Goal: Task Accomplishment & Management: Use online tool/utility

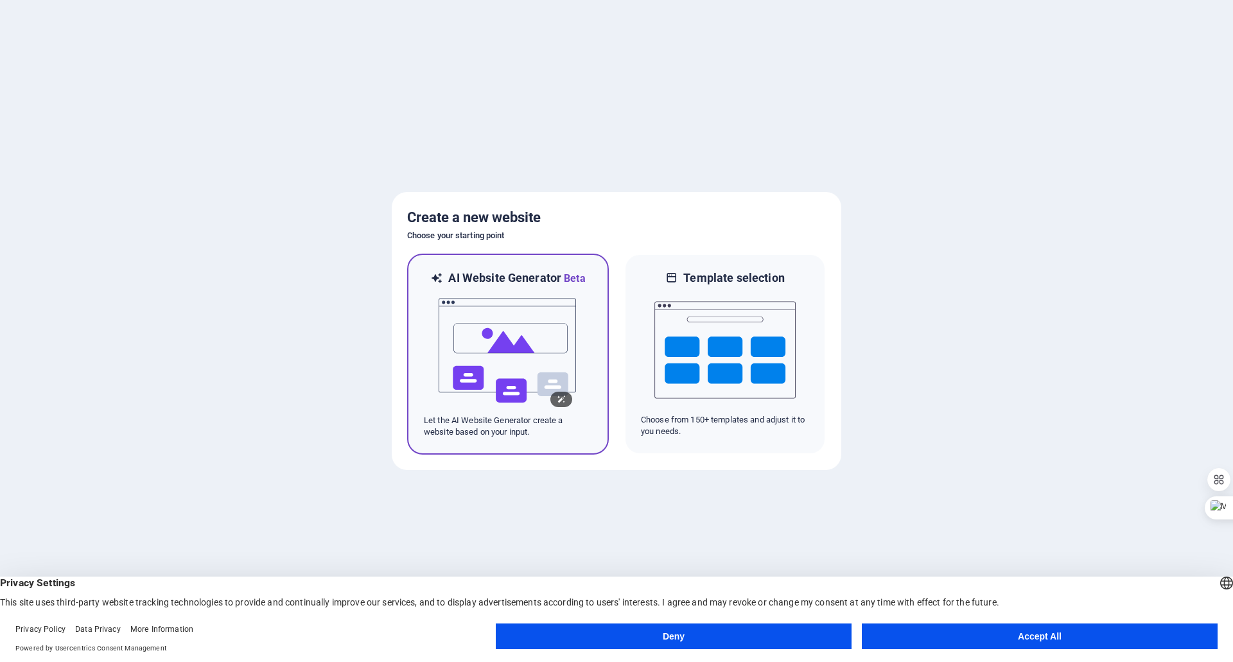
click at [532, 320] on img at bounding box center [507, 350] width 141 height 128
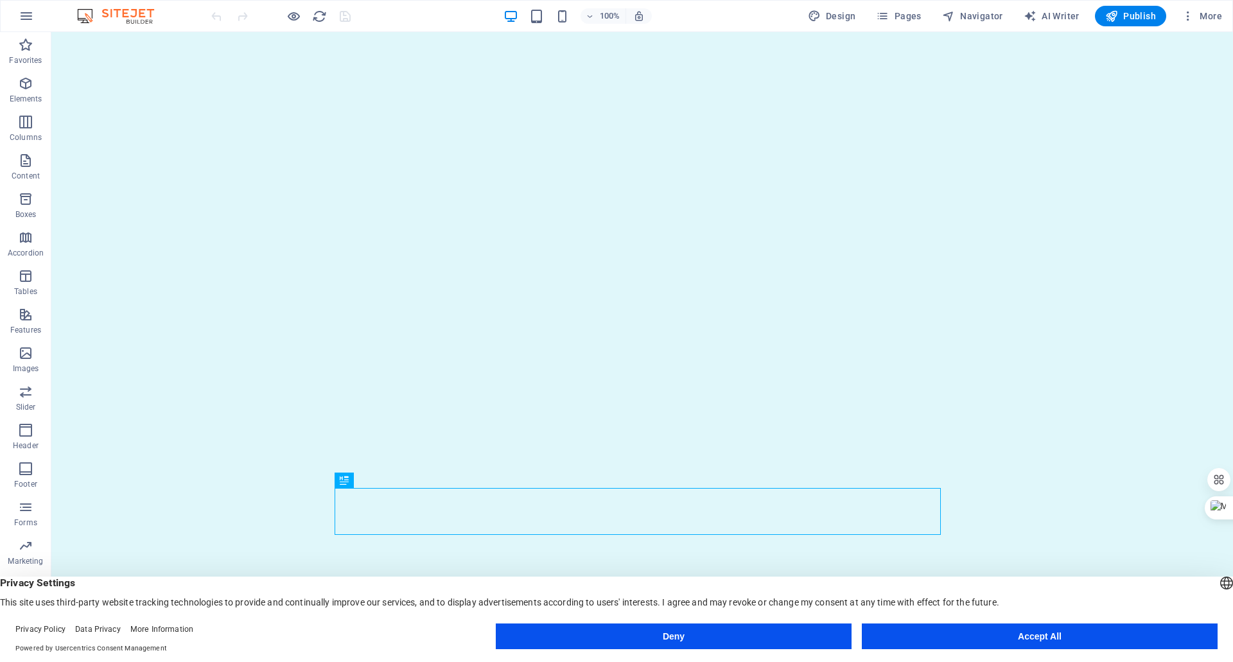
click at [1019, 635] on button "Accept All" at bounding box center [1040, 636] width 356 height 26
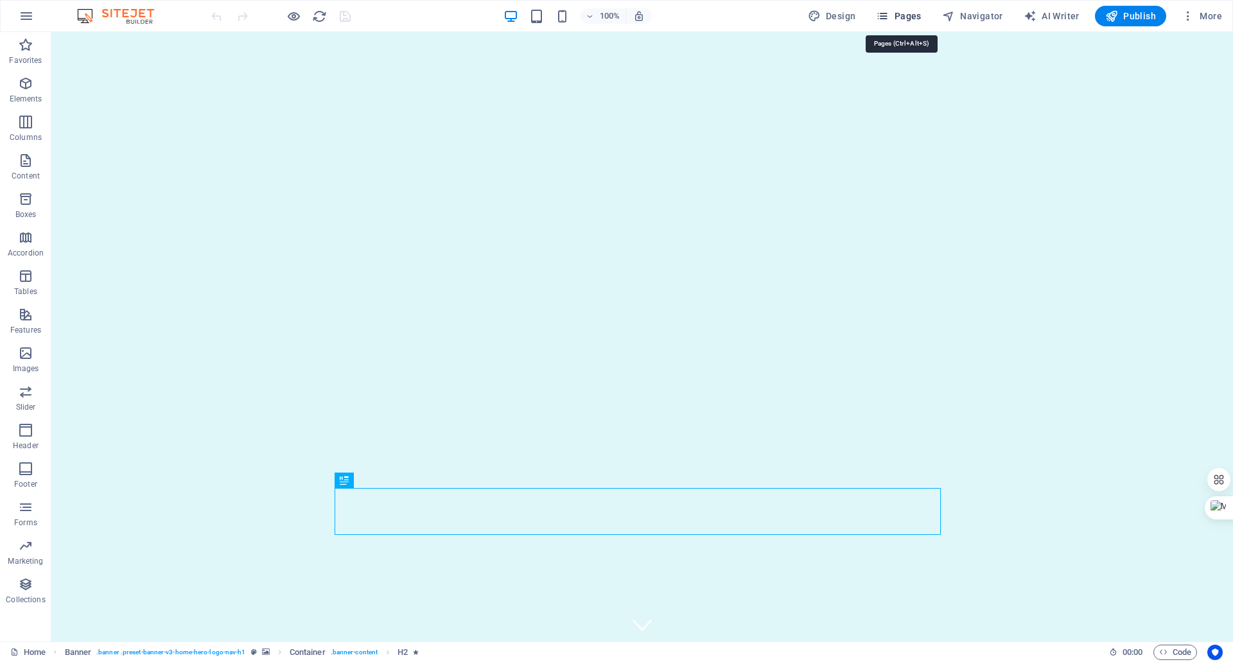
click at [907, 13] on span "Pages" at bounding box center [898, 16] width 45 height 13
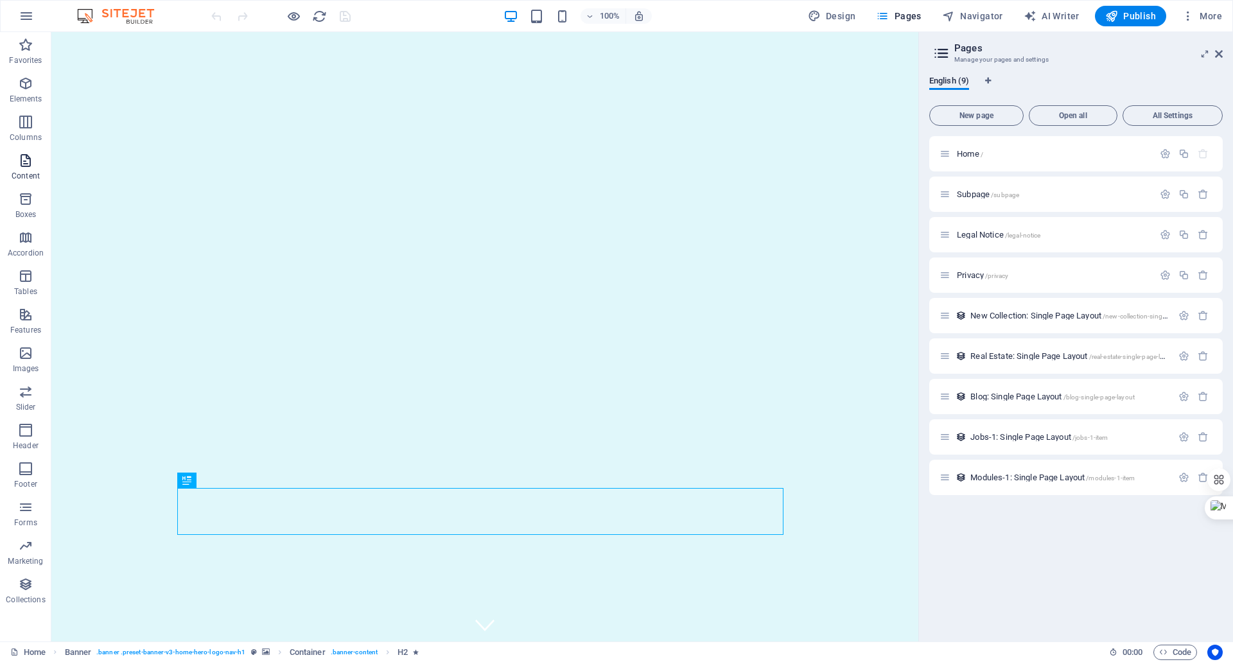
click at [17, 175] on p "Content" at bounding box center [26, 176] width 28 height 10
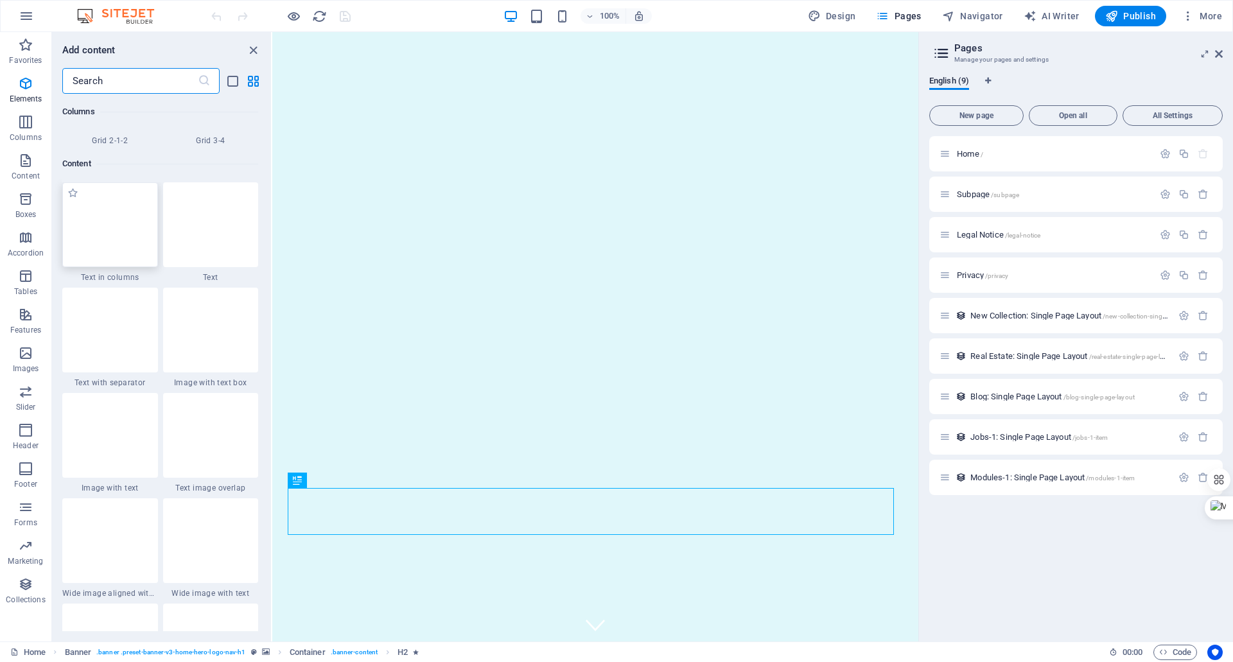
scroll to position [2246, 0]
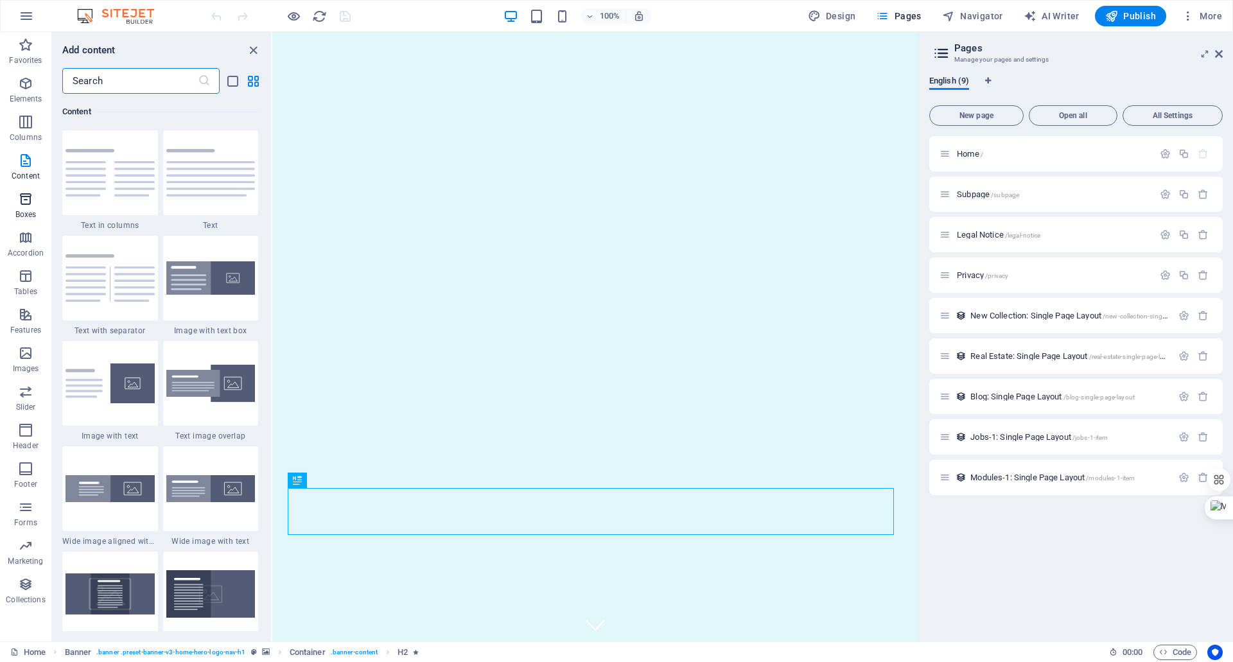
click at [17, 204] on span "Boxes" at bounding box center [25, 206] width 51 height 31
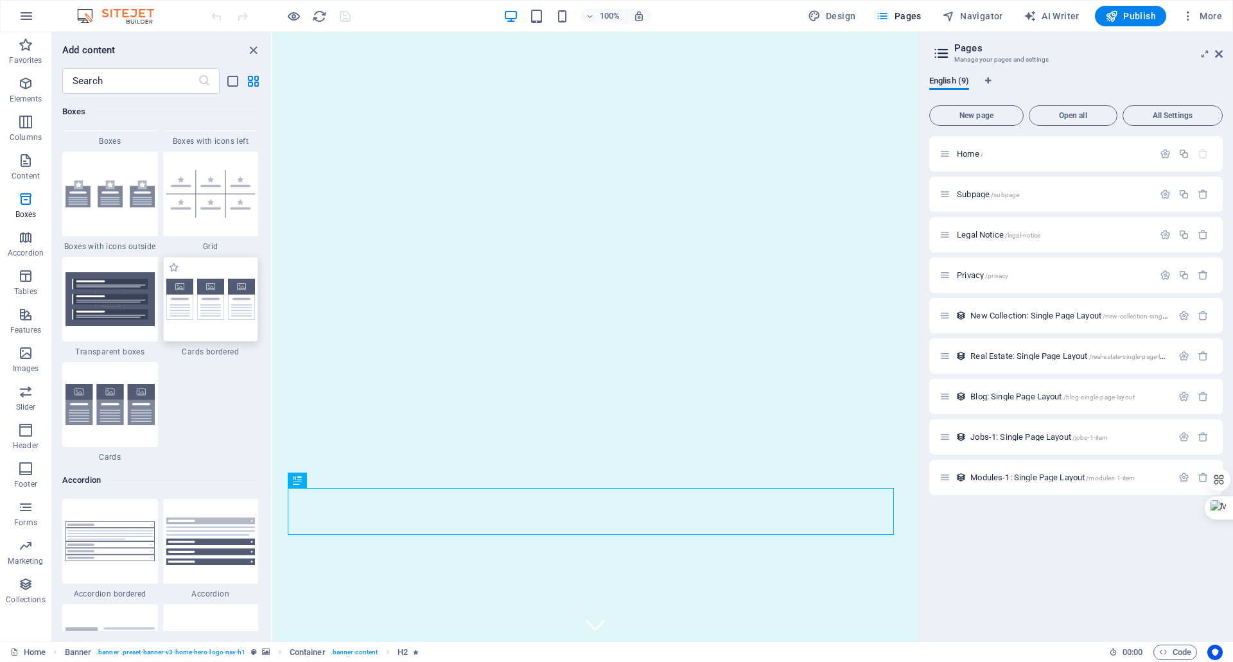
scroll to position [3734, 0]
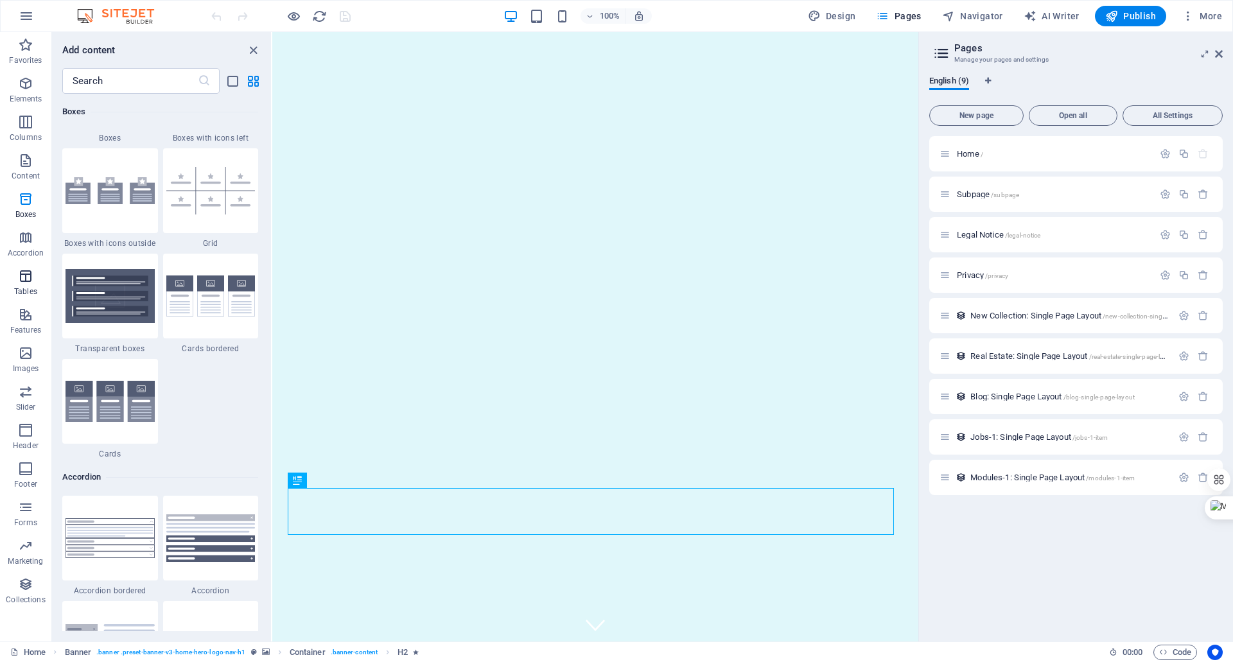
click at [21, 282] on icon "button" at bounding box center [25, 275] width 15 height 15
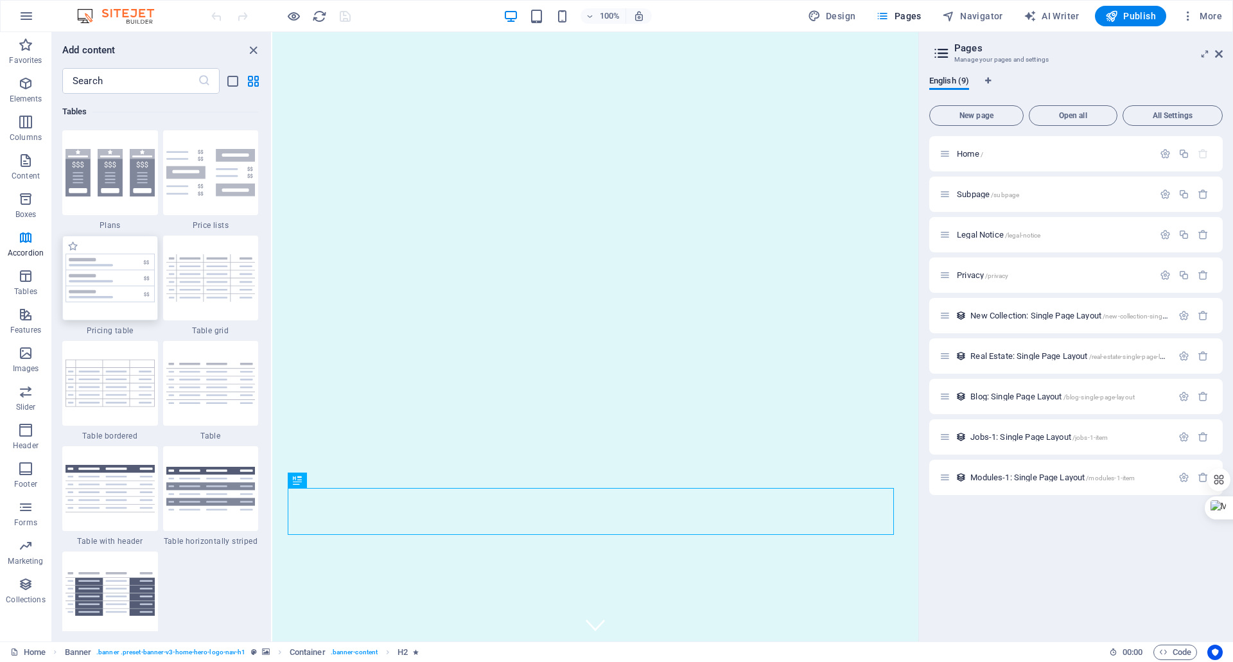
scroll to position [4447, 0]
click at [1066, 12] on span "AI Writer" at bounding box center [1051, 16] width 56 height 13
select select "English"
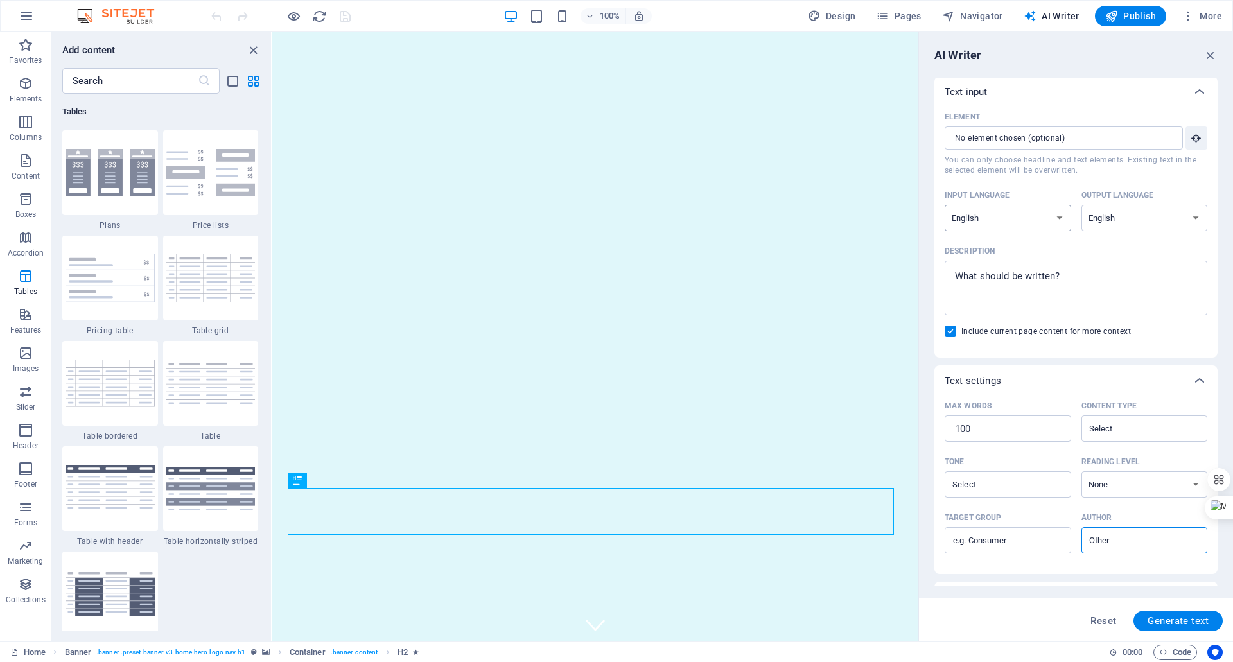
scroll to position [0, 0]
click at [849, 17] on span "Design" at bounding box center [832, 16] width 48 height 13
select select "px"
select select "200"
select select "px"
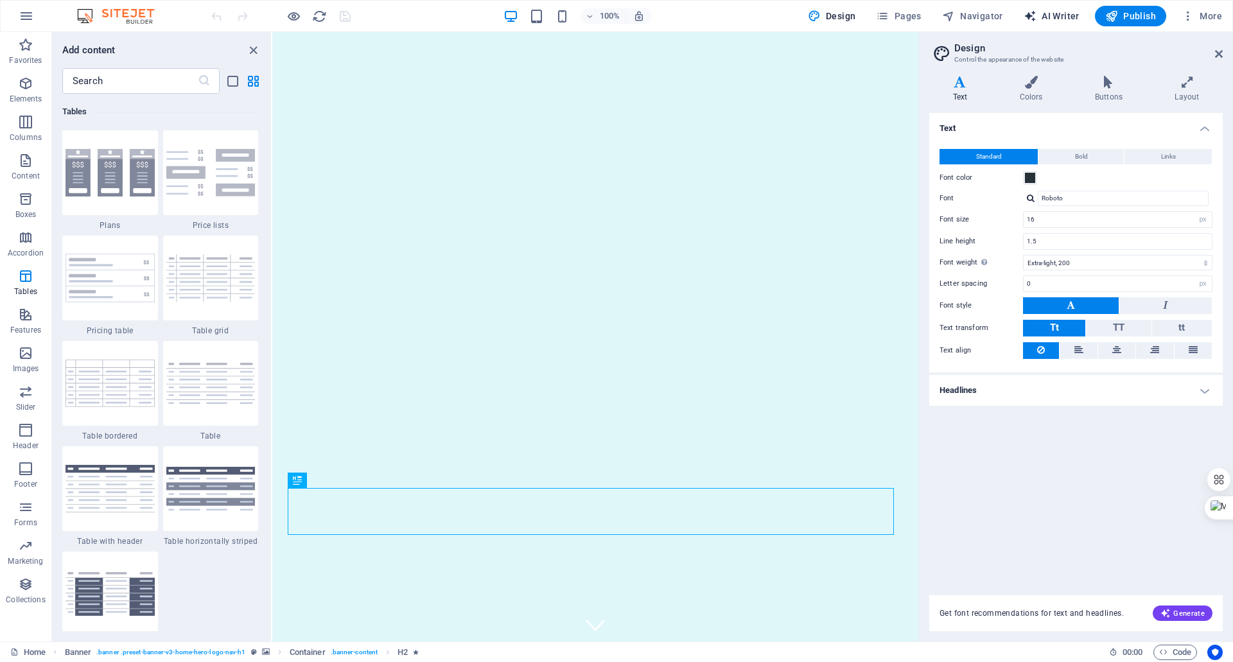
click at [1063, 21] on span "AI Writer" at bounding box center [1051, 16] width 56 height 13
select select "English"
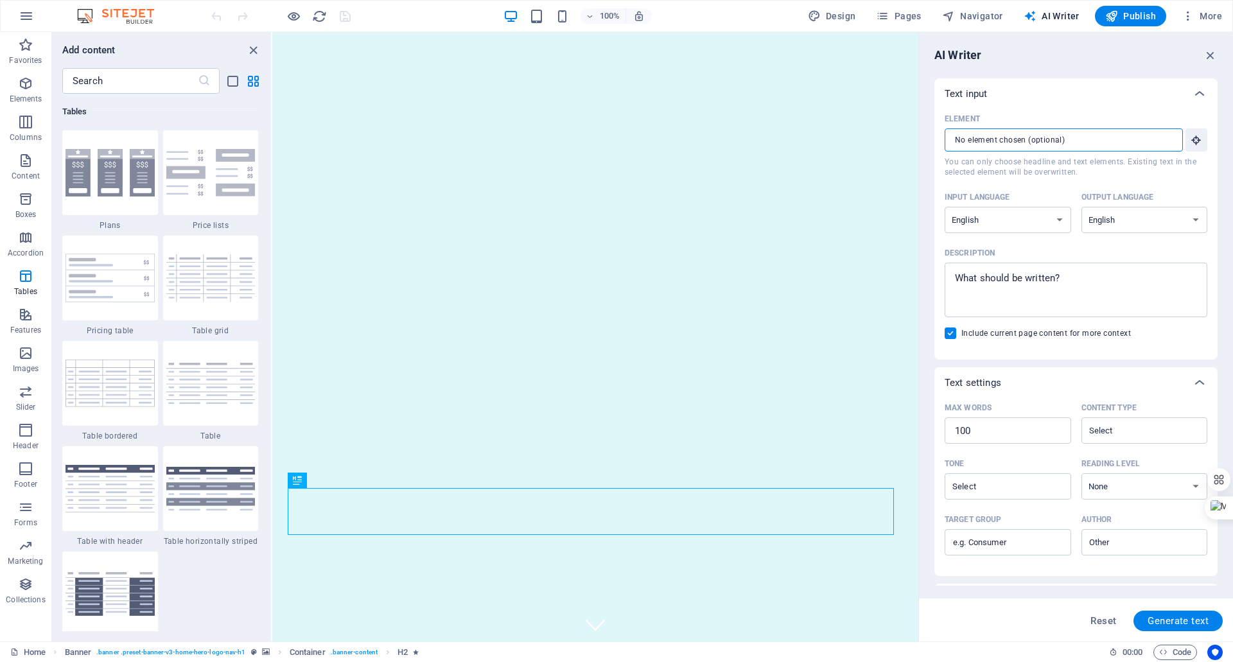
click at [1124, 143] on input "Element ​ You can only choose headline and text elements. Existing text in the …" at bounding box center [1058, 139] width 229 height 23
click at [1016, 269] on div "x ​" at bounding box center [1075, 290] width 263 height 55
click at [1016, 269] on textarea "Description x ​" at bounding box center [1076, 290] width 250 height 42
type textarea "x"
click at [19, 58] on p "Favorites" at bounding box center [25, 60] width 33 height 10
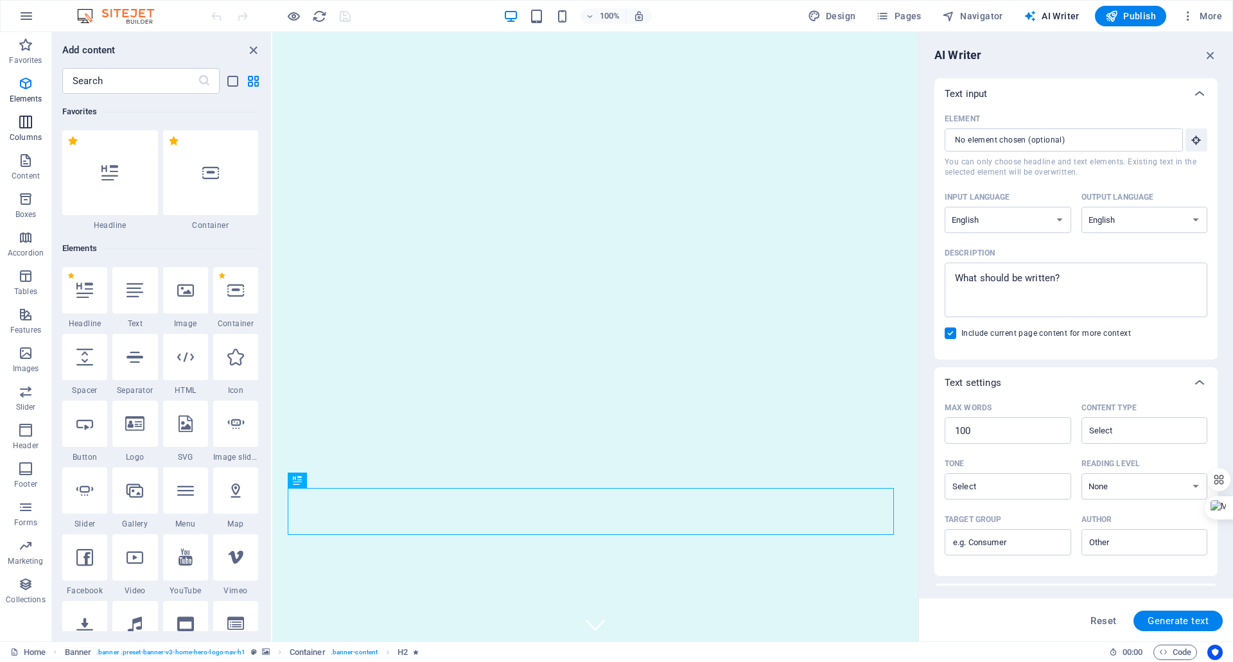
click at [22, 128] on icon "button" at bounding box center [25, 121] width 15 height 15
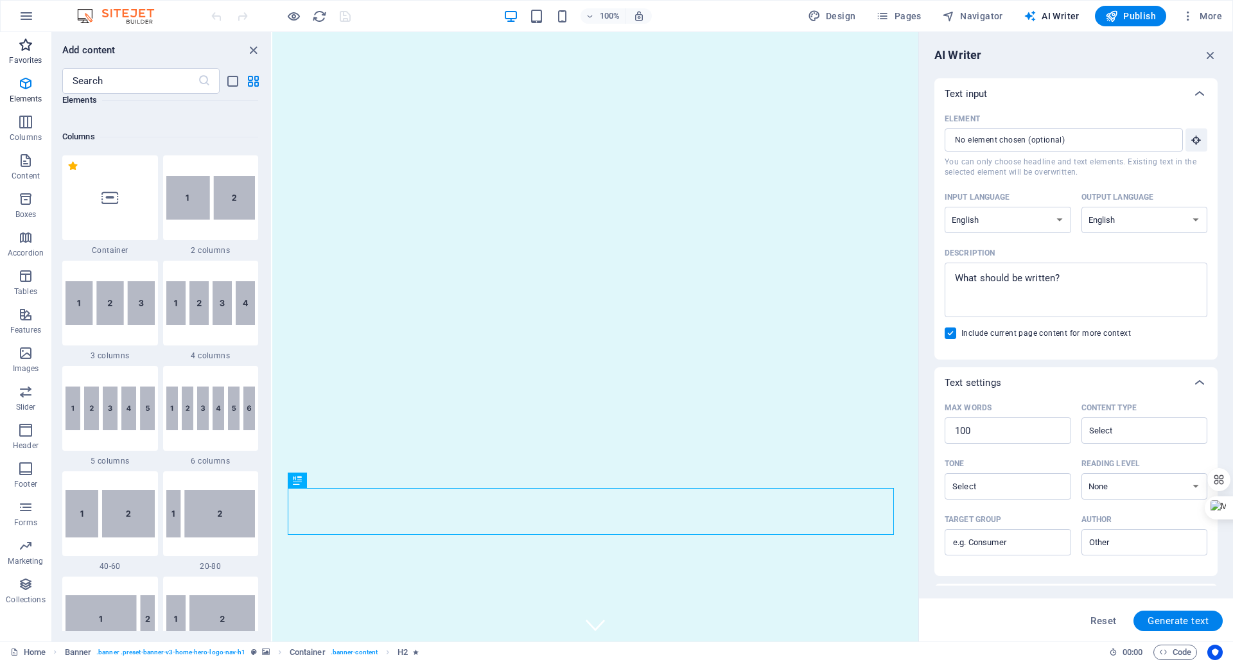
scroll to position [636, 0]
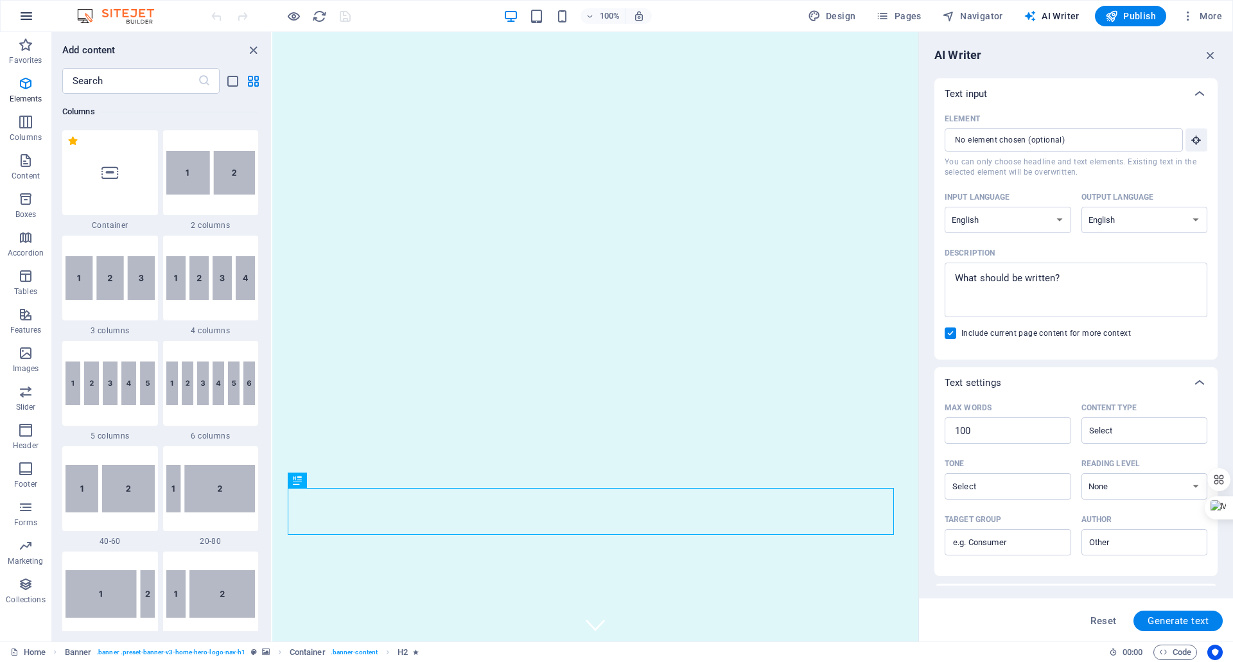
click at [30, 15] on icon "button" at bounding box center [26, 15] width 15 height 15
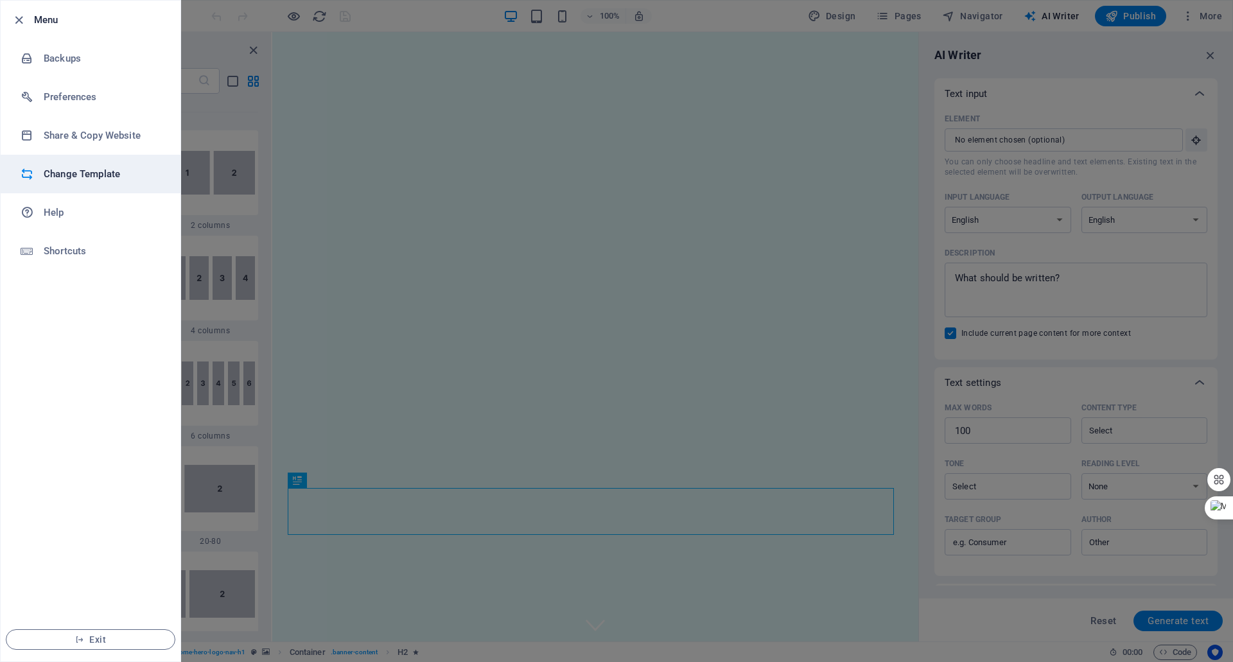
click at [70, 172] on h6 "Change Template" at bounding box center [103, 173] width 119 height 15
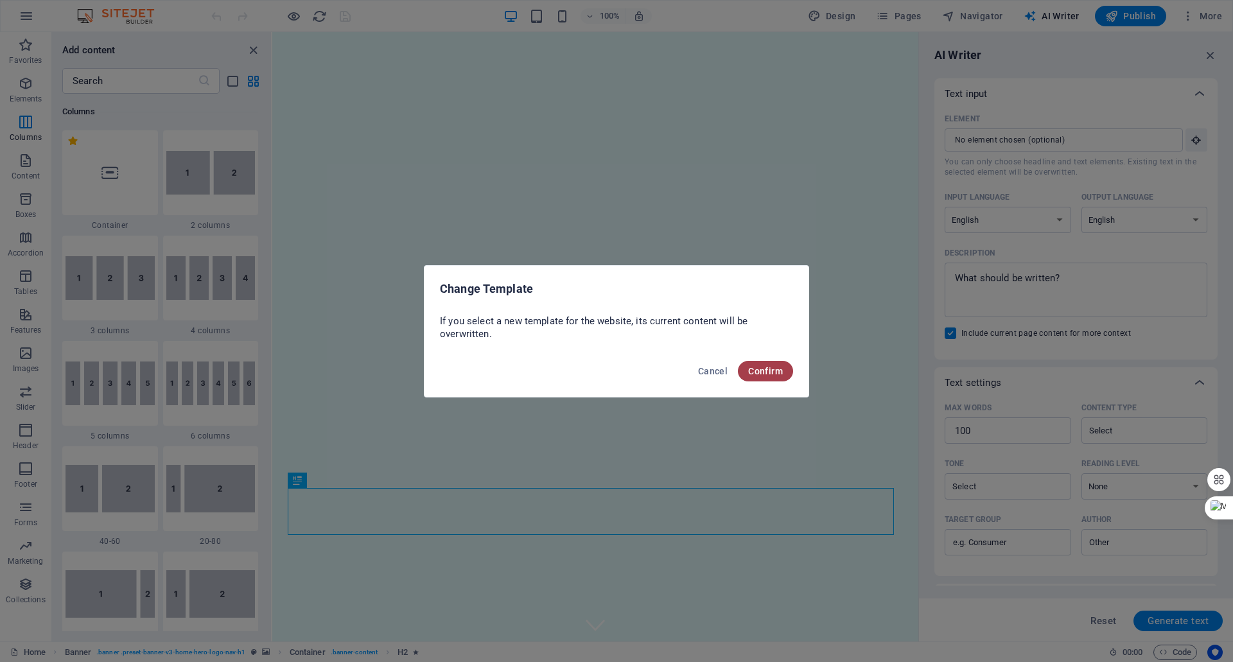
click at [756, 368] on span "Confirm" at bounding box center [765, 371] width 35 height 10
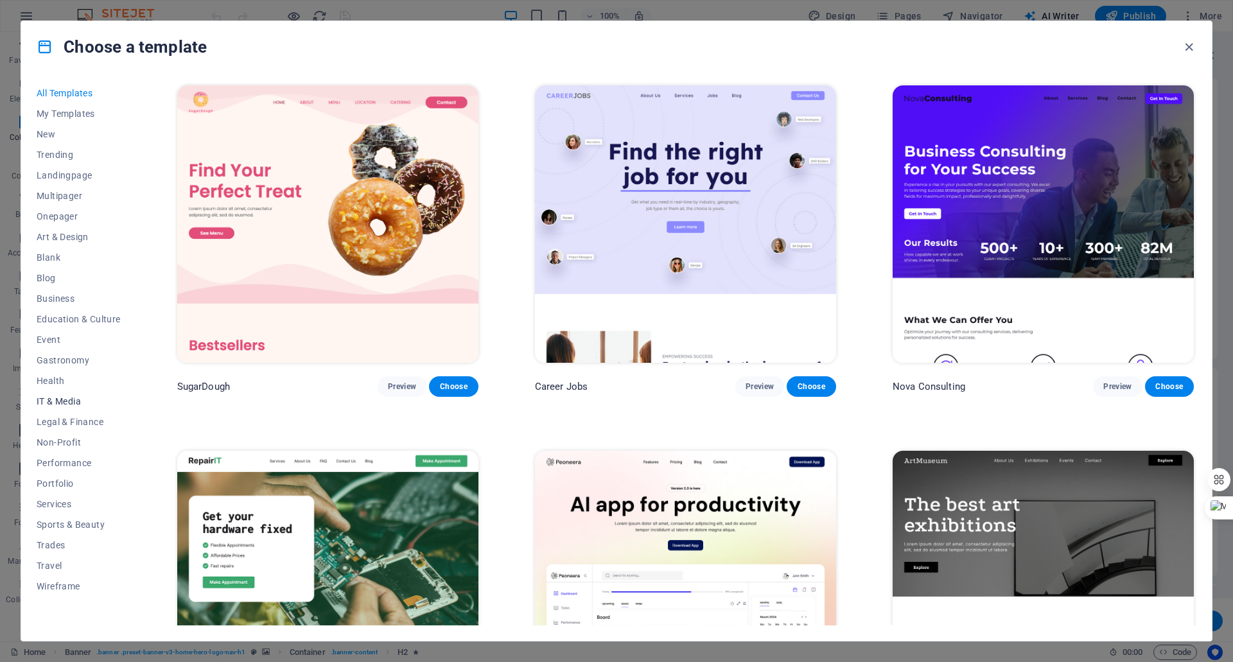
click at [75, 399] on span "IT & Media" at bounding box center [79, 401] width 84 height 10
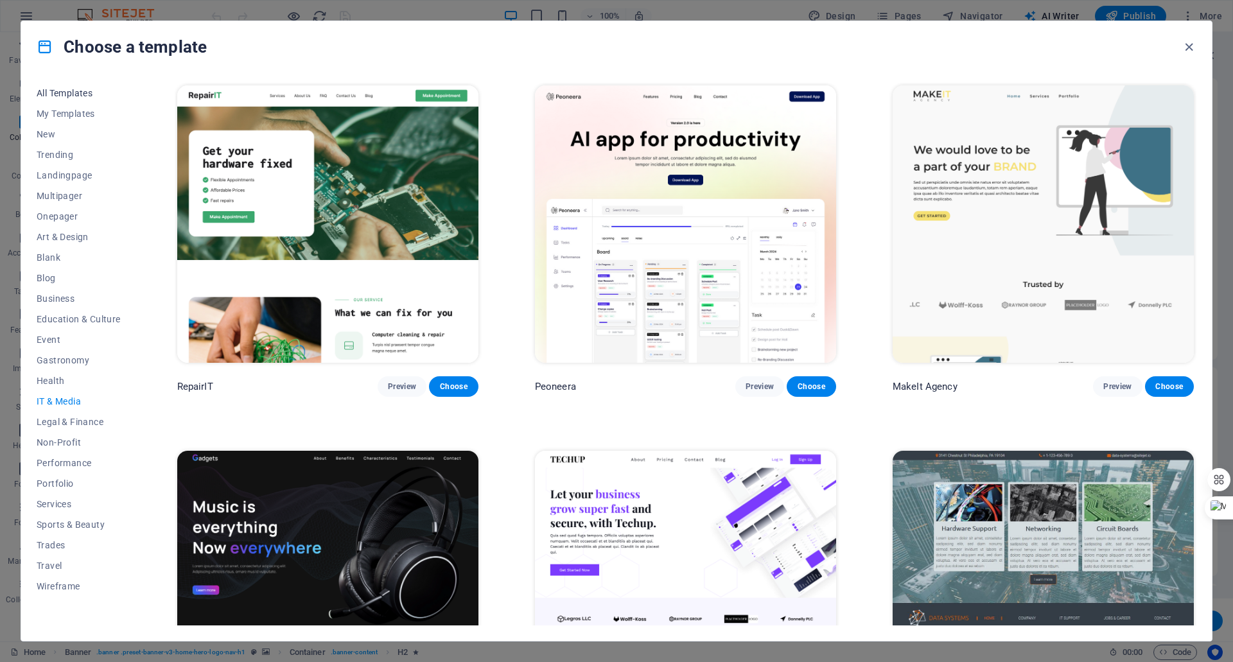
click at [86, 95] on span "All Templates" at bounding box center [79, 93] width 84 height 10
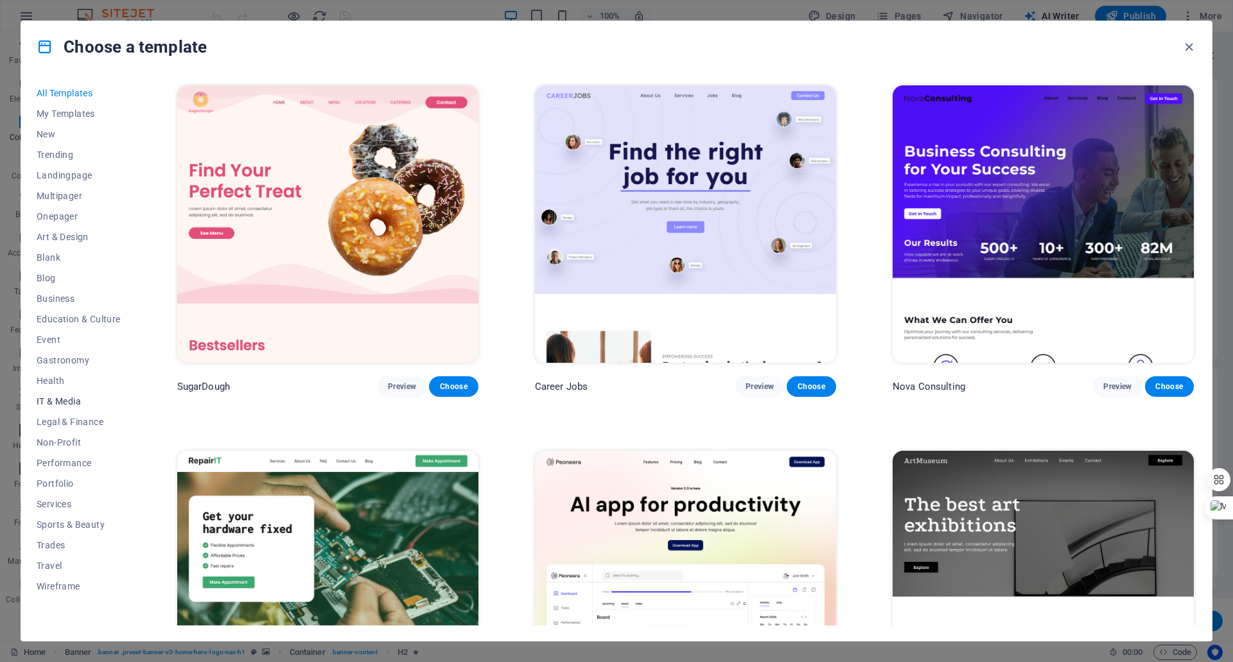
click at [63, 400] on span "IT & Media" at bounding box center [79, 401] width 84 height 10
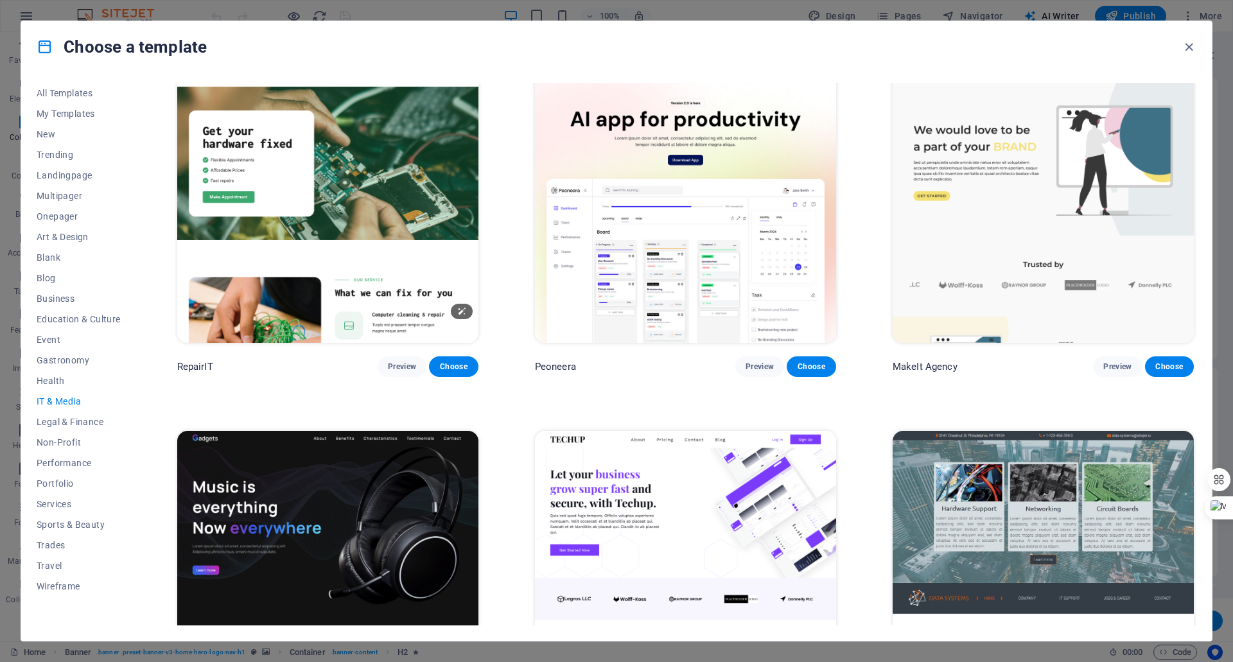
scroll to position [0, 0]
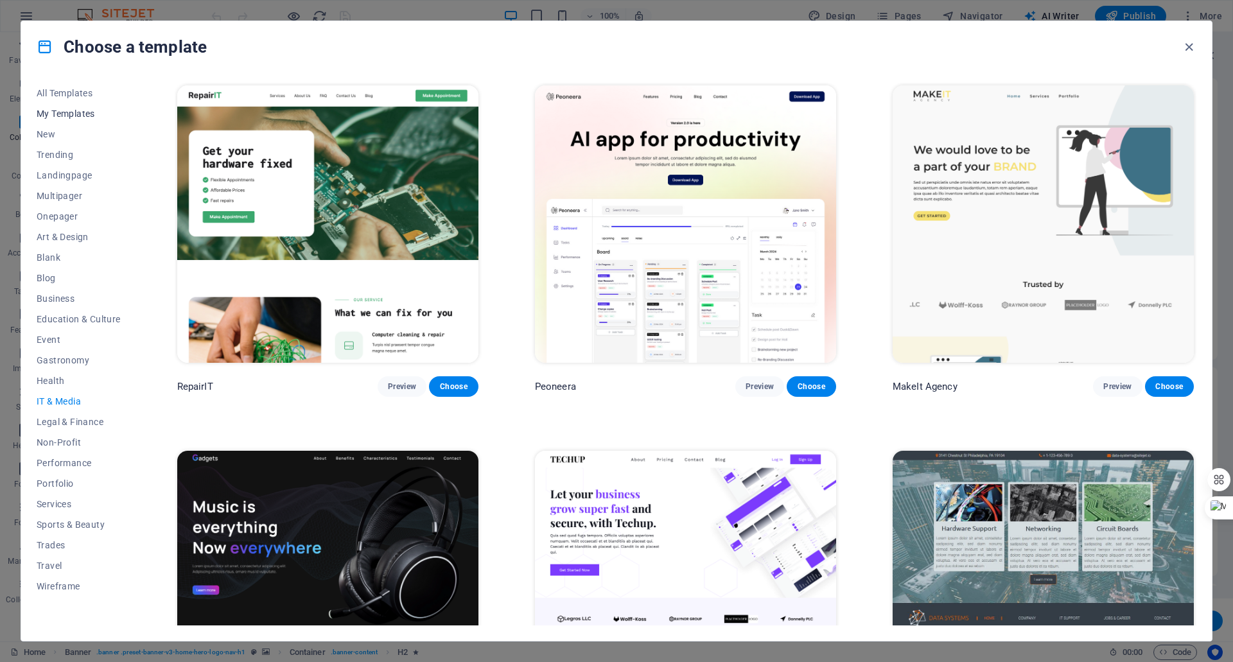
click at [82, 114] on span "My Templates" at bounding box center [79, 114] width 84 height 10
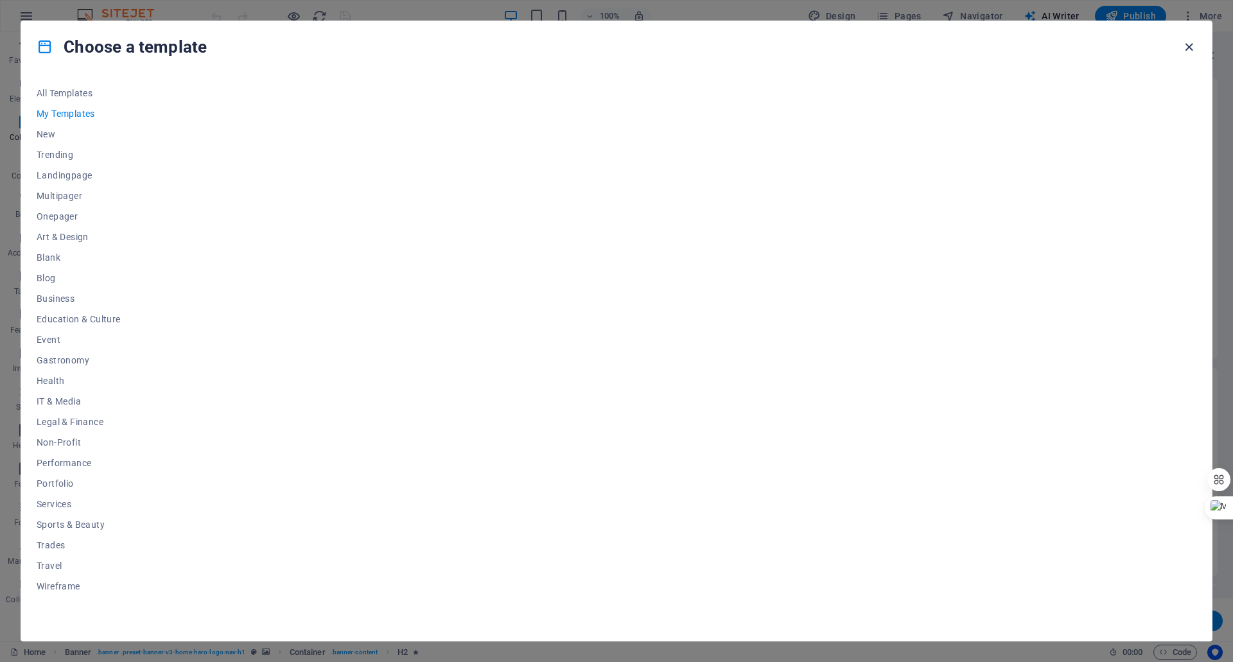
click at [1188, 49] on icon "button" at bounding box center [1188, 47] width 15 height 15
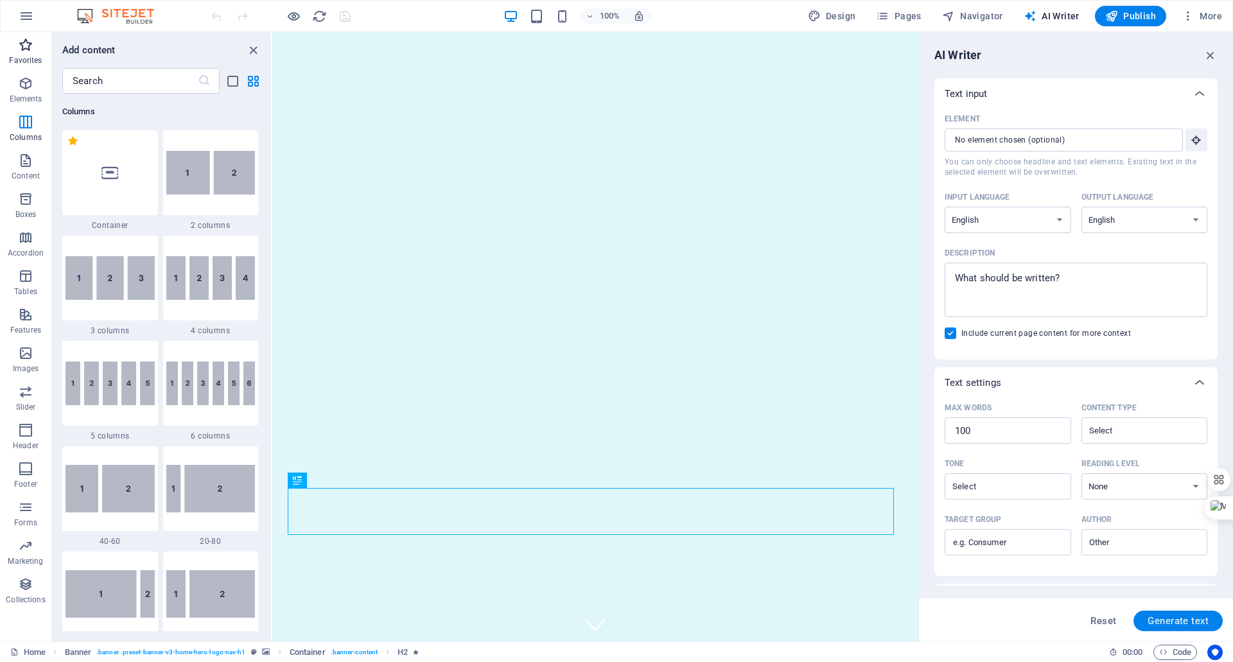
click at [33, 58] on p "Favorites" at bounding box center [25, 60] width 33 height 10
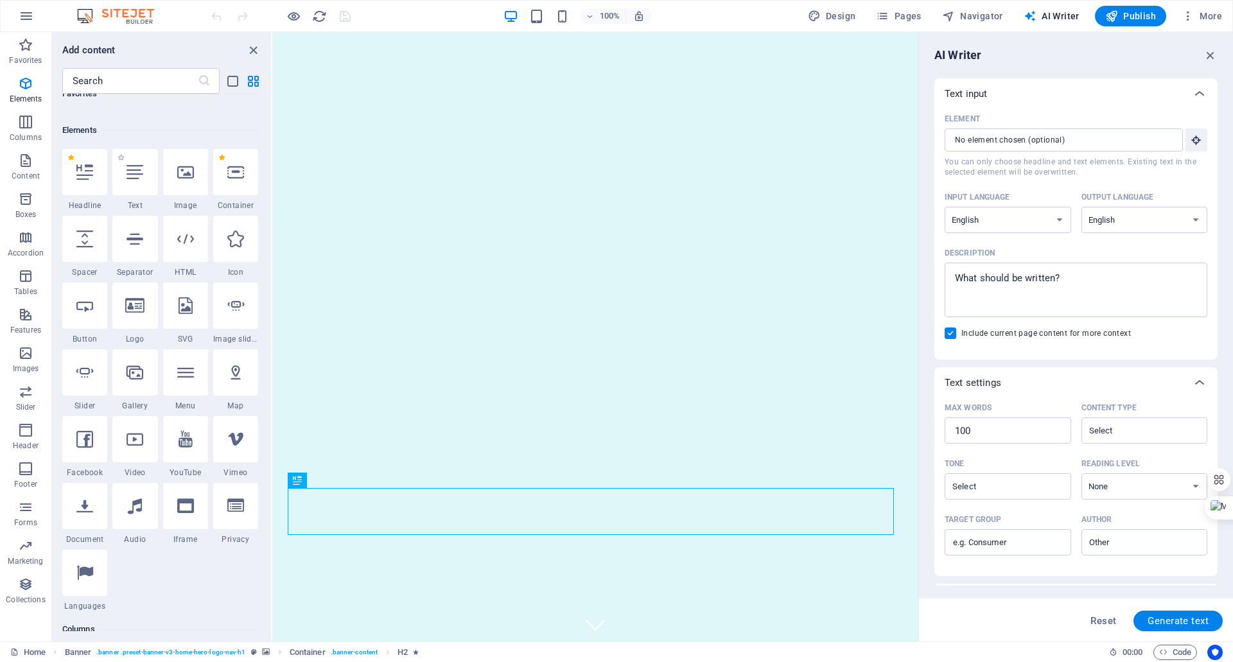
scroll to position [128, 0]
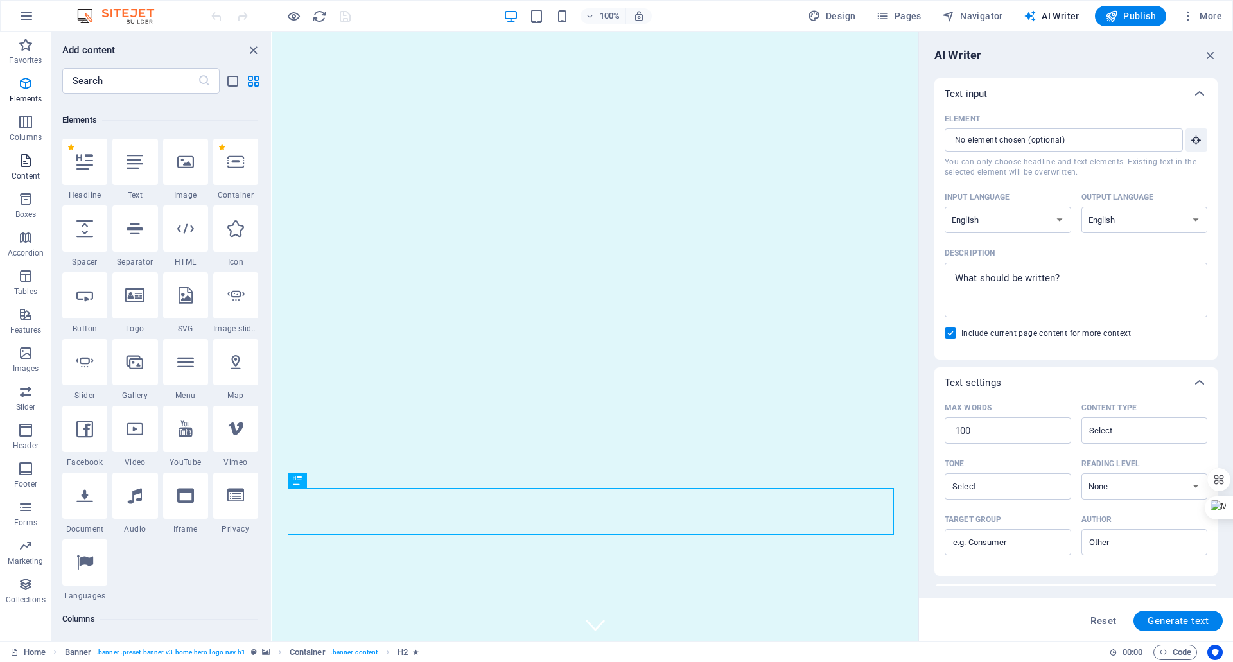
click at [30, 168] on span "Content" at bounding box center [25, 168] width 51 height 31
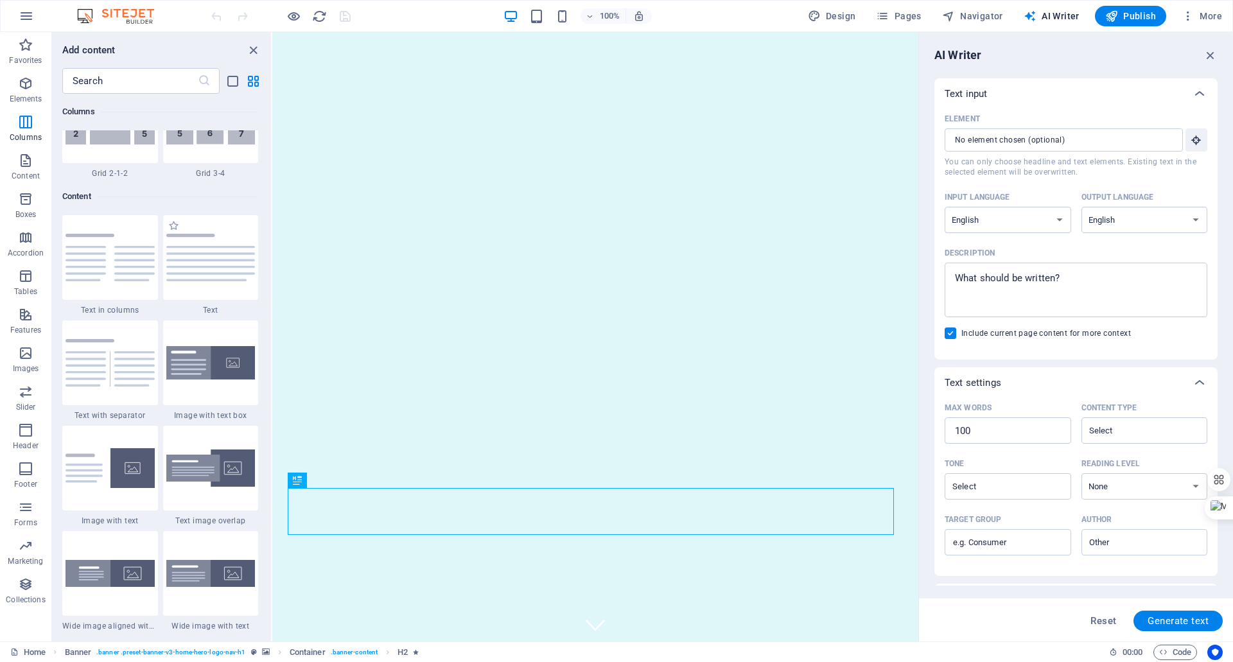
scroll to position [2246, 0]
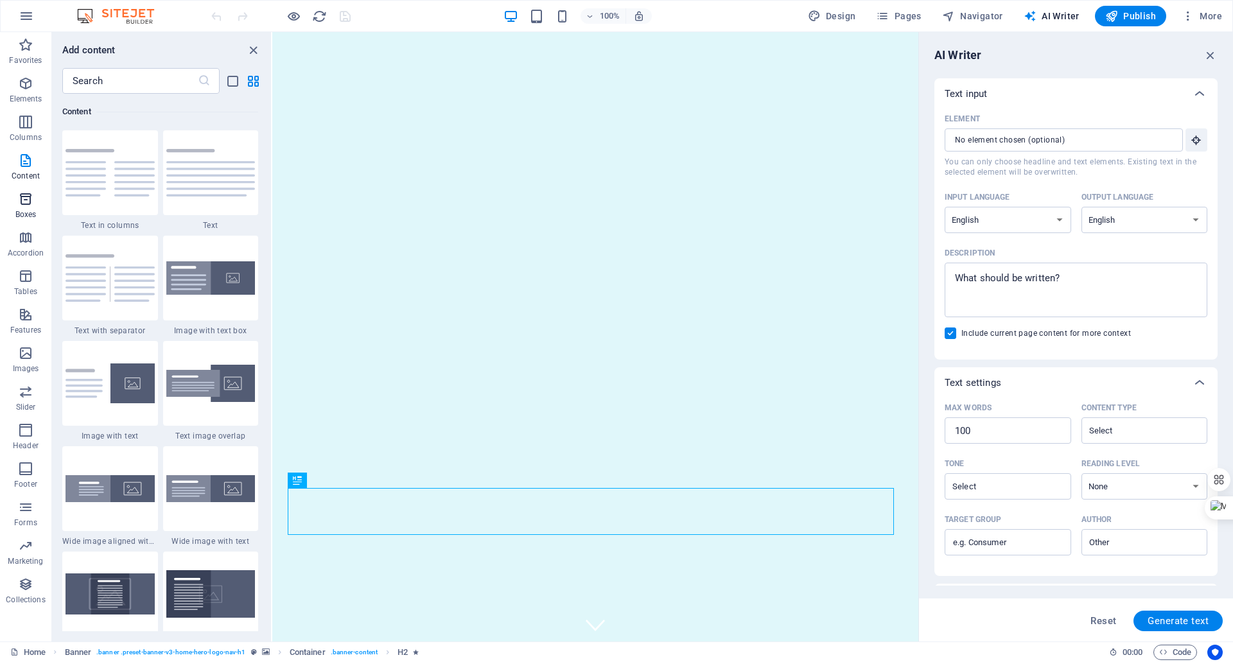
click at [22, 215] on p "Boxes" at bounding box center [25, 214] width 21 height 10
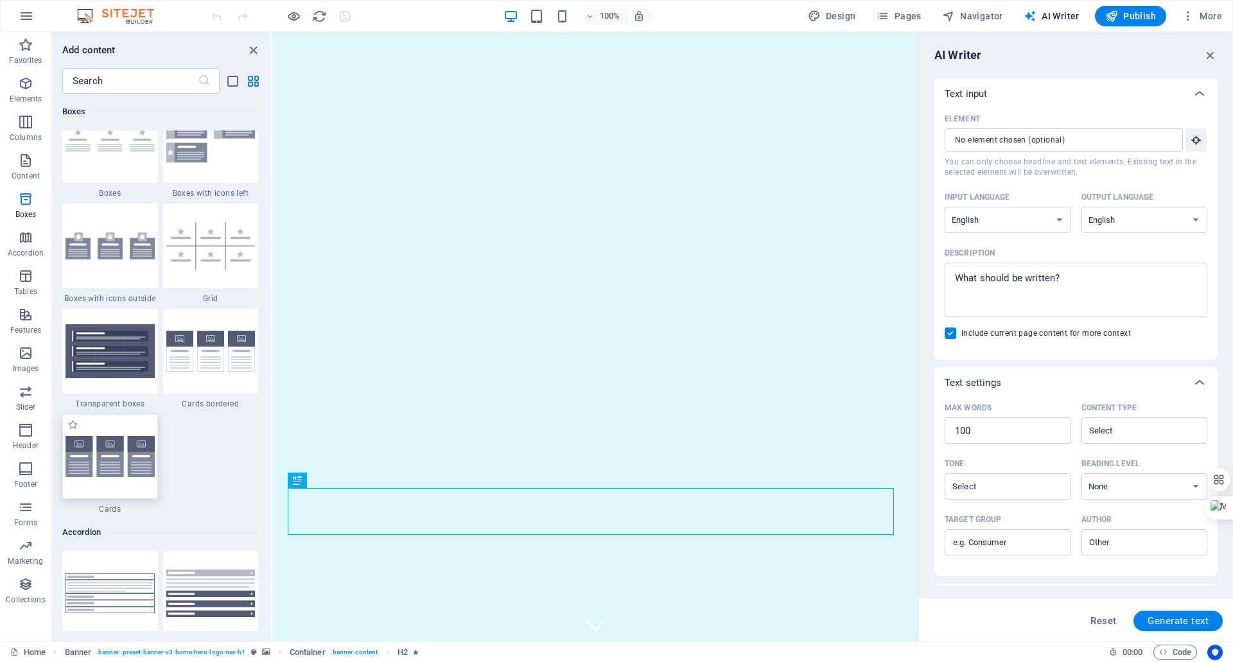
scroll to position [3670, 0]
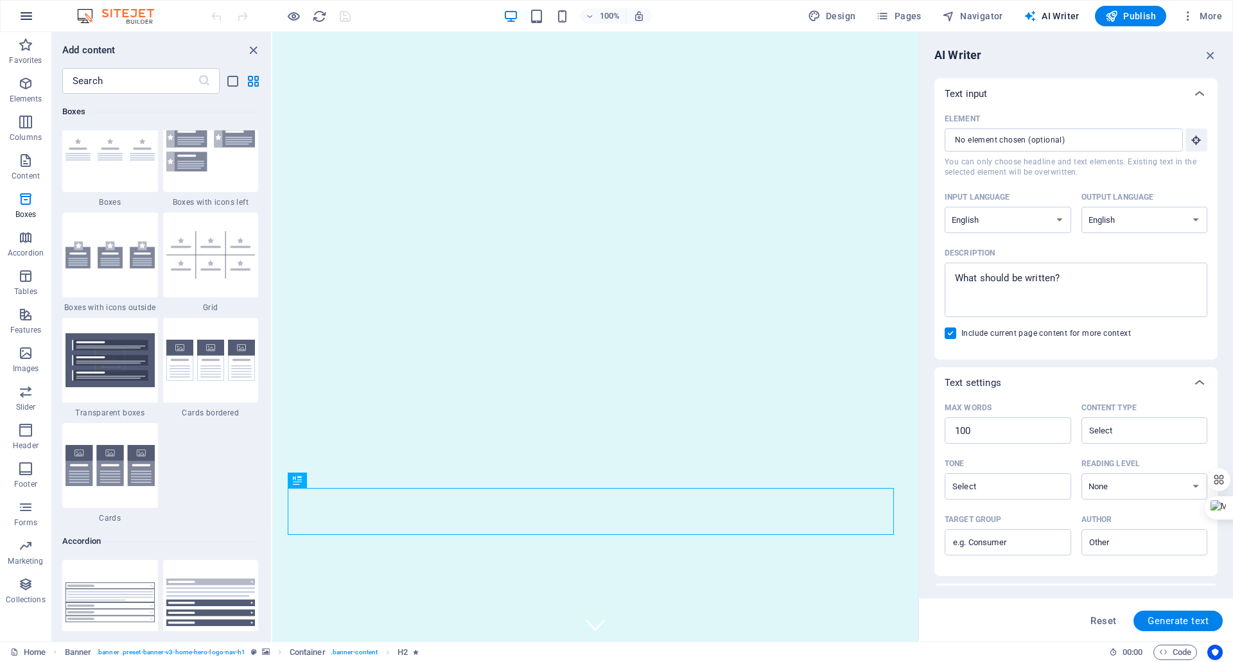
click at [26, 20] on icon "button" at bounding box center [26, 15] width 15 height 15
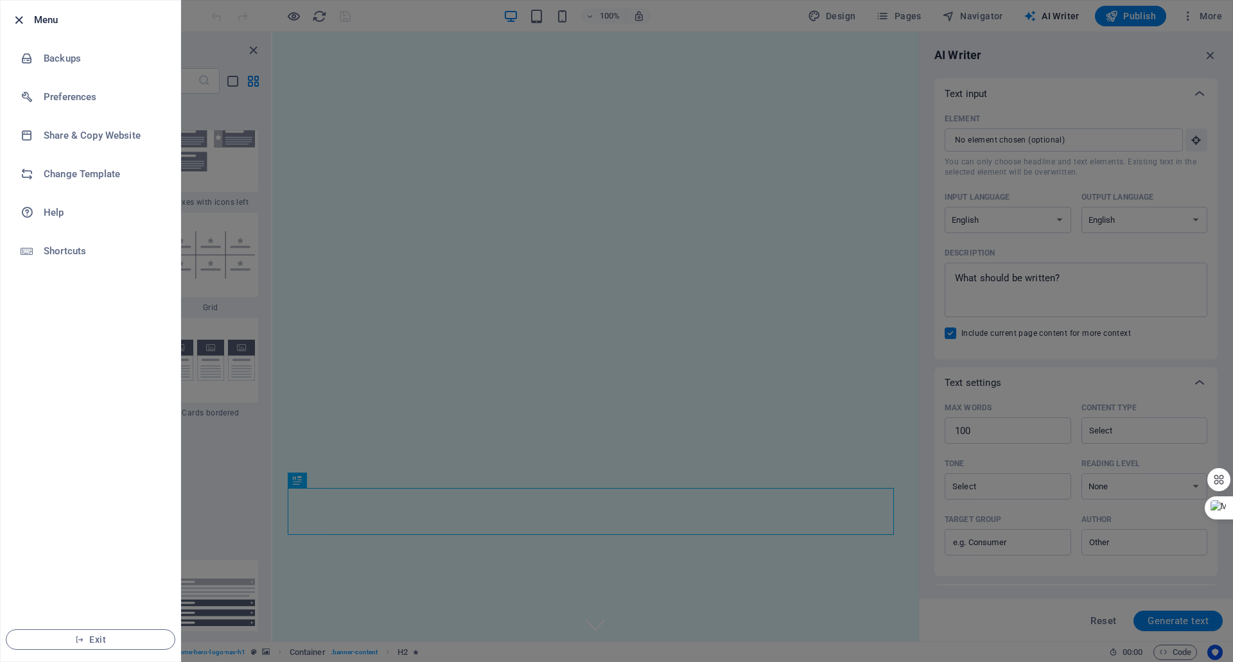
click at [18, 26] on icon "button" at bounding box center [19, 20] width 15 height 15
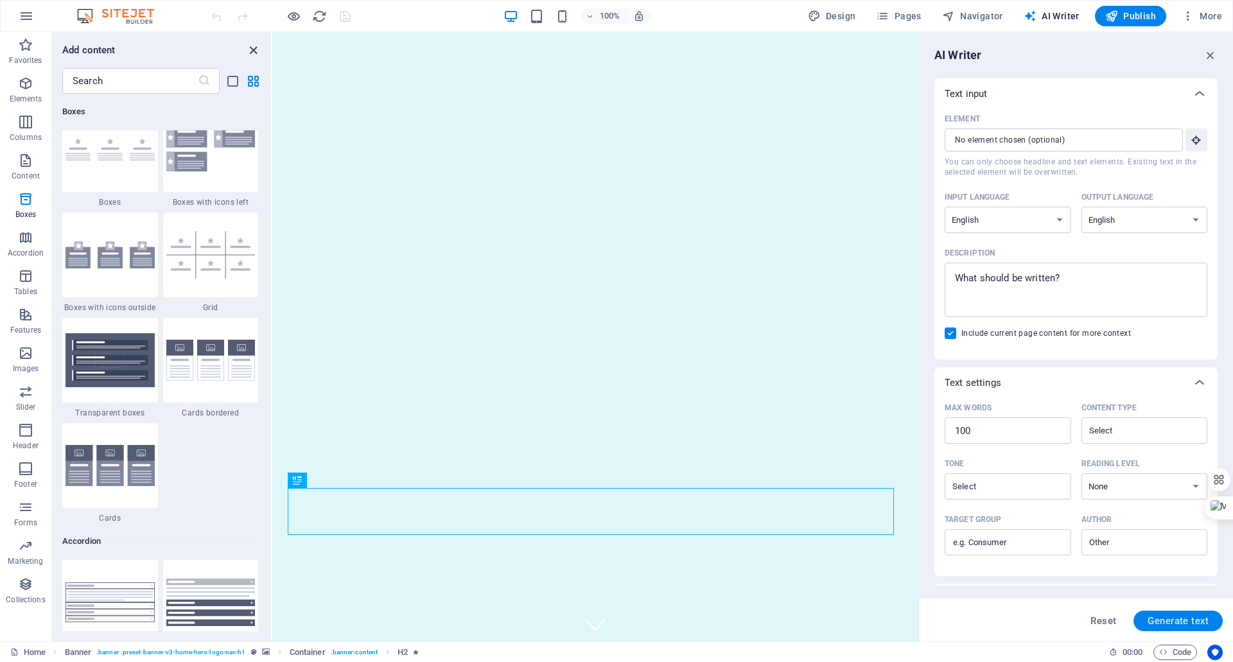
click at [251, 52] on icon "close panel" at bounding box center [253, 50] width 15 height 15
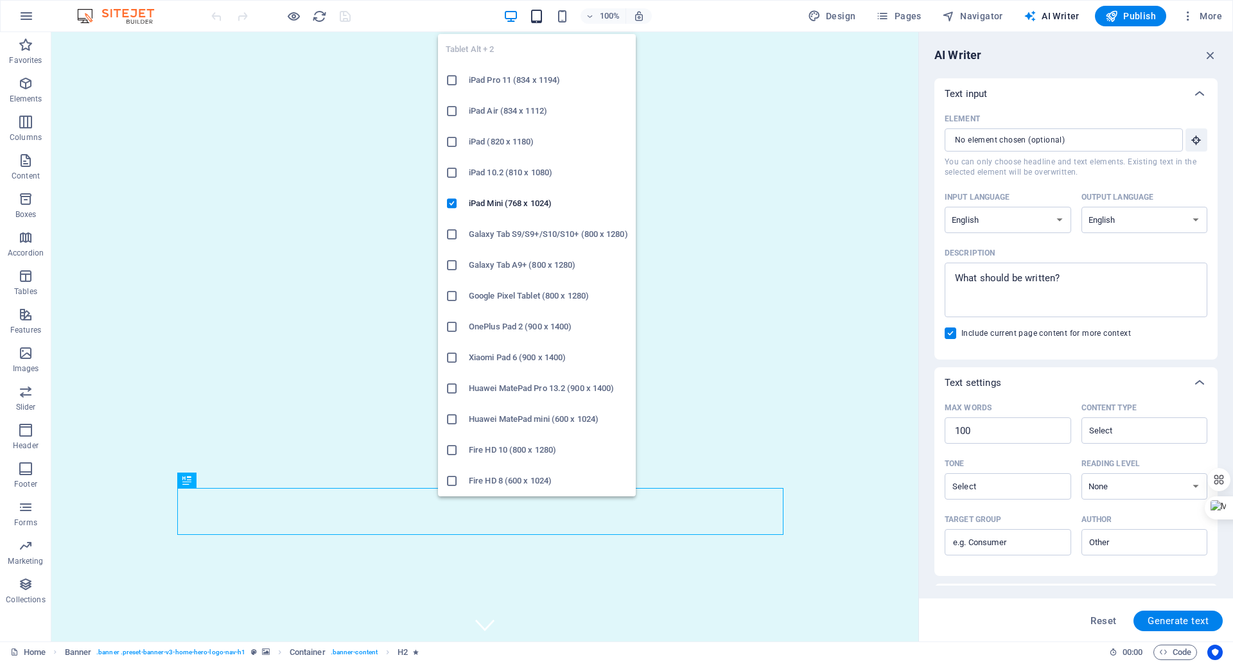
click at [539, 17] on icon "button" at bounding box center [536, 16] width 15 height 15
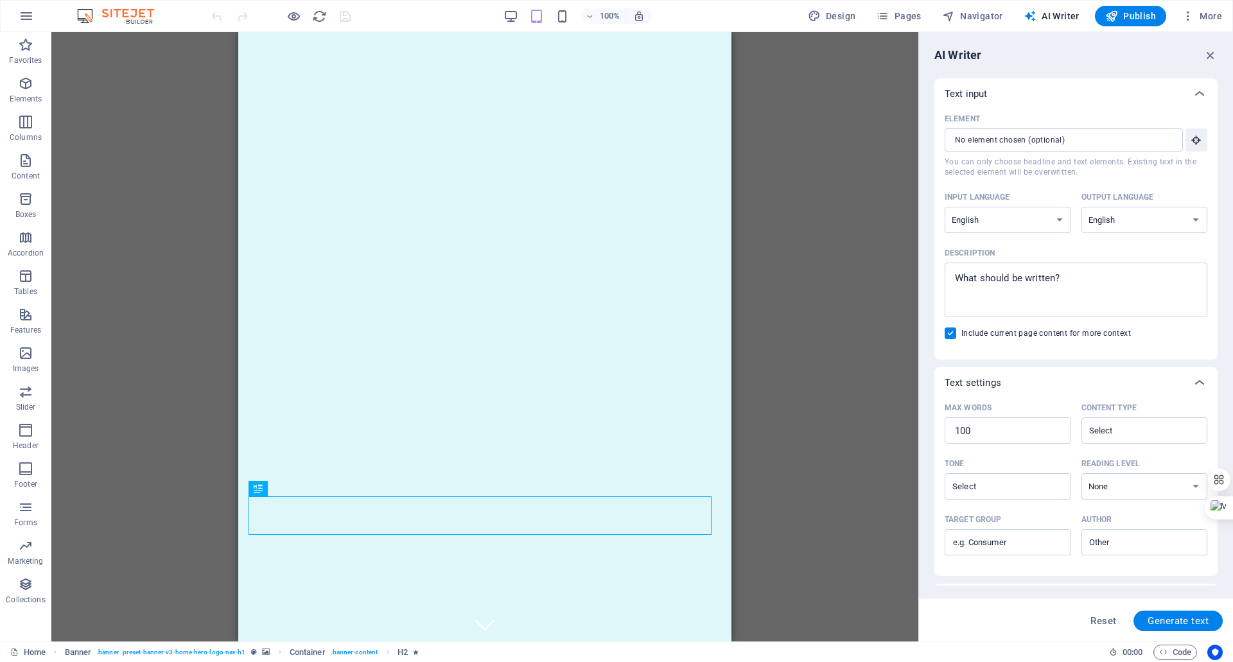
click at [715, 16] on div "100% Design Pages Navigator AI Writer Publish More" at bounding box center [718, 16] width 1018 height 21
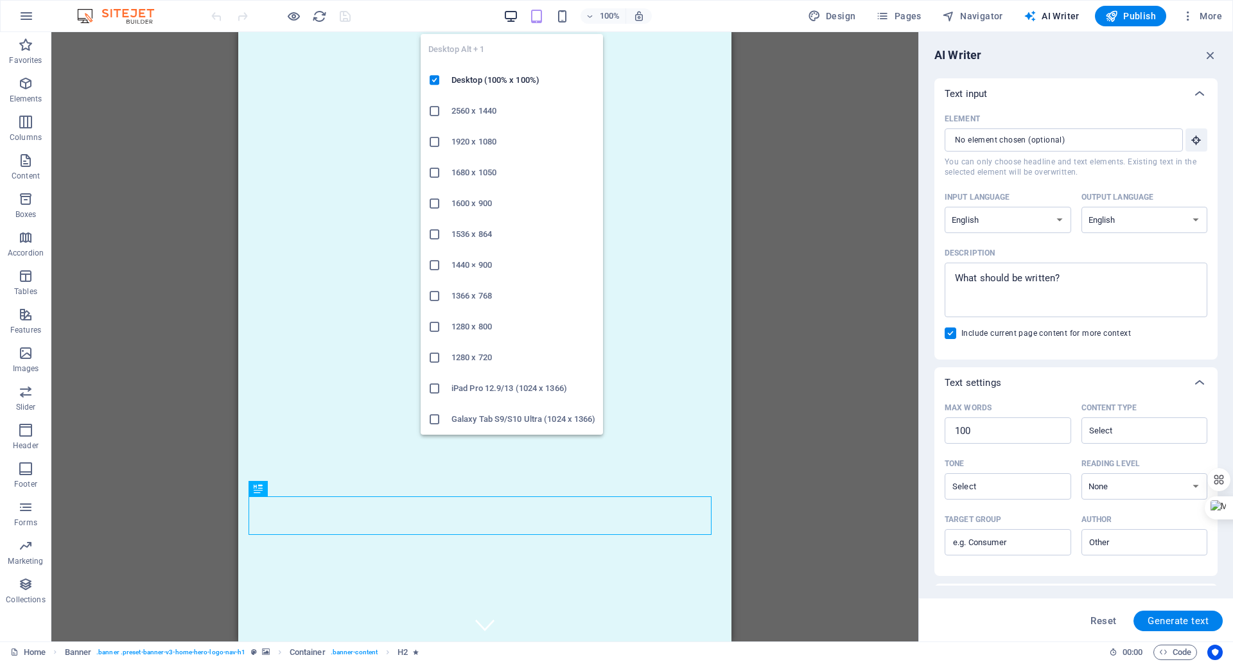
click at [514, 14] on icon "button" at bounding box center [510, 16] width 15 height 15
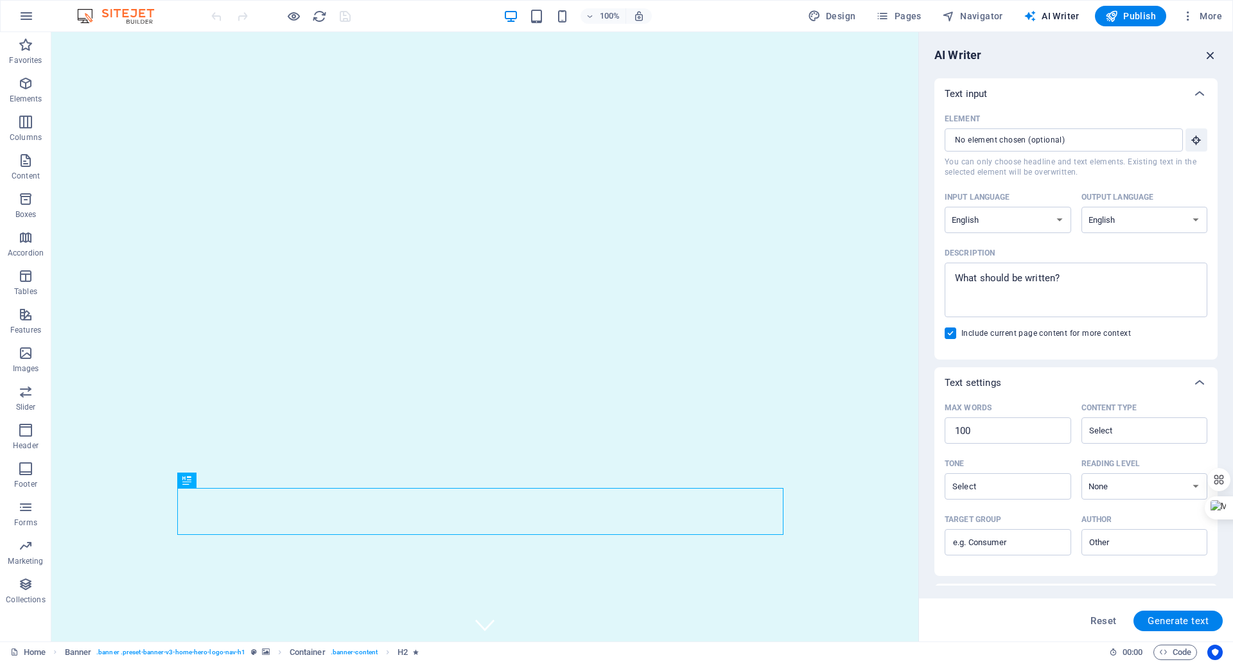
click at [1210, 58] on icon "button" at bounding box center [1210, 55] width 14 height 14
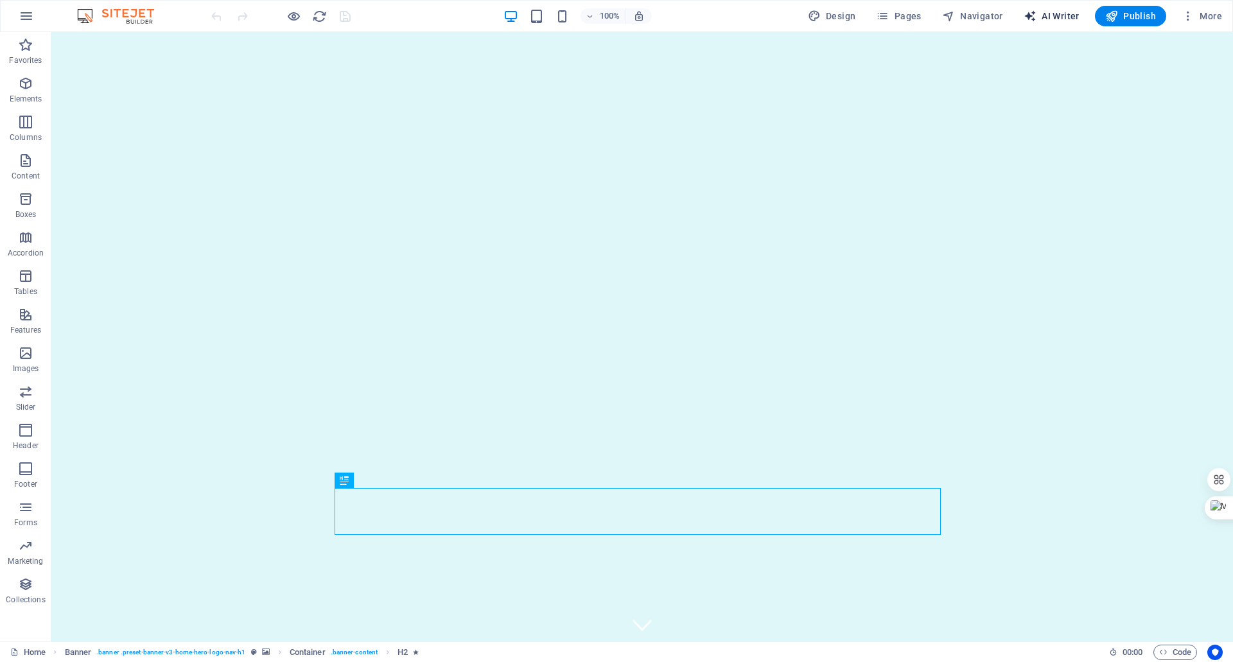
click at [1041, 19] on span "AI Writer" at bounding box center [1051, 16] width 56 height 13
select select "English"
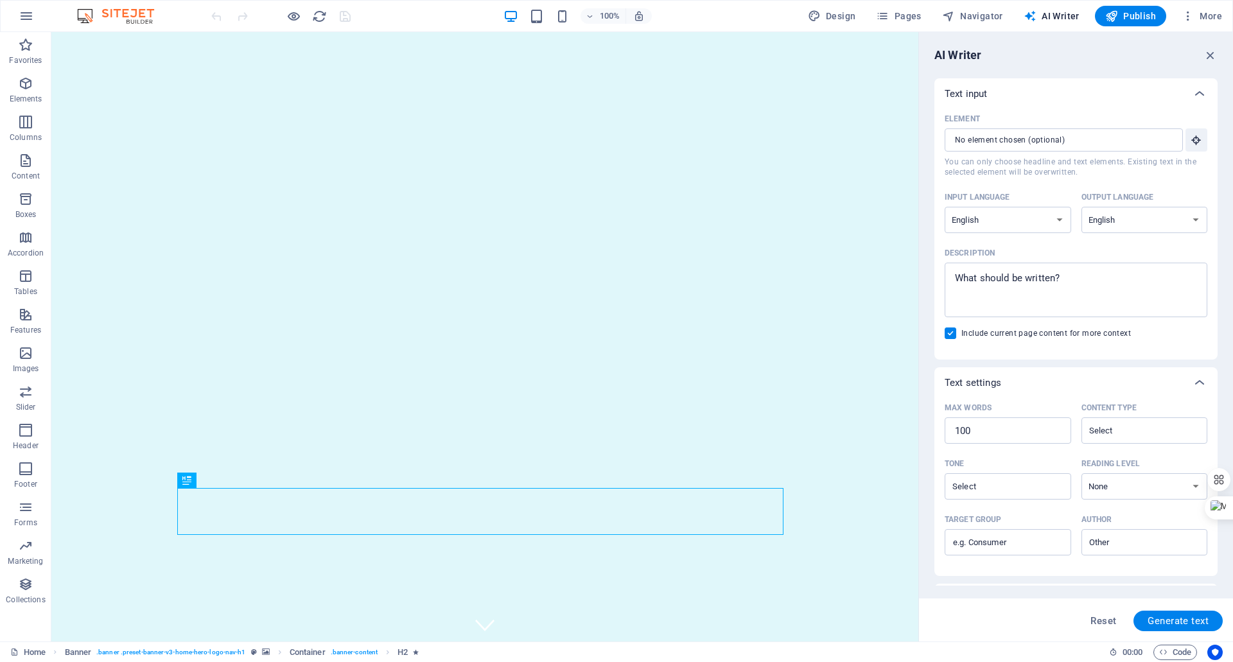
click at [1009, 152] on label "Element ​ You can only choose headline and text elements. Existing text in the …" at bounding box center [1075, 143] width 263 height 68
click at [1009, 152] on input "Element ​ You can only choose headline and text elements. Existing text in the …" at bounding box center [1058, 139] width 229 height 23
click at [1011, 144] on input "Element ​ You can only choose headline and text elements. Existing text in the …" at bounding box center [1058, 139] width 229 height 23
click at [1054, 225] on select "Albanian Arabic Armenian Awadhi Azerbaijani Bashkir Basque Belarusian Bengali B…" at bounding box center [1007, 220] width 126 height 26
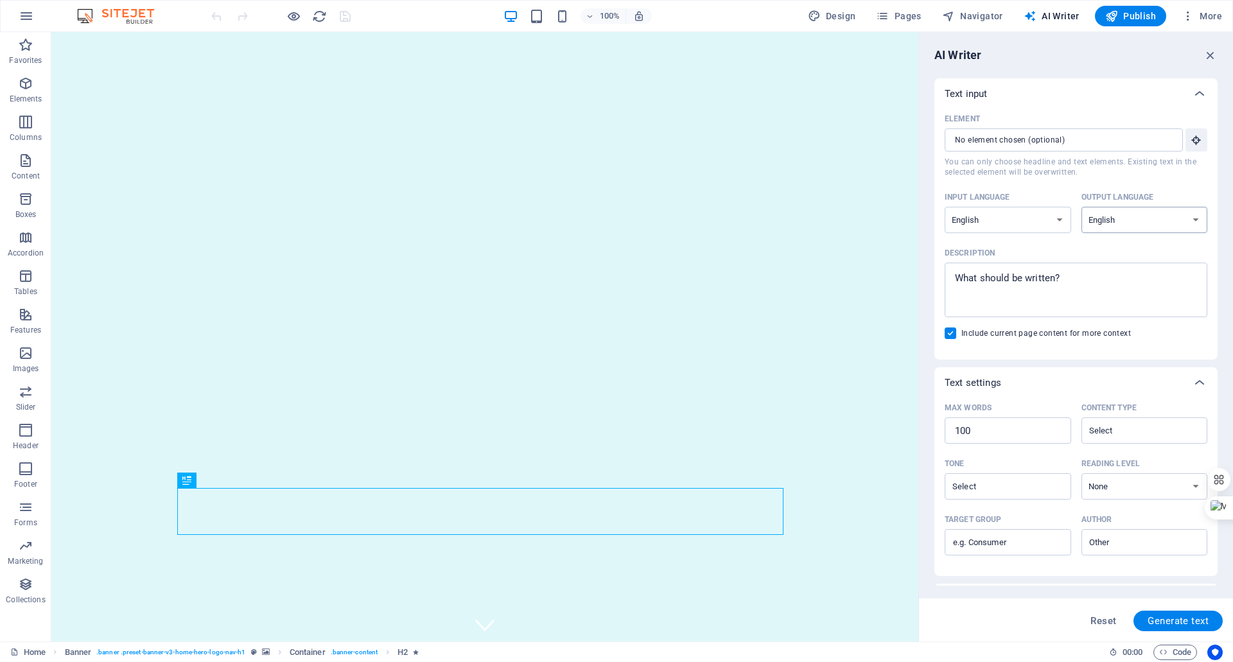
click at [1124, 222] on select "Albanian Arabic Armenian Awadhi Azerbaijani Bashkir Basque Belarusian Bengali B…" at bounding box center [1144, 220] width 126 height 26
click at [1026, 288] on textarea "Description x ​" at bounding box center [1076, 290] width 250 height 42
type textarea "x"
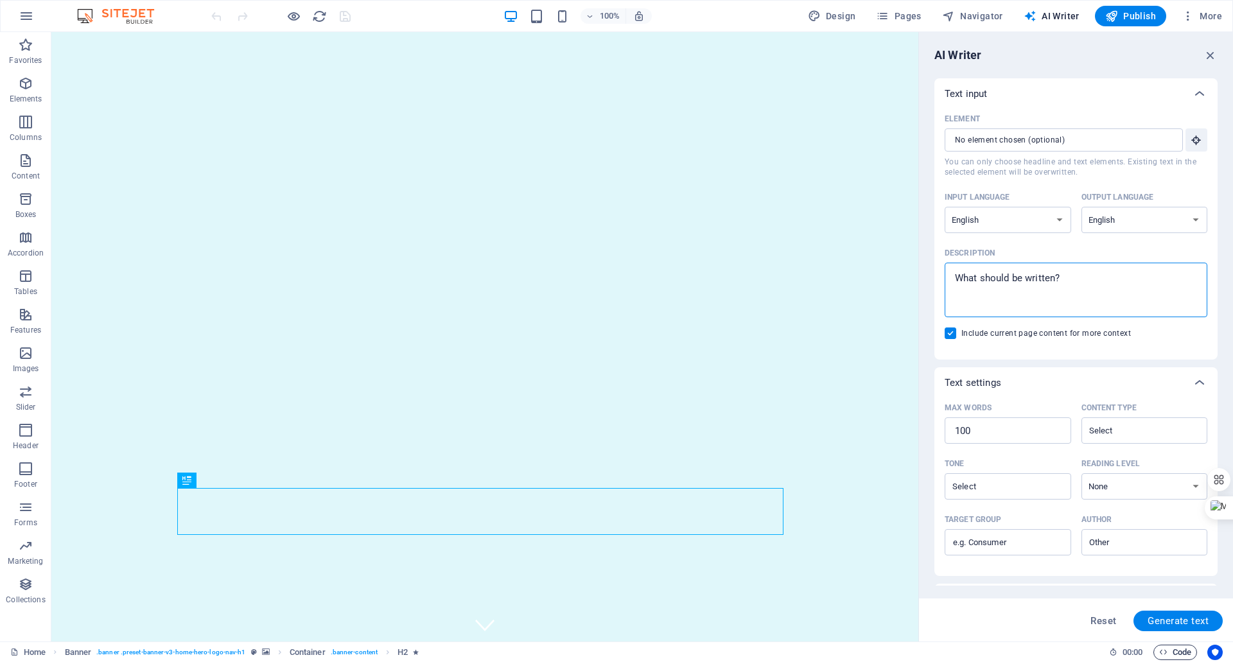
click at [1162, 650] on icon "button" at bounding box center [1163, 652] width 8 height 8
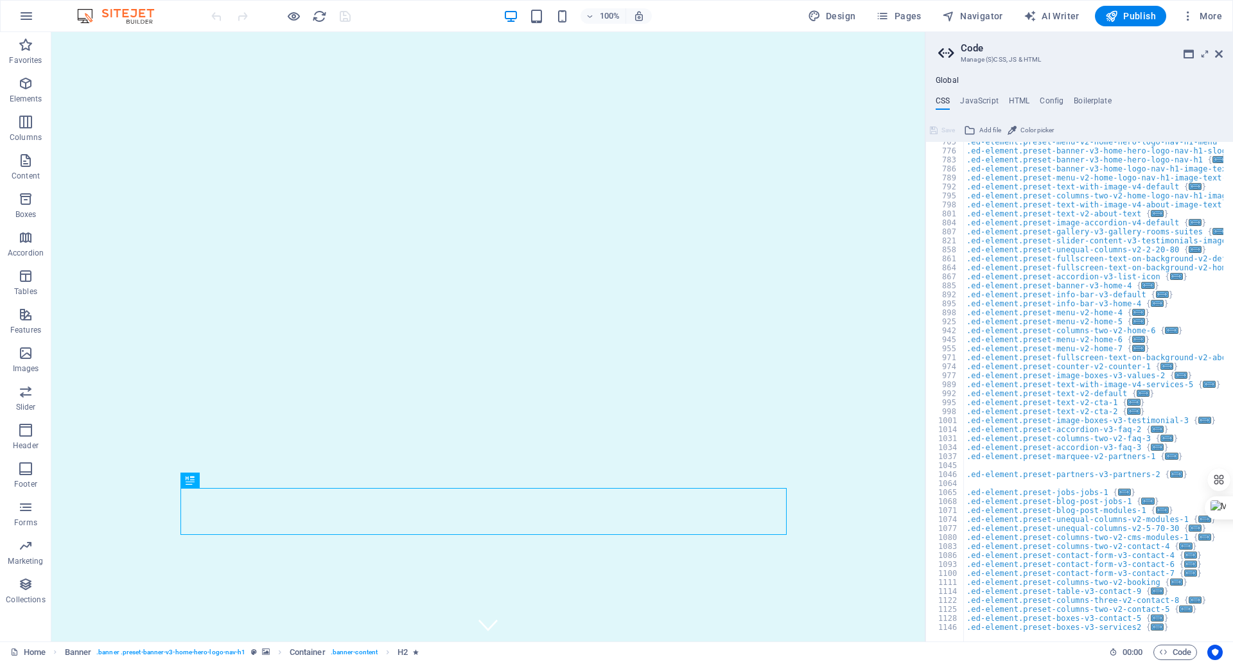
scroll to position [562, 0]
click at [1015, 102] on h4 "HTML" at bounding box center [1019, 103] width 21 height 14
type textarea "<a href="#main-content" class="wv-link-content button">Skip to main content</a>"
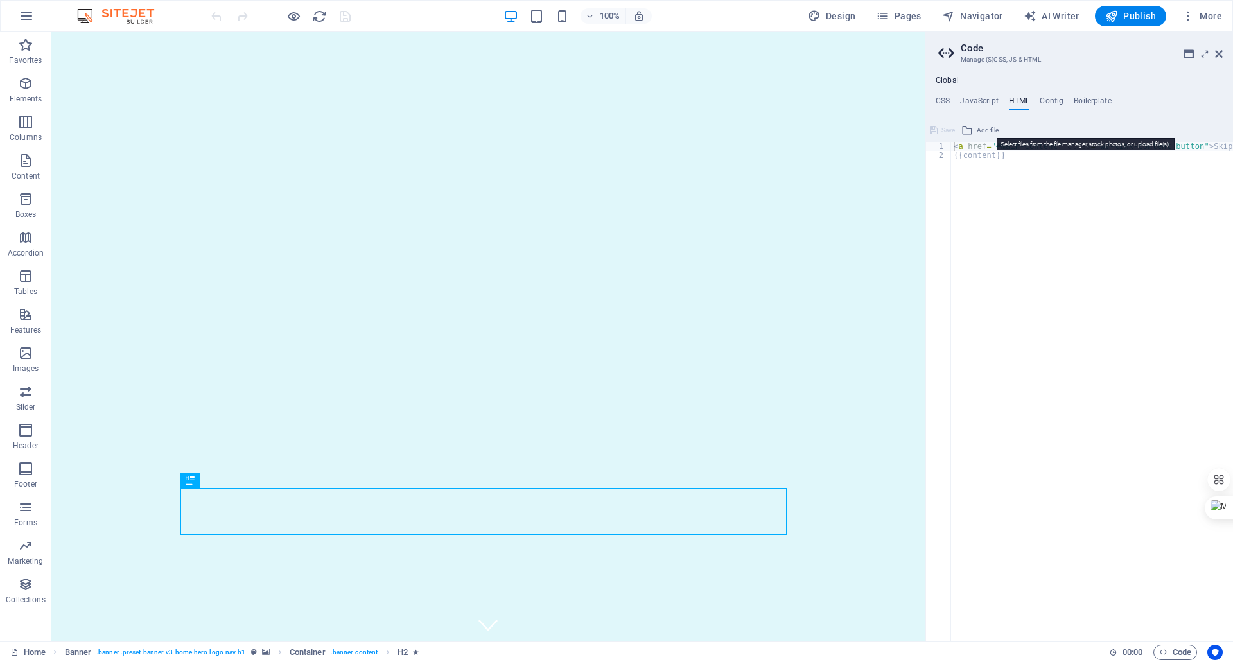
click at [980, 130] on span "Add file" at bounding box center [988, 130] width 22 height 15
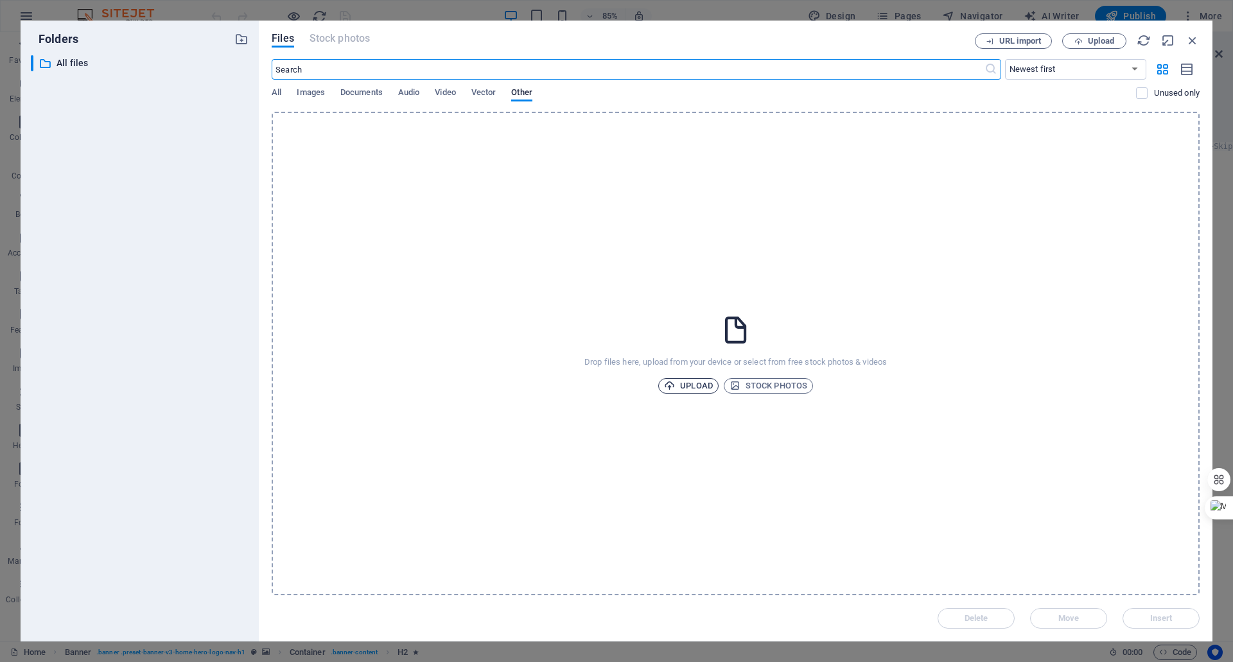
click at [681, 388] on span "Upload" at bounding box center [688, 385] width 49 height 15
click at [1195, 37] on icon "button" at bounding box center [1192, 40] width 14 height 14
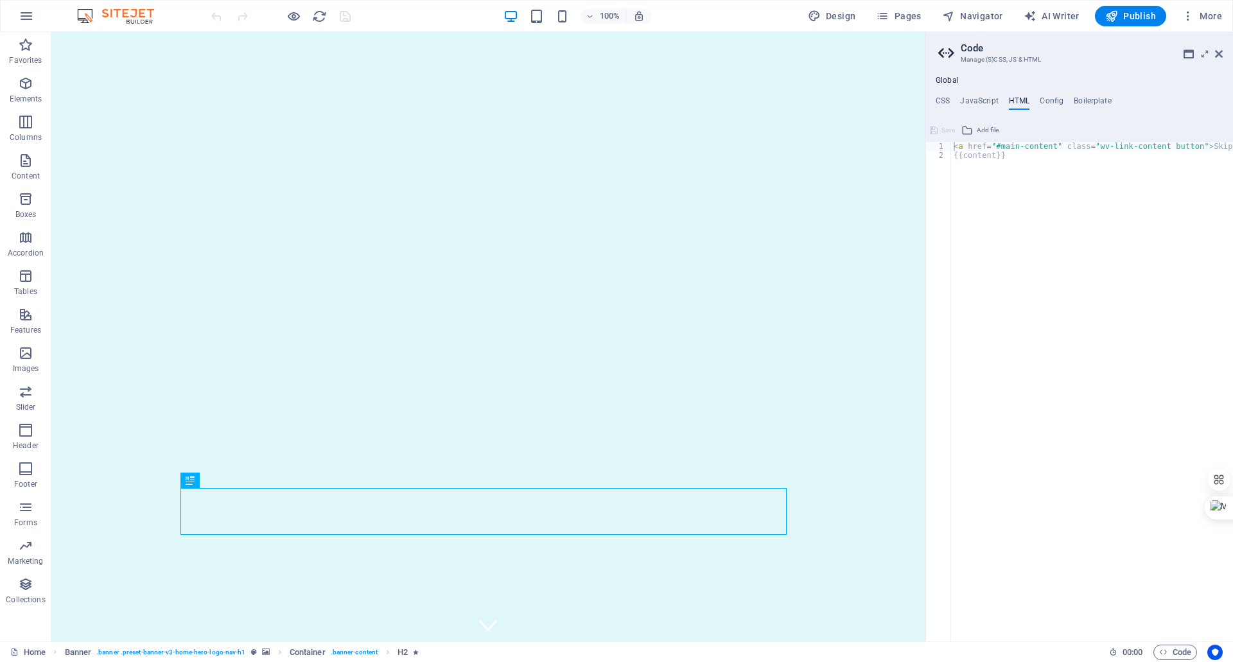
click at [1222, 53] on aside "Code Manage (S)CSS, JS & HTML Global CSS JavaScript HTML Config Boilerplate /* …" at bounding box center [1079, 336] width 308 height 609
click at [1204, 55] on icon at bounding box center [1204, 54] width 0 height 10
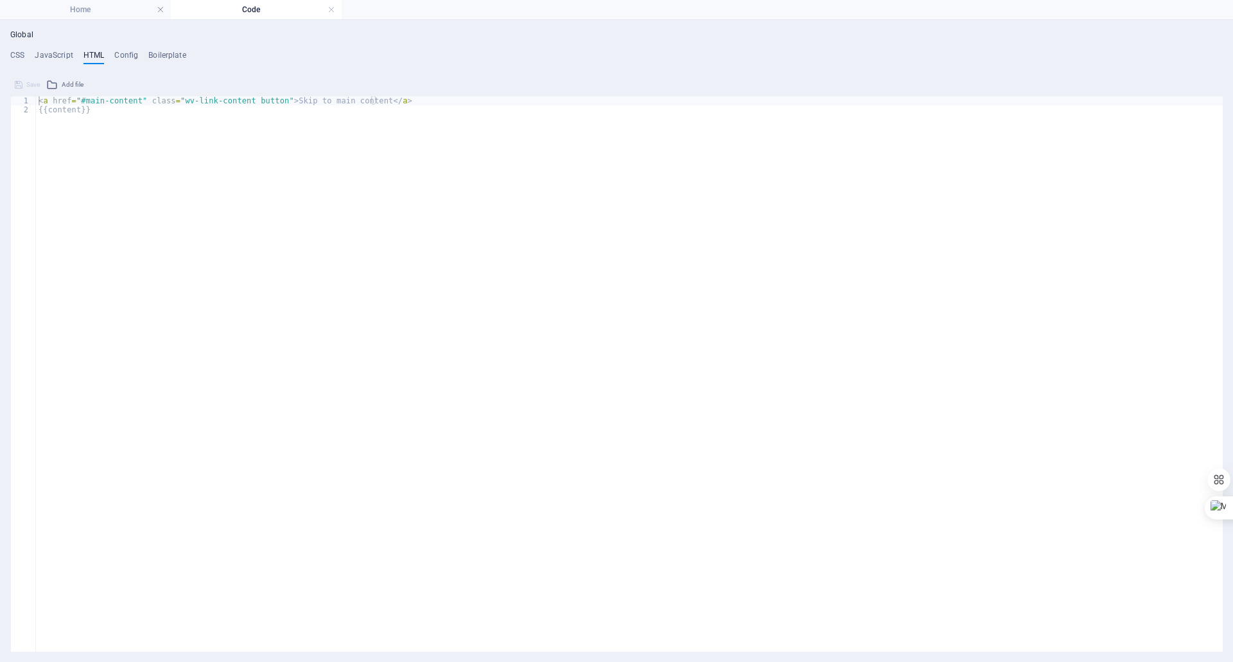
click at [266, 12] on h4 "Code" at bounding box center [256, 10] width 171 height 14
click at [22, 58] on h4 "CSS" at bounding box center [17, 58] width 14 height 14
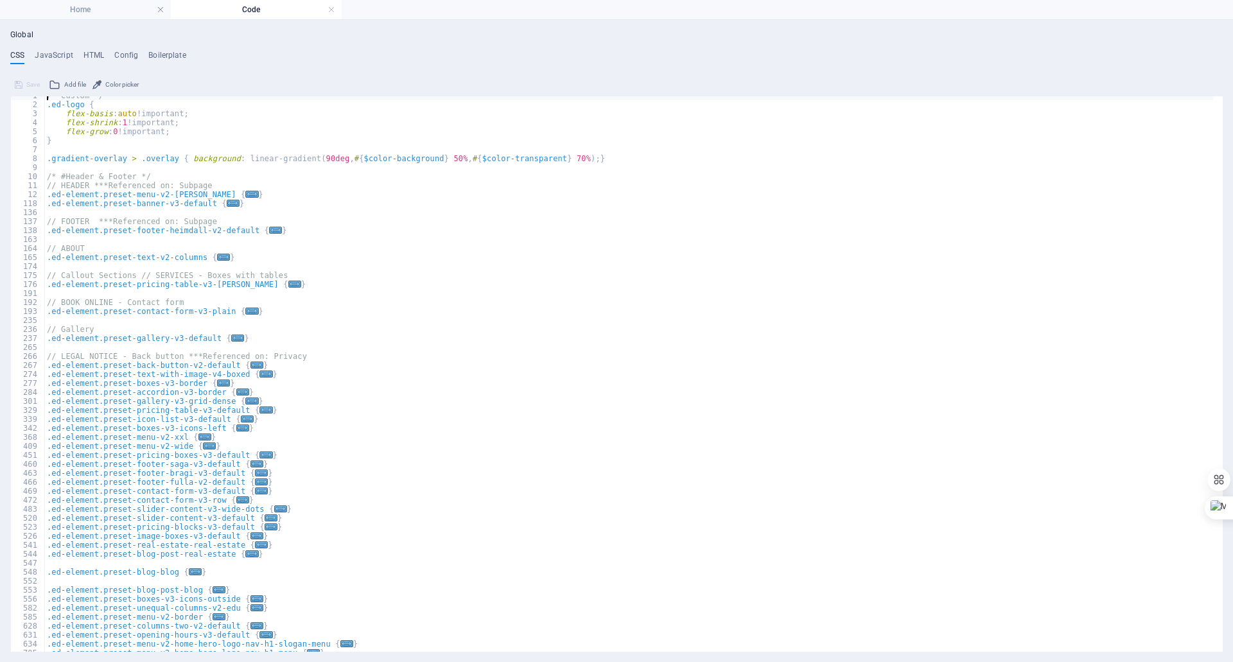
scroll to position [0, 0]
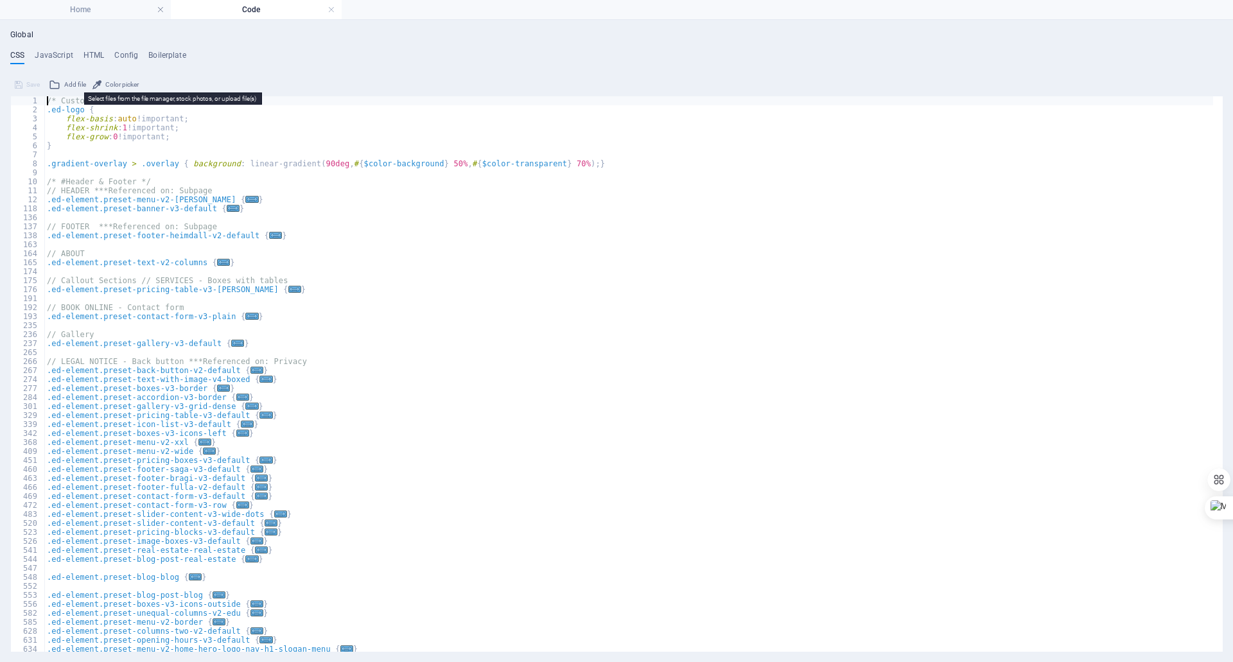
click at [74, 91] on span "Add file" at bounding box center [75, 84] width 22 height 15
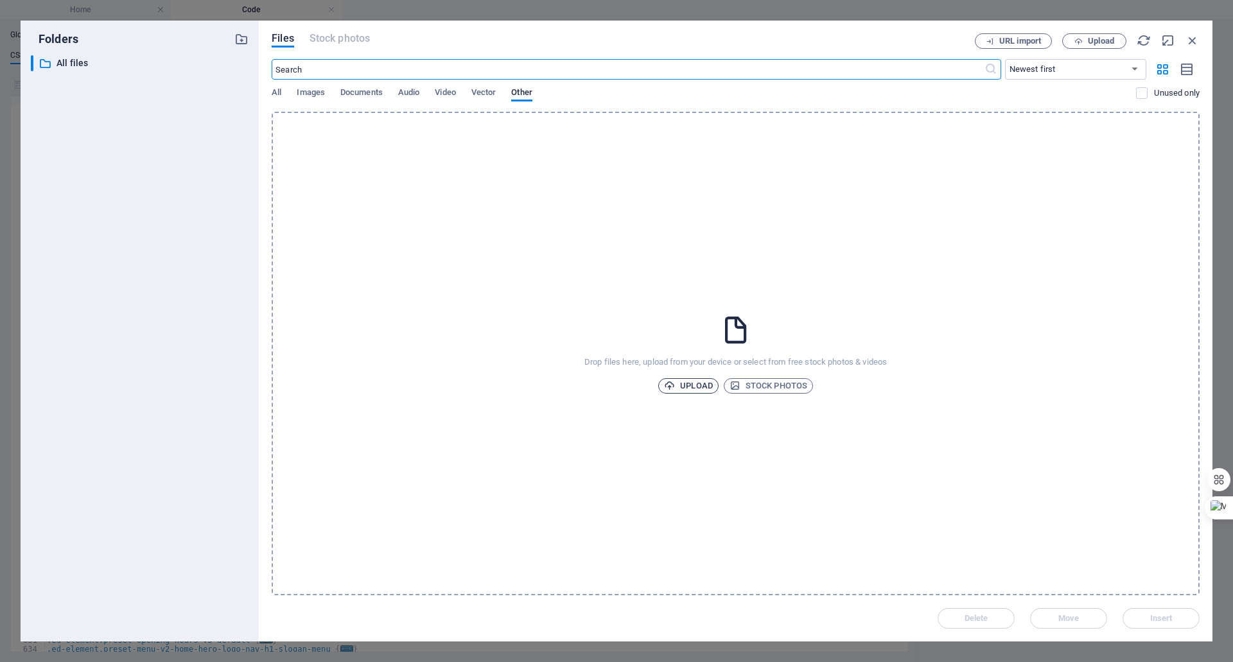
click at [702, 384] on span "Upload" at bounding box center [688, 385] width 49 height 15
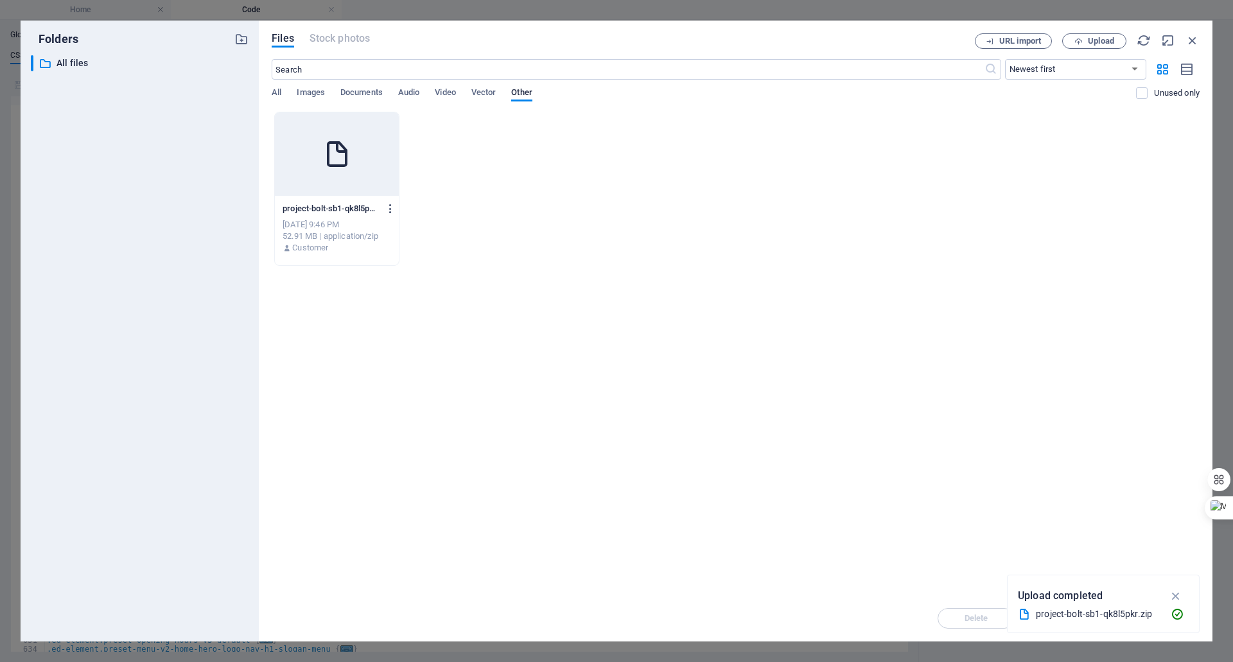
click at [387, 209] on icon "button" at bounding box center [391, 209] width 12 height 12
click at [667, 239] on div at bounding box center [616, 331] width 1233 height 662
click at [392, 209] on icon "button" at bounding box center [391, 209] width 12 height 12
click at [380, 241] on h6 "Preview" at bounding box center [398, 241] width 53 height 15
drag, startPoint x: 715, startPoint y: 205, endPoint x: 692, endPoint y: 206, distance: 23.1
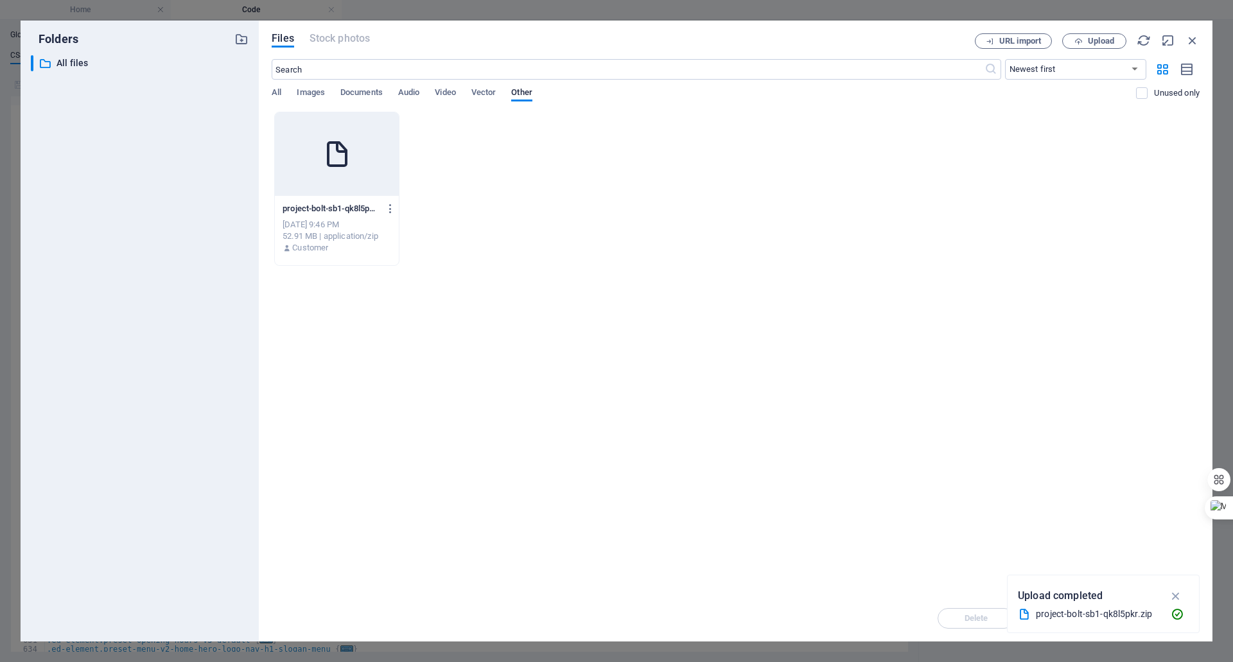
click at [715, 205] on div "project-bolt-sb1-qk8l5pkr-nV55-MEU2_B7IH8wr9Q9Wg.zip project-bolt-sb1-qk8l5pkr-…" at bounding box center [736, 189] width 928 height 154
click at [390, 205] on icon "button" at bounding box center [391, 209] width 12 height 12
click at [792, 282] on div at bounding box center [616, 331] width 1233 height 662
click at [1145, 42] on icon "button" at bounding box center [1143, 40] width 14 height 14
click at [1177, 596] on icon "button" at bounding box center [1175, 596] width 15 height 14
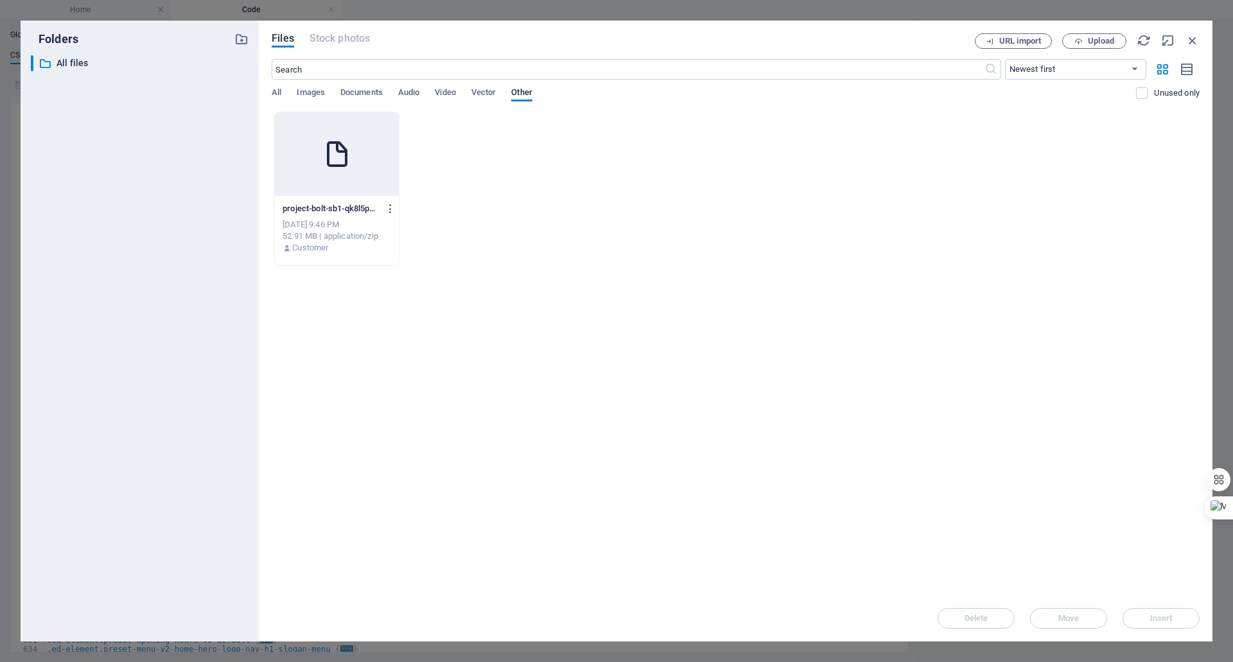
click at [342, 173] on div at bounding box center [337, 153] width 124 height 83
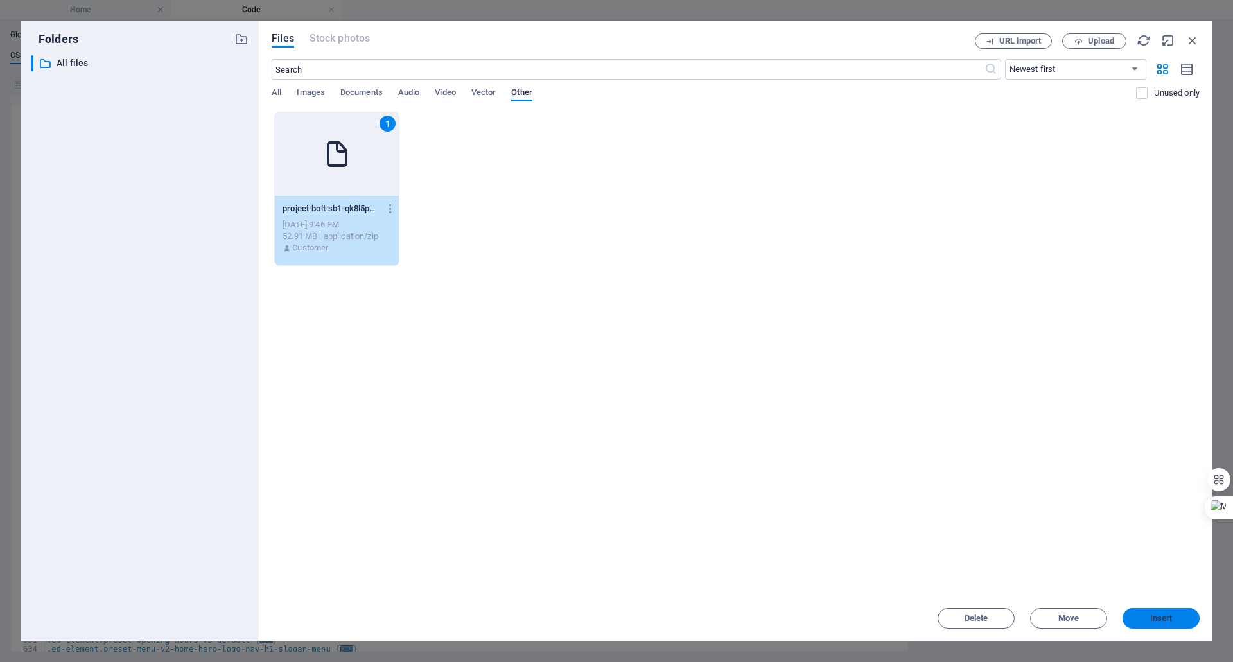
click at [1152, 616] on span "Insert" at bounding box center [1161, 618] width 22 height 8
type textarea "https://cdn1.site-media.eu/images/0/19616649/project-bolt-sb1-qk8l5pkr-nV55-MEU…"
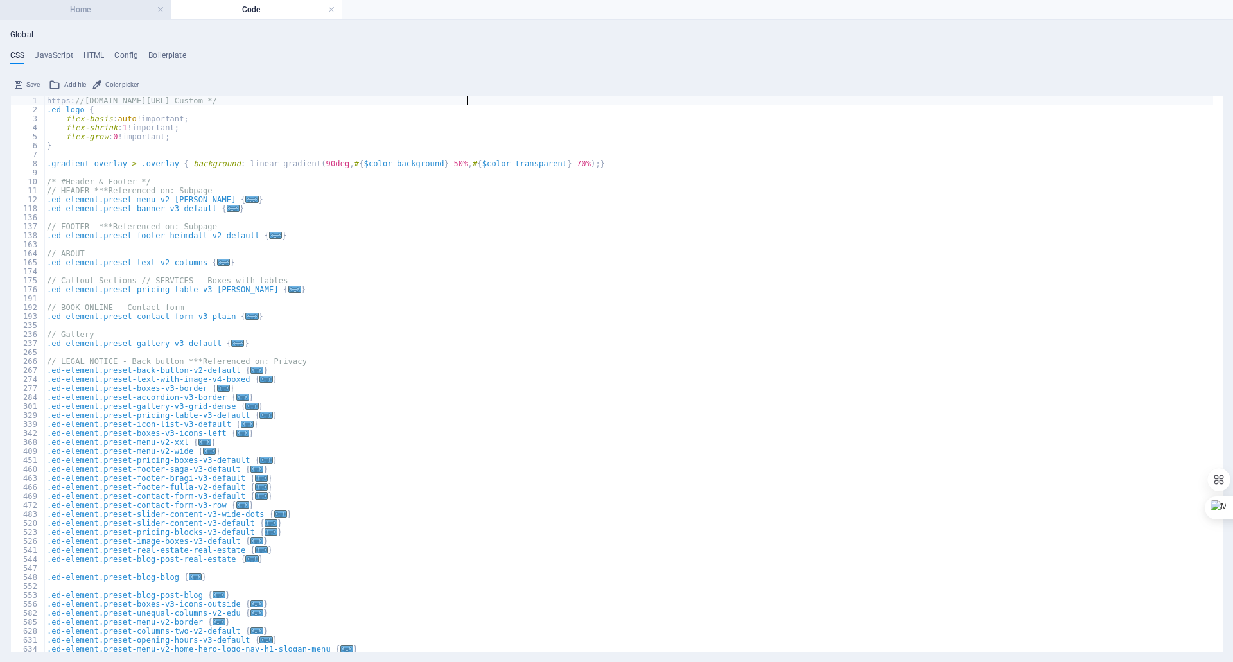
click at [121, 12] on h4 "Home" at bounding box center [85, 10] width 171 height 14
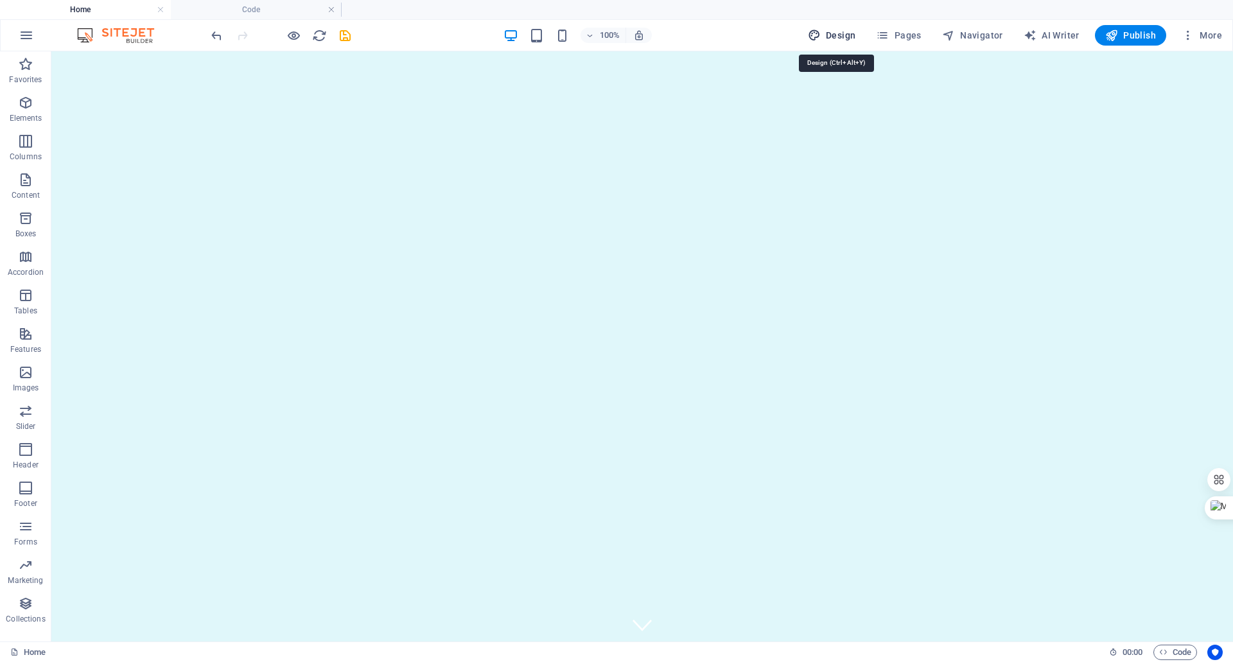
click at [840, 37] on span "Design" at bounding box center [832, 35] width 48 height 13
select select "px"
select select "200"
select select "px"
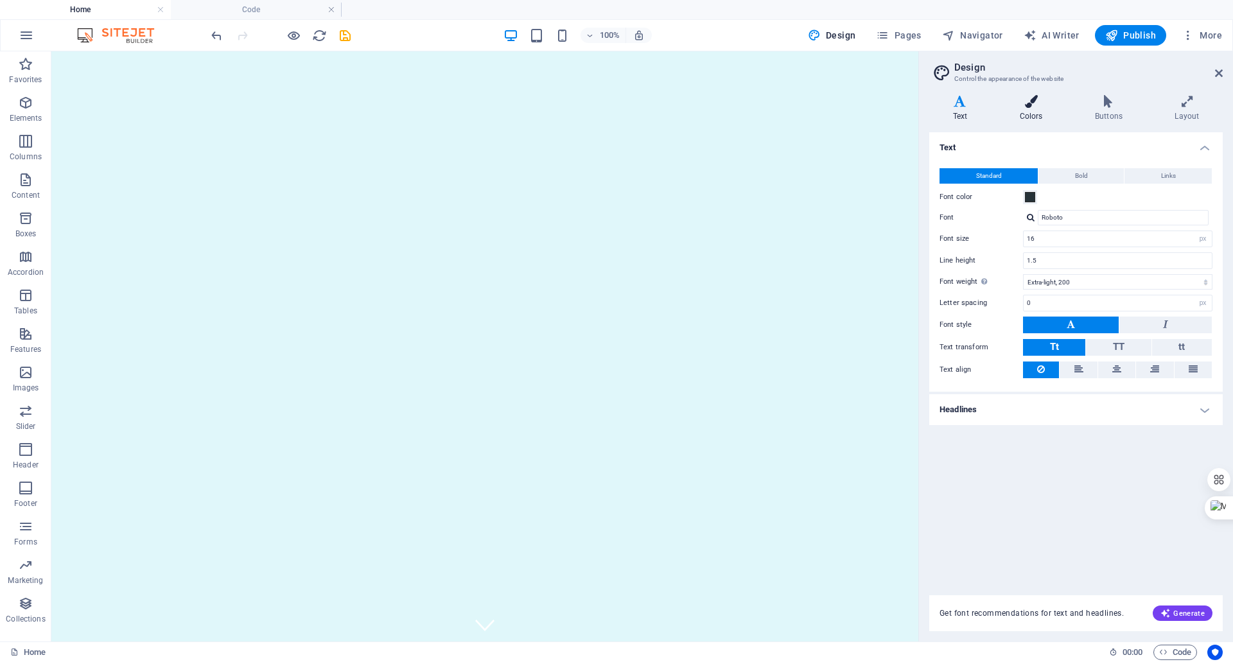
click at [1029, 110] on h4 "Colors" at bounding box center [1033, 108] width 75 height 27
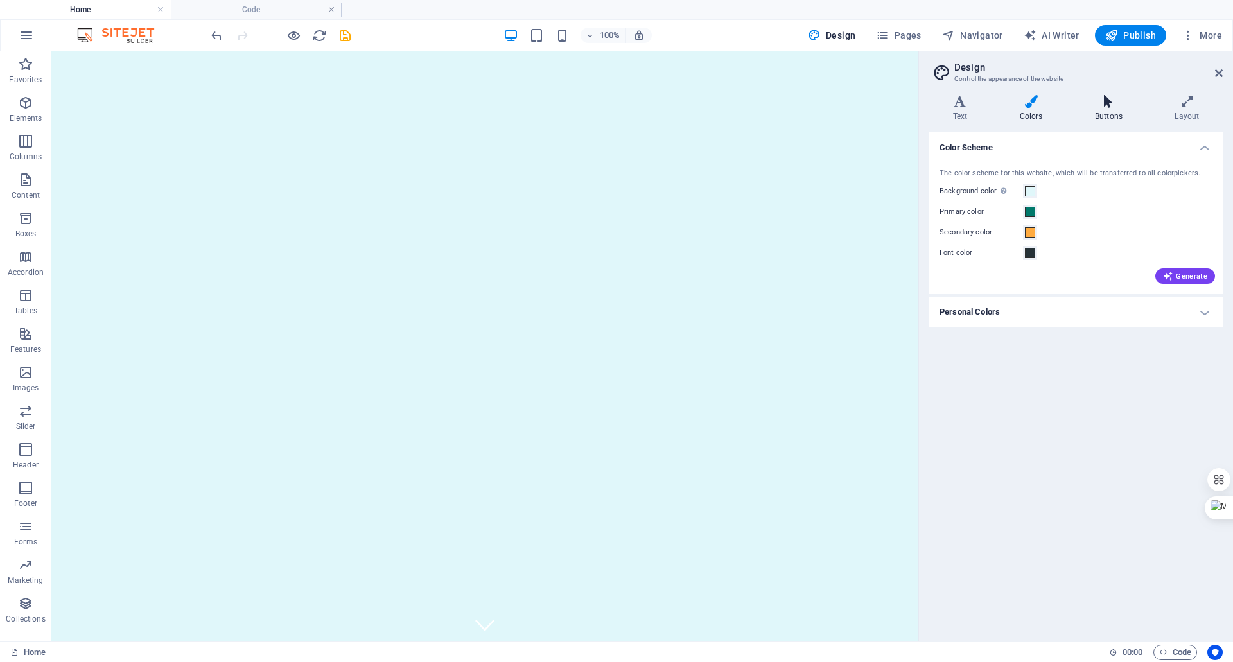
click at [1100, 119] on h4 "Buttons" at bounding box center [1111, 108] width 80 height 27
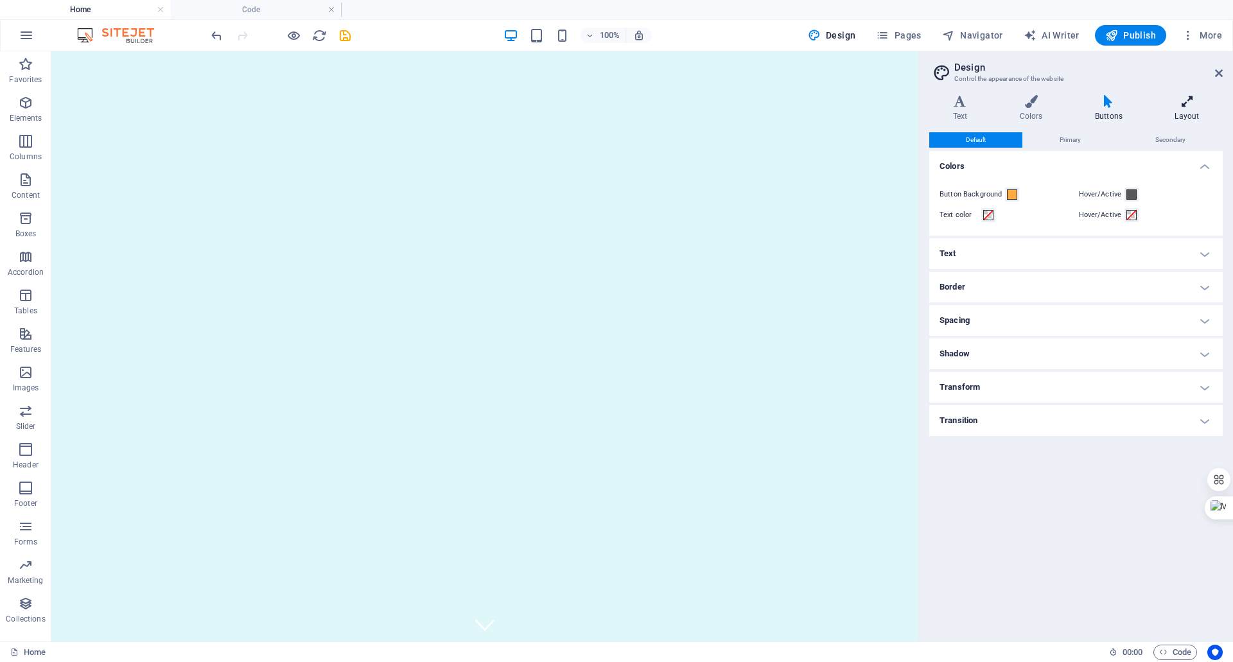
click at [1190, 119] on h4 "Layout" at bounding box center [1186, 108] width 71 height 27
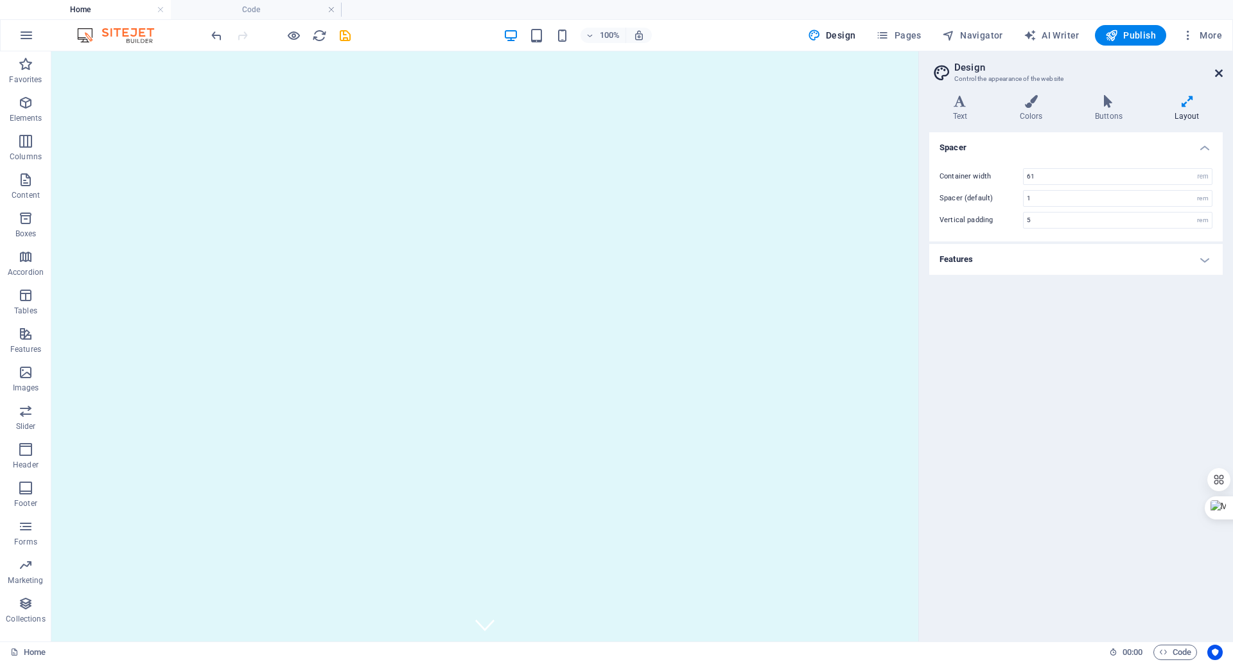
click at [1215, 75] on icon at bounding box center [1219, 73] width 8 height 10
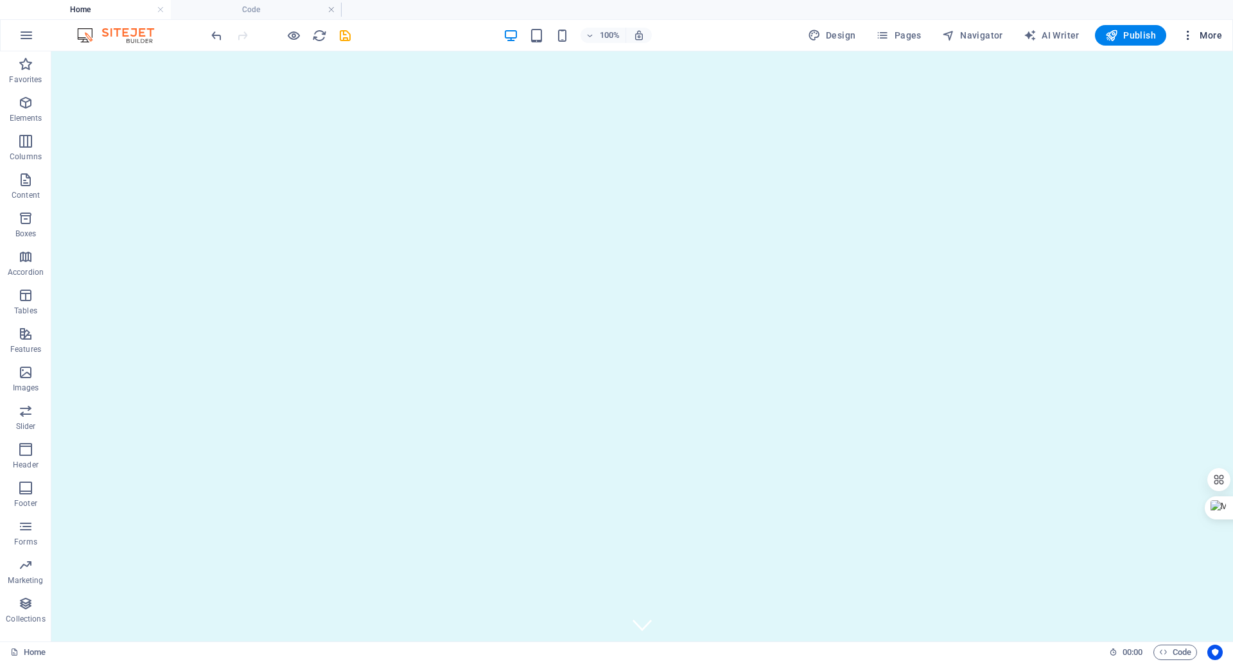
click at [1208, 35] on span "More" at bounding box center [1201, 35] width 40 height 13
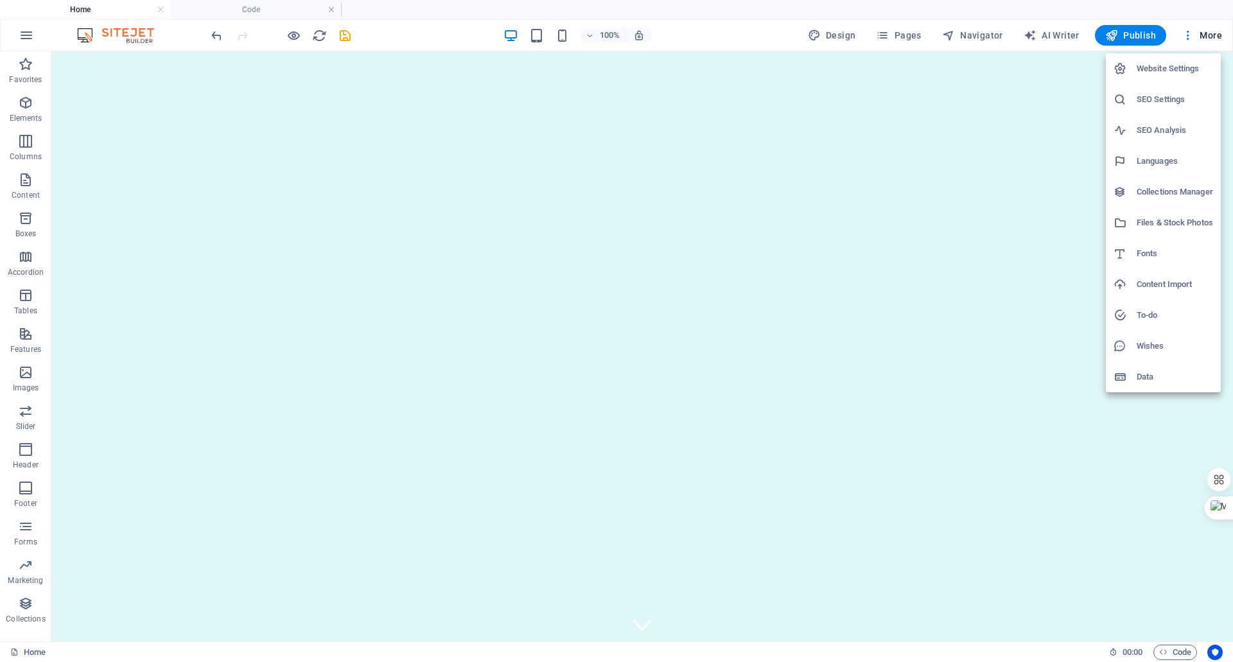
click at [1158, 71] on h6 "Website Settings" at bounding box center [1174, 68] width 76 height 15
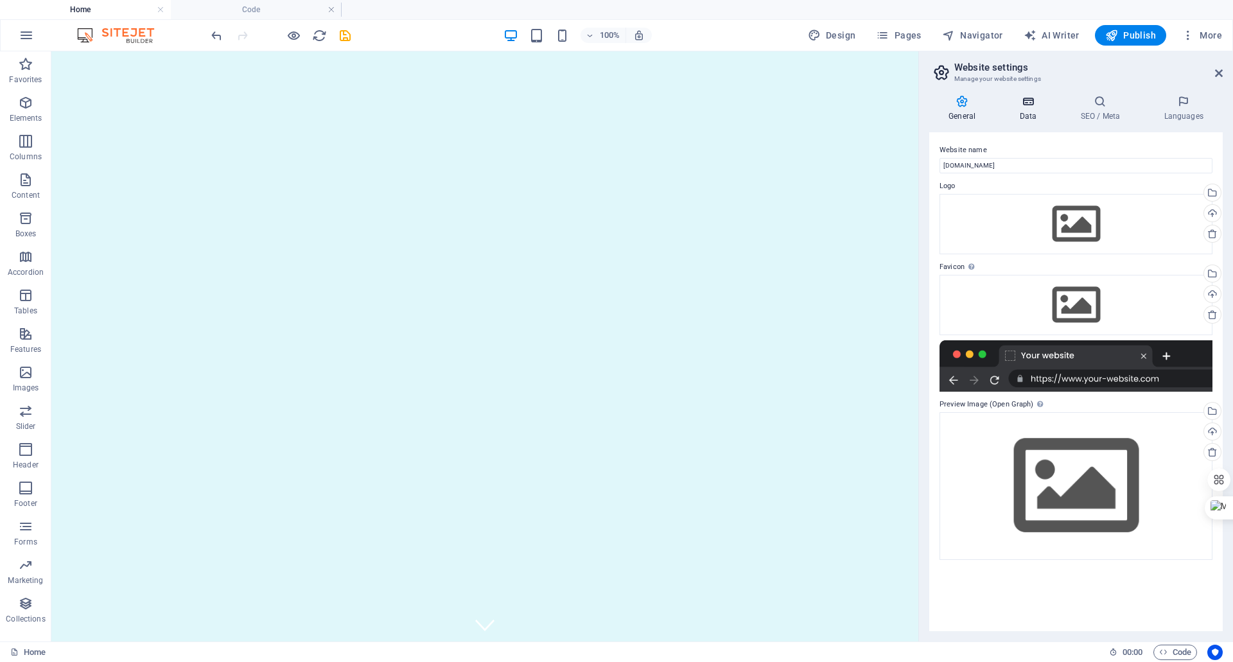
click at [1028, 105] on icon at bounding box center [1028, 101] width 56 height 13
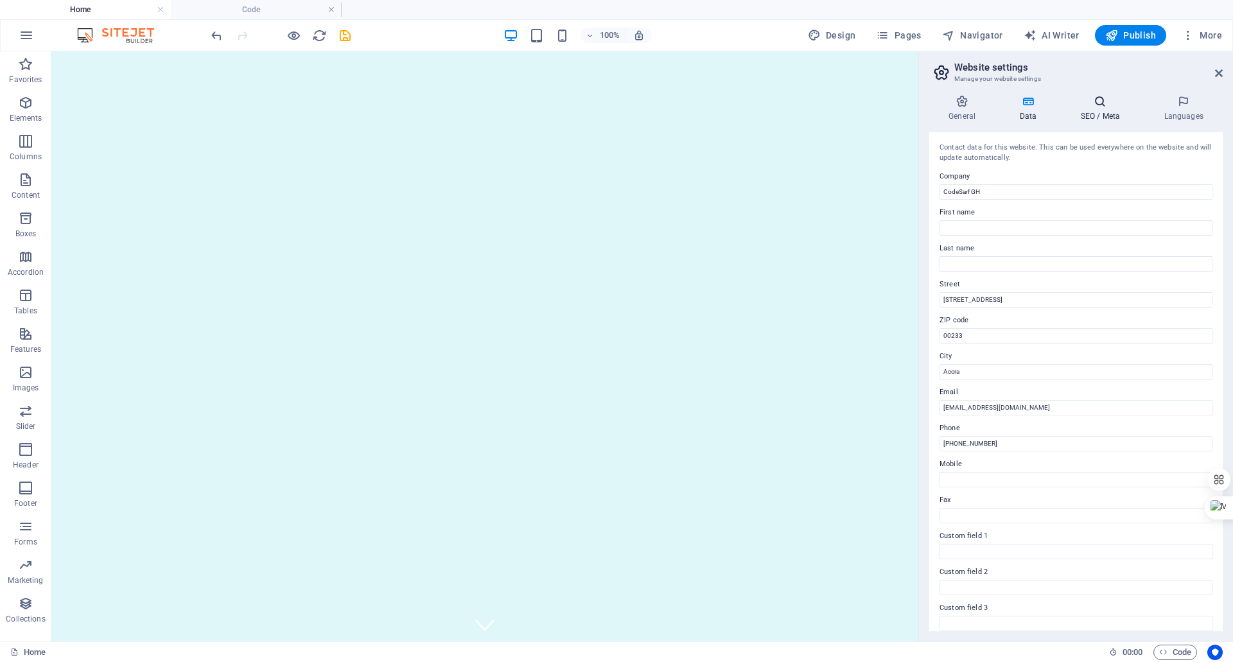
click at [1096, 107] on icon at bounding box center [1100, 101] width 78 height 13
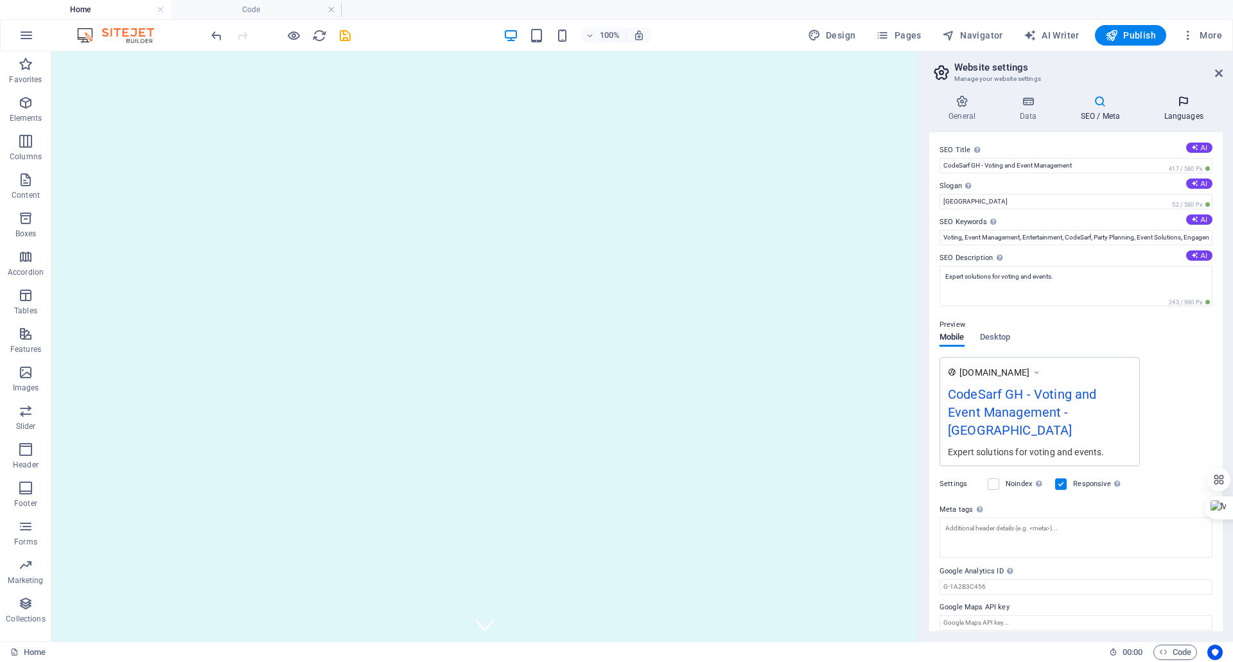
click at [1175, 109] on h4 "Languages" at bounding box center [1183, 108] width 78 height 27
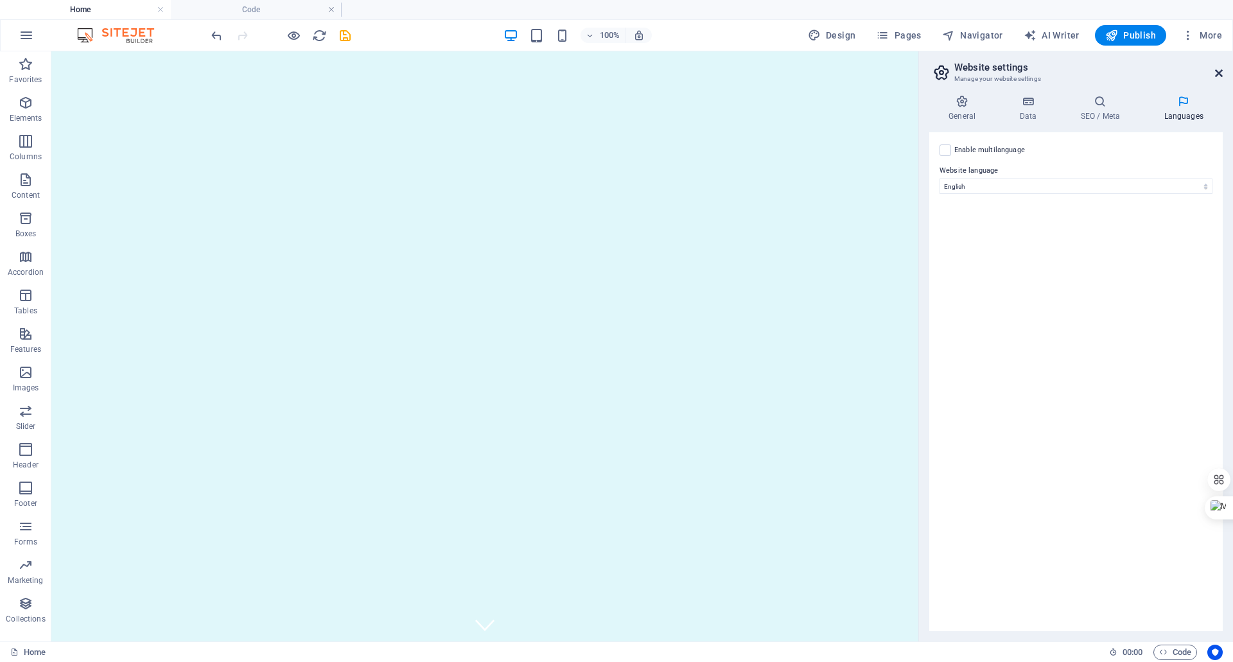
click at [1219, 73] on icon at bounding box center [1219, 73] width 8 height 10
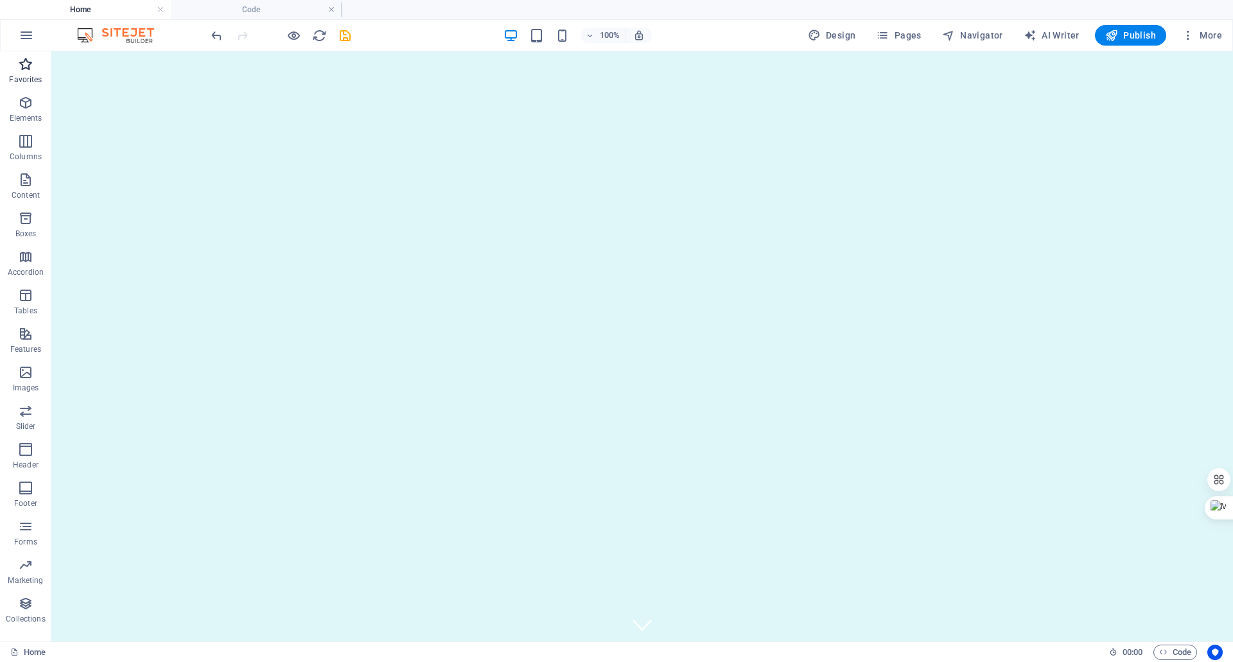
click at [28, 71] on icon "button" at bounding box center [25, 63] width 15 height 15
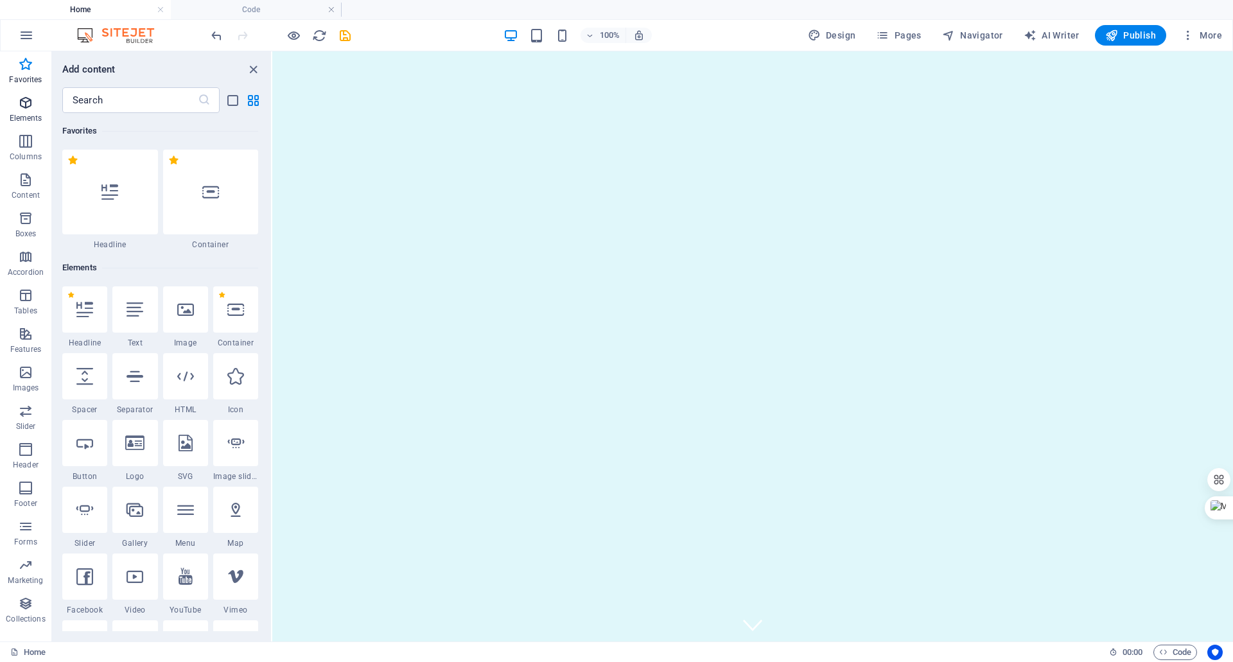
click at [23, 114] on p "Elements" at bounding box center [26, 118] width 33 height 10
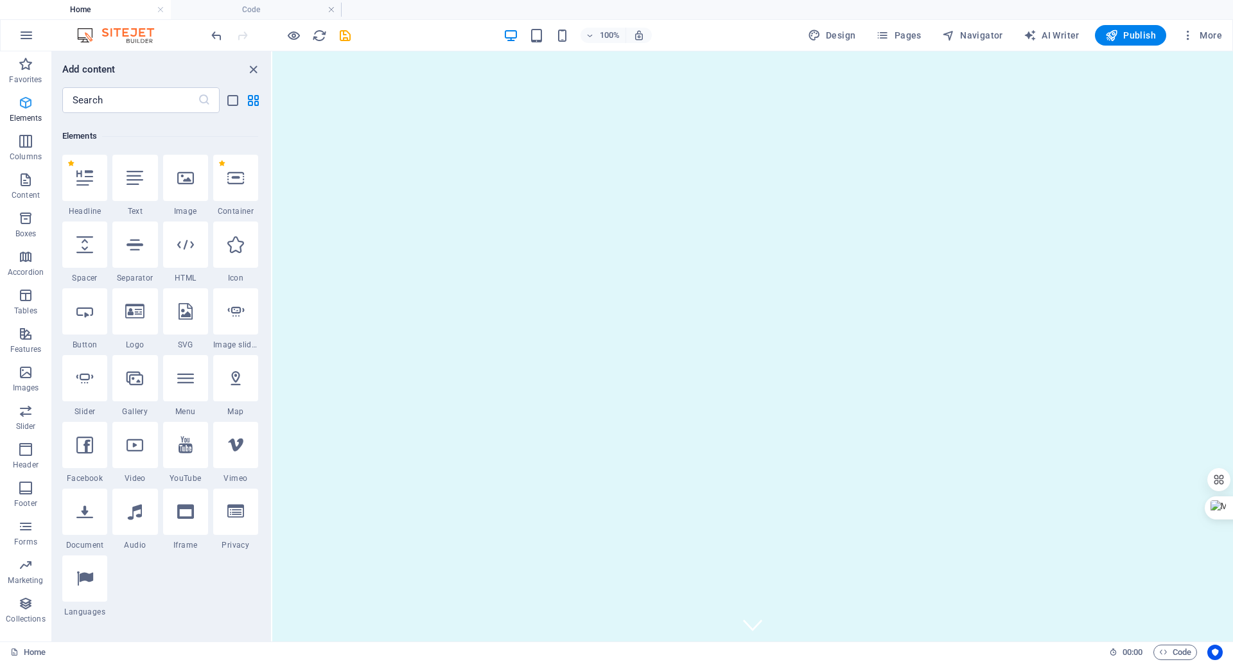
scroll to position [137, 0]
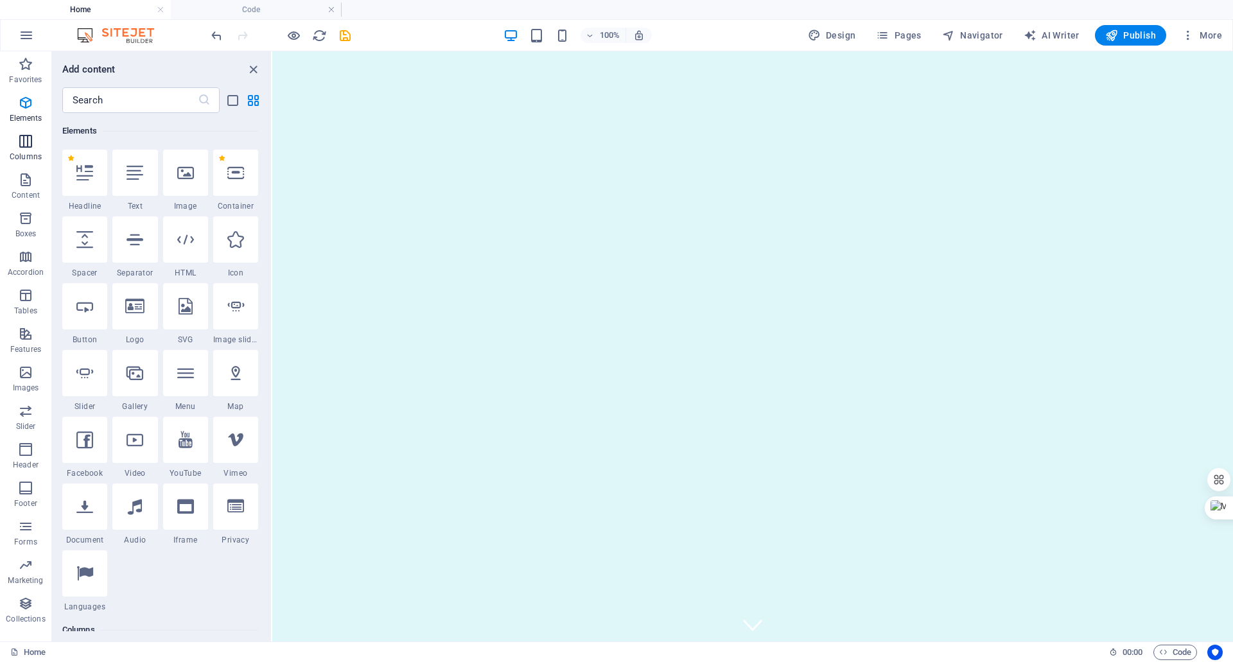
click at [30, 145] on icon "button" at bounding box center [25, 141] width 15 height 15
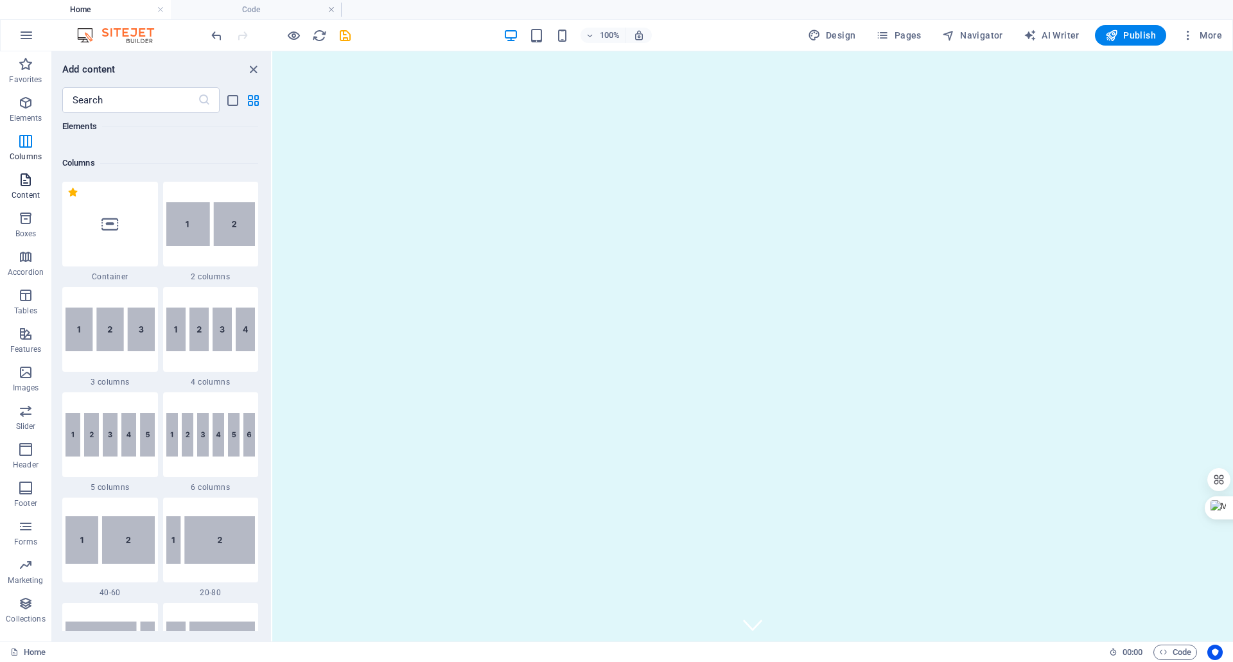
scroll to position [636, 0]
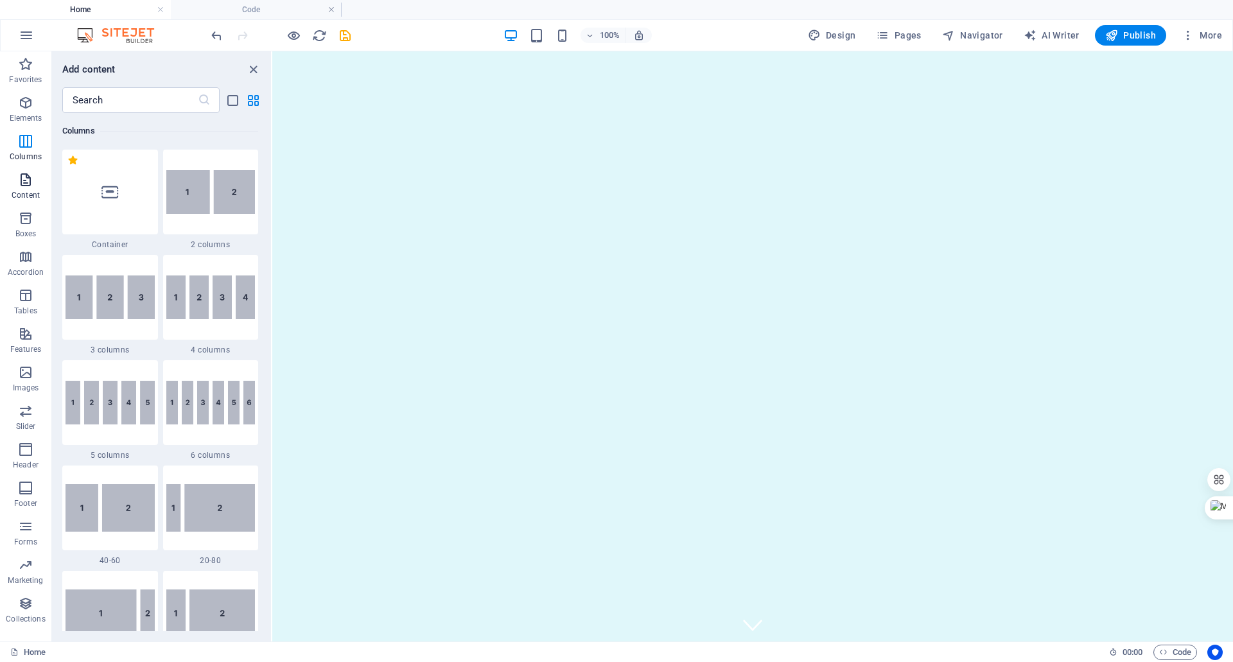
click at [33, 197] on p "Content" at bounding box center [26, 195] width 28 height 10
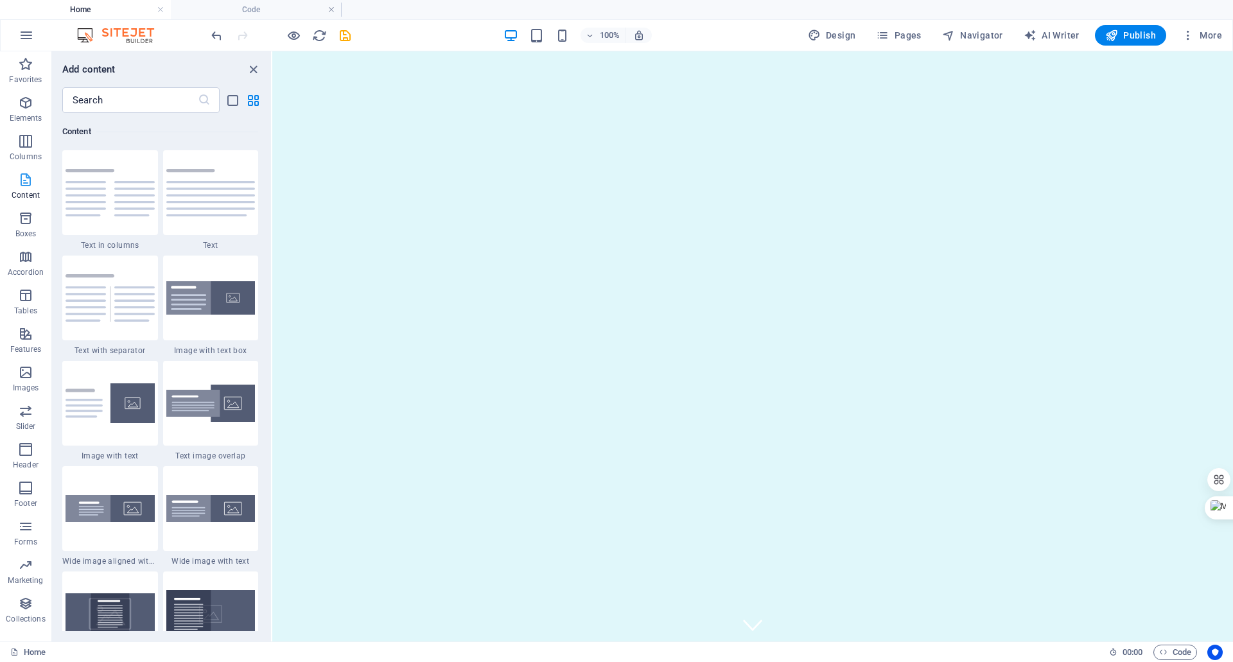
scroll to position [2246, 0]
click at [261, 8] on h4 "Code" at bounding box center [256, 10] width 171 height 14
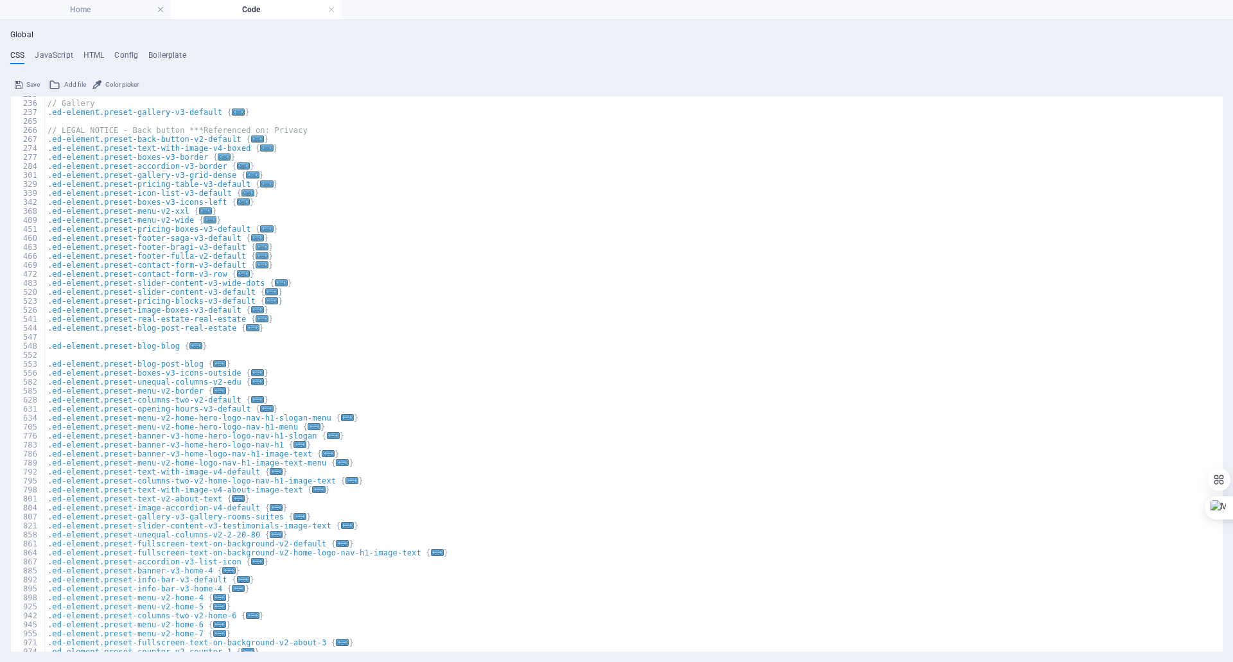
scroll to position [0, 0]
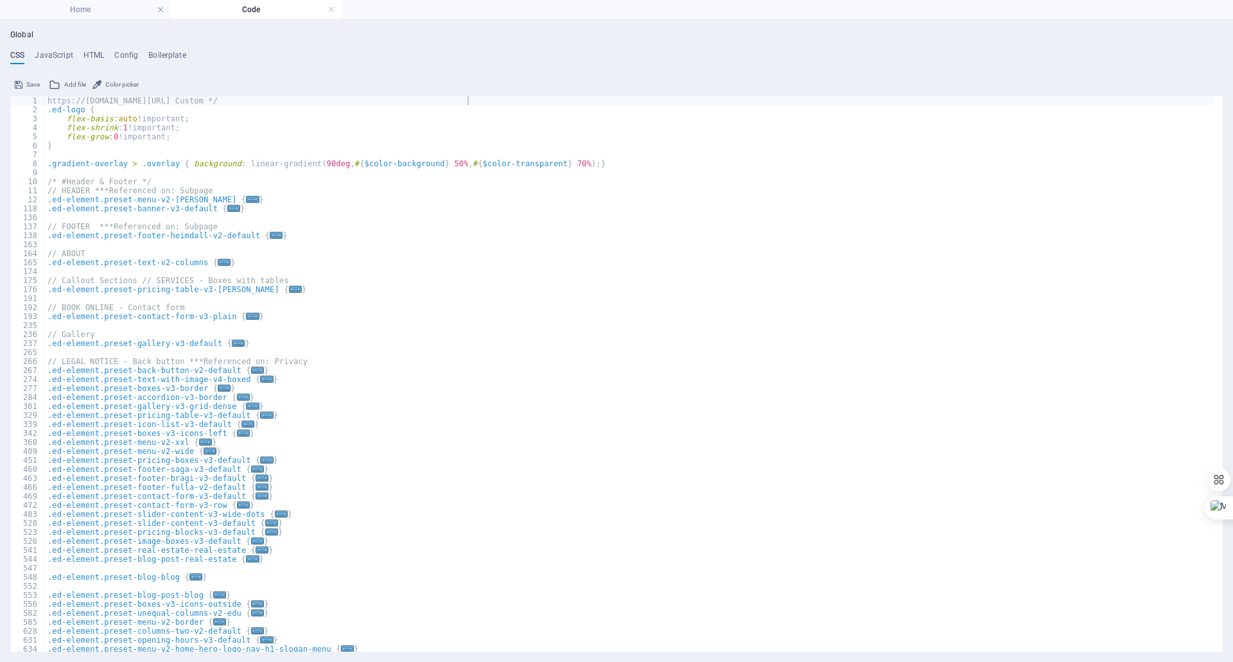
click at [17, 87] on icon at bounding box center [19, 84] width 8 height 15
click at [330, 6] on link at bounding box center [331, 10] width 8 height 12
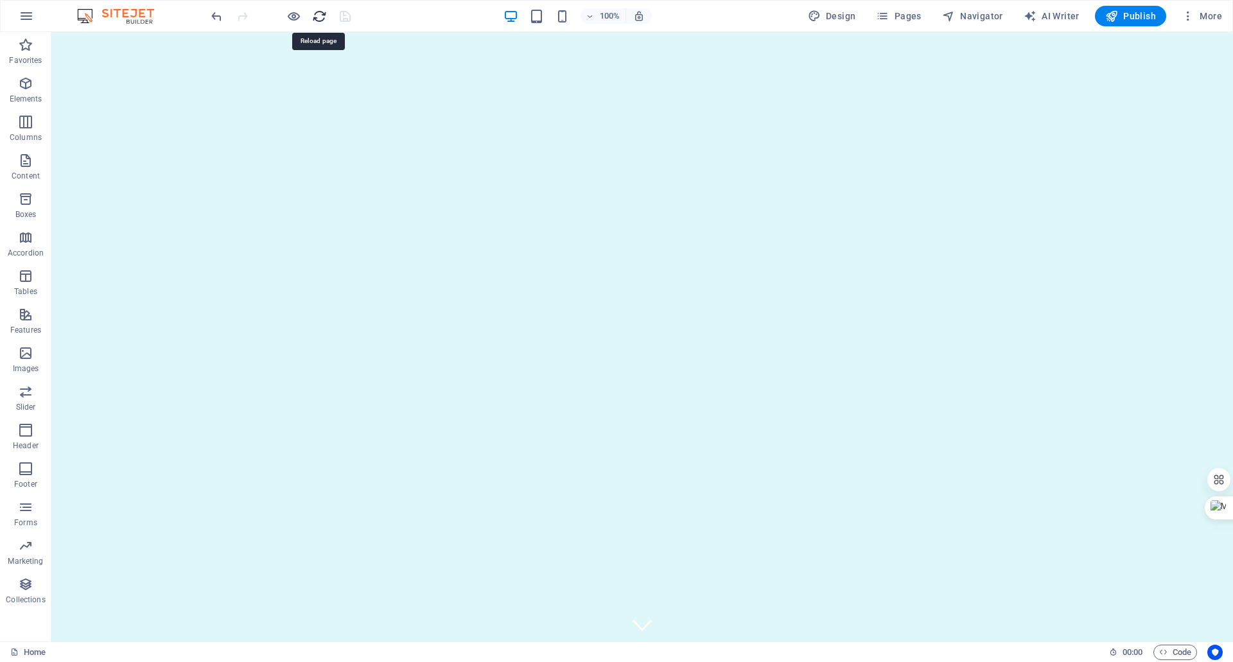
click at [317, 19] on icon "reload" at bounding box center [319, 16] width 15 height 15
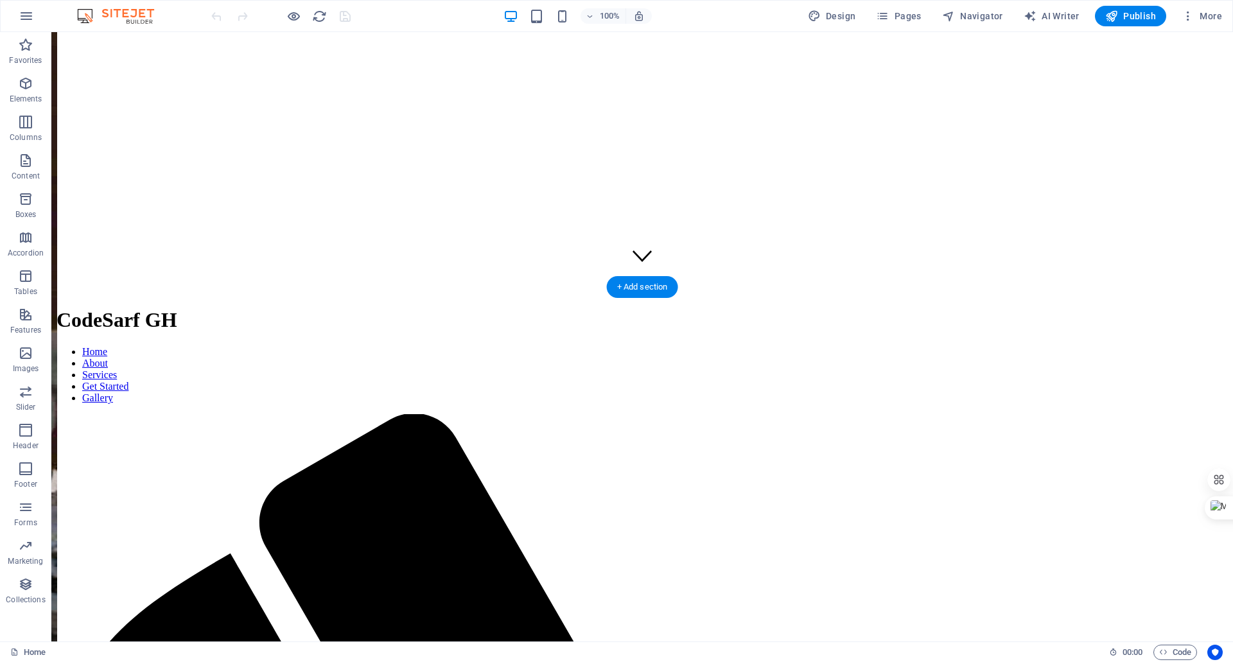
scroll to position [385, 0]
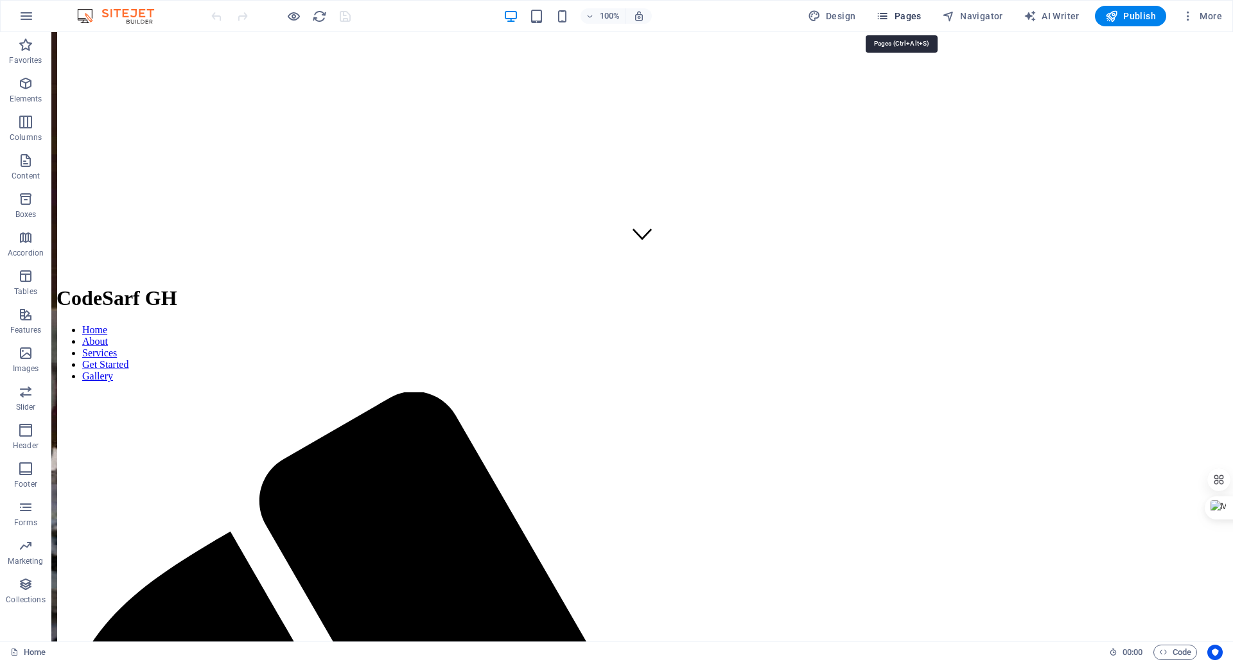
click at [901, 19] on span "Pages" at bounding box center [898, 16] width 45 height 13
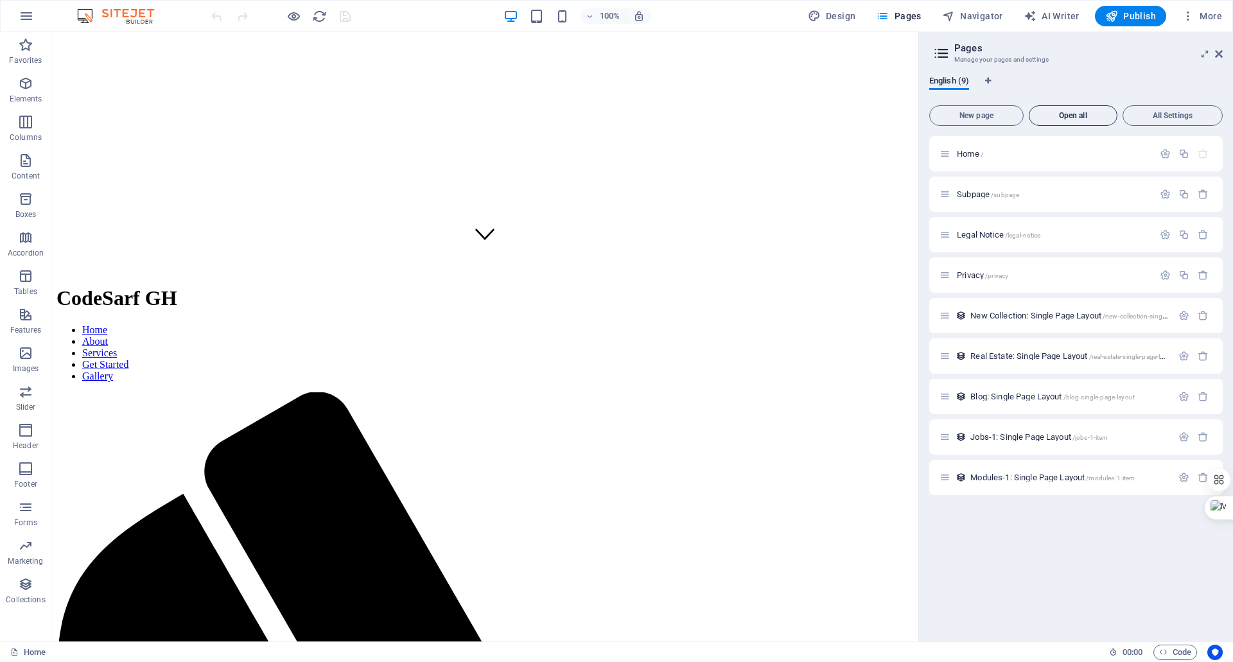
click at [1062, 119] on span "Open all" at bounding box center [1072, 116] width 77 height 8
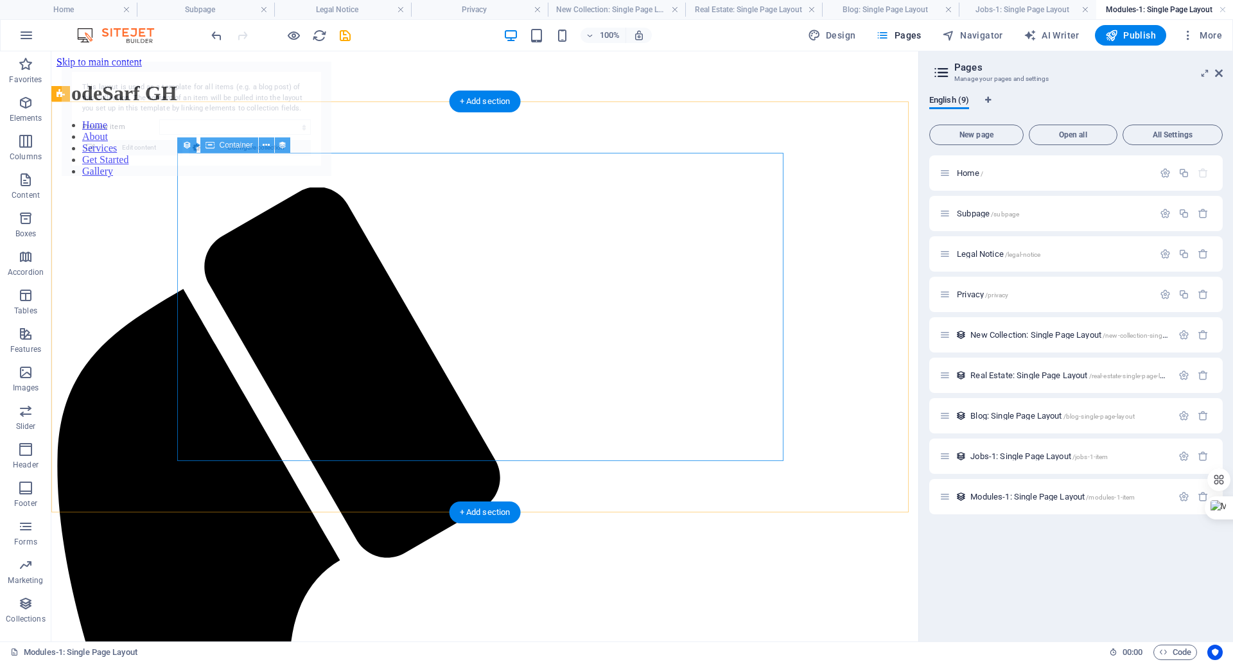
scroll to position [0, 0]
select select "68dd829ec3135604930584bf"
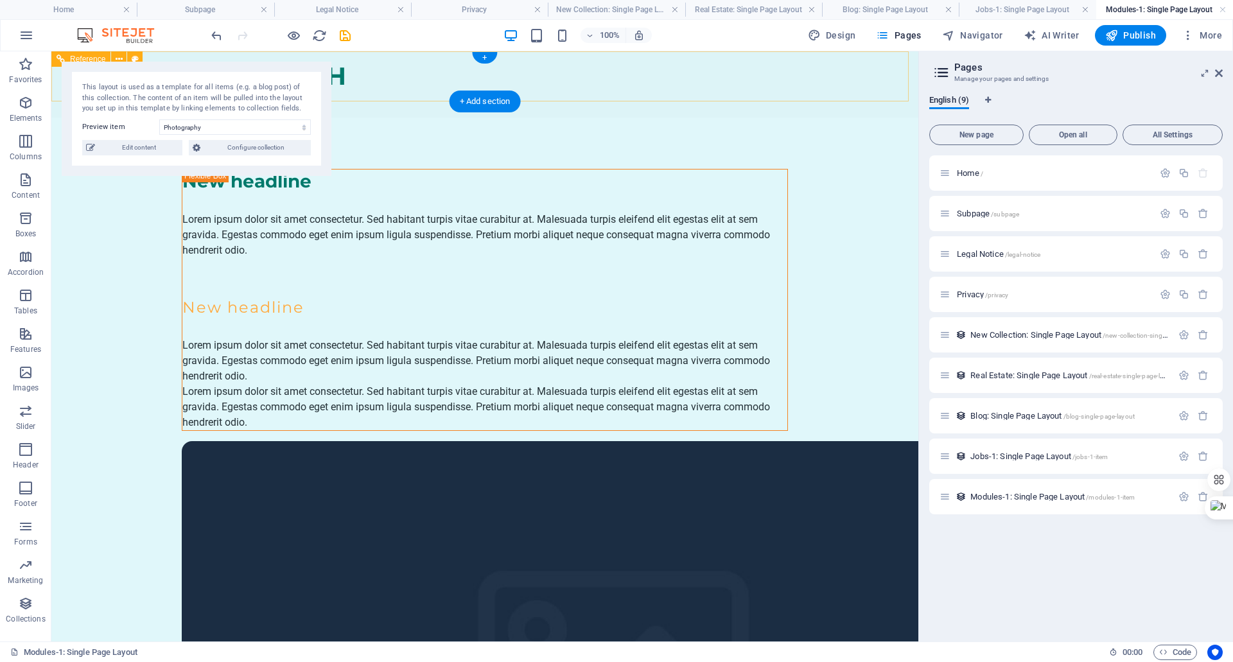
click at [369, 91] on div at bounding box center [485, 99] width 606 height 16
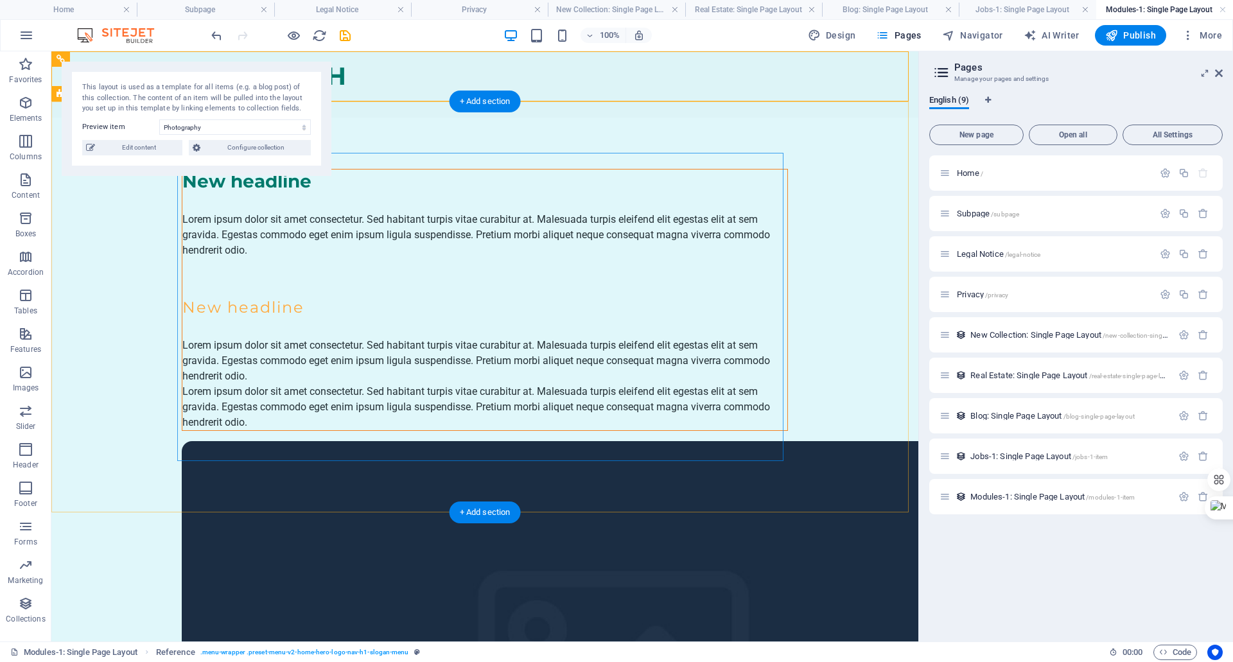
scroll to position [120, 0]
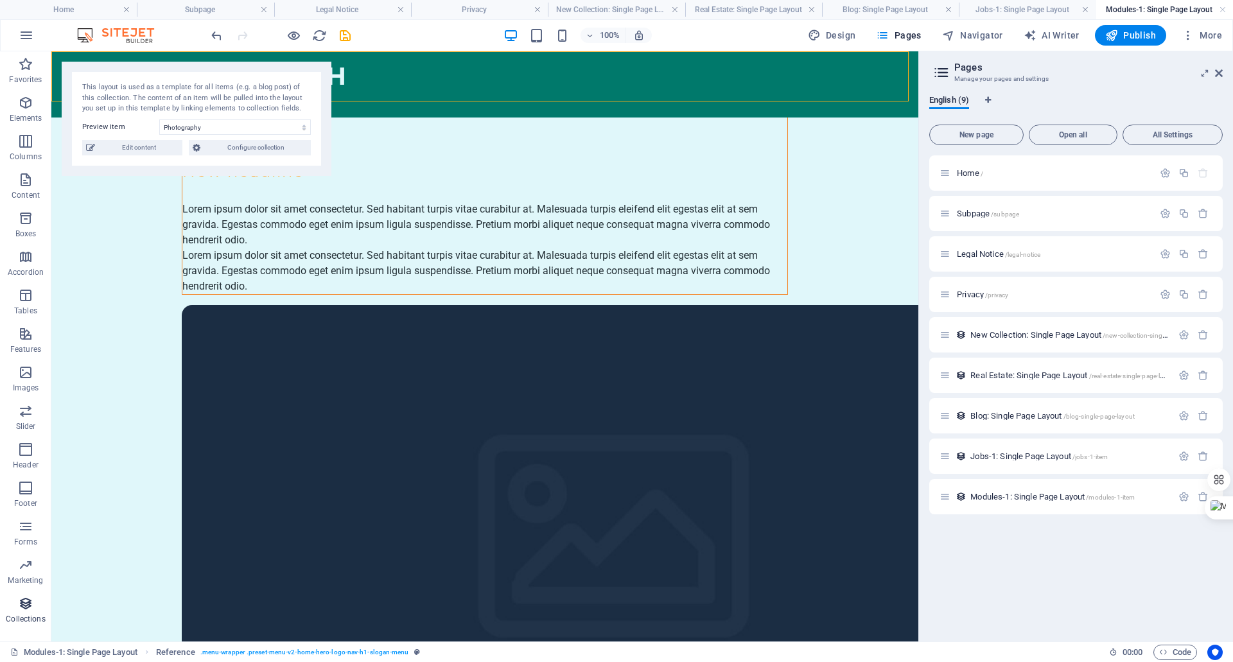
click at [28, 609] on icon "button" at bounding box center [25, 603] width 15 height 15
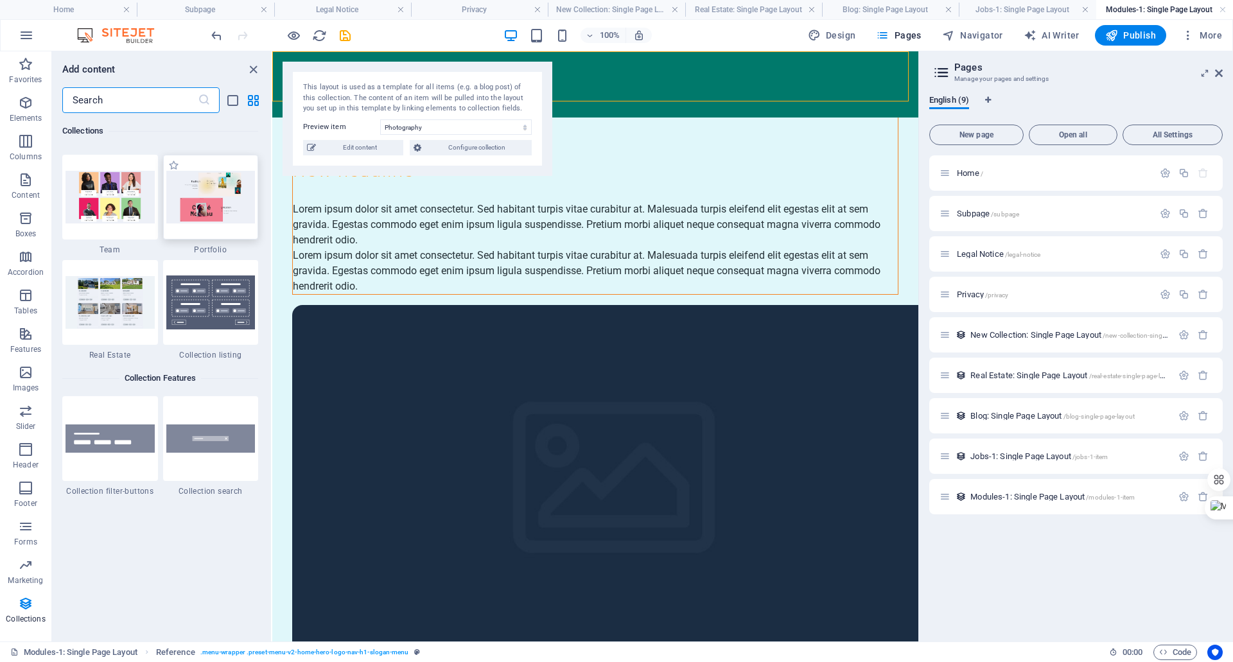
scroll to position [12010, 0]
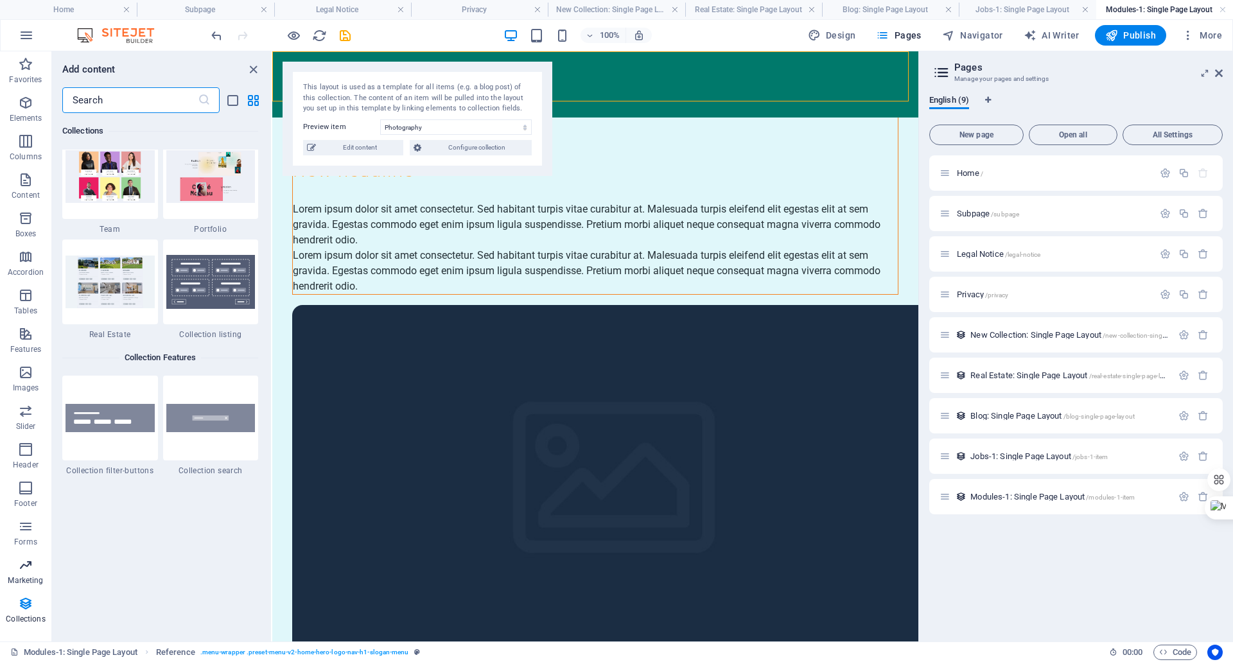
click at [25, 568] on icon "button" at bounding box center [25, 564] width 15 height 15
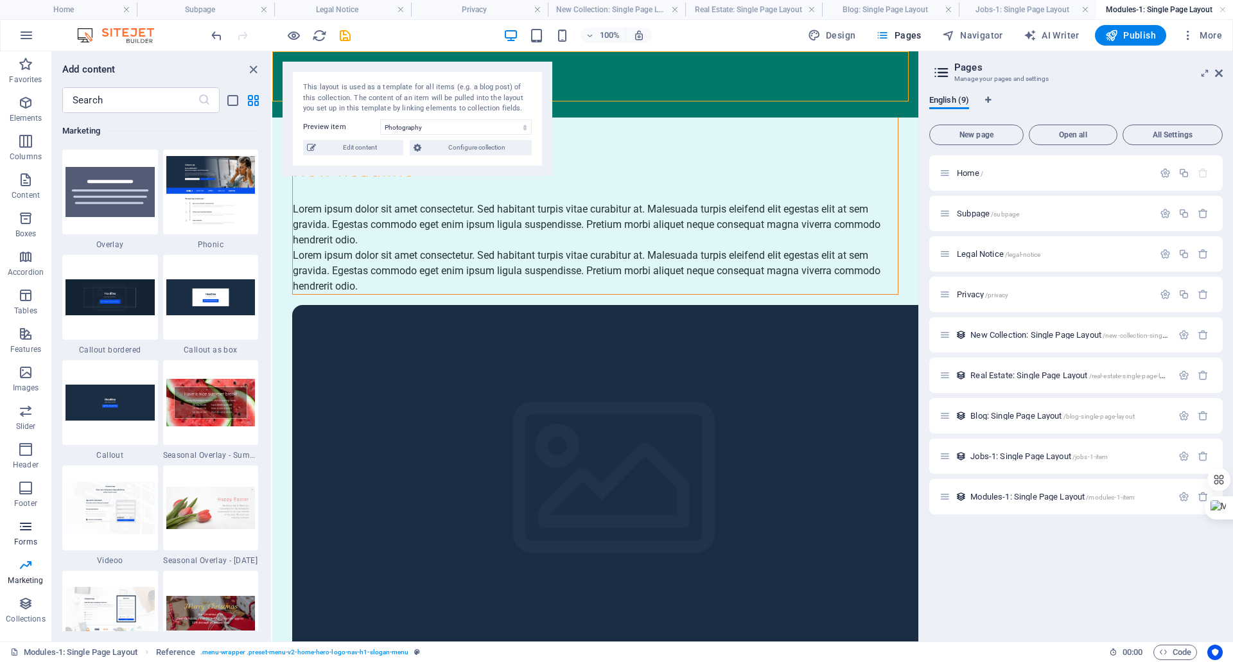
click at [26, 522] on icon "button" at bounding box center [25, 526] width 15 height 15
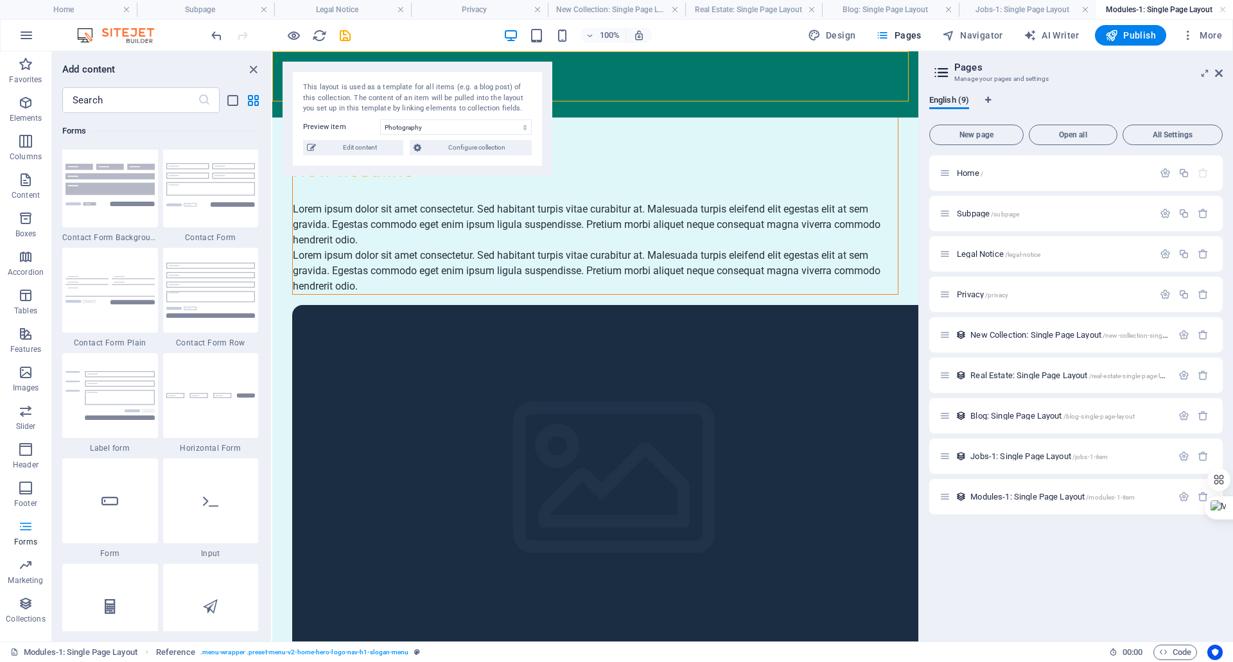
scroll to position [9374, 0]
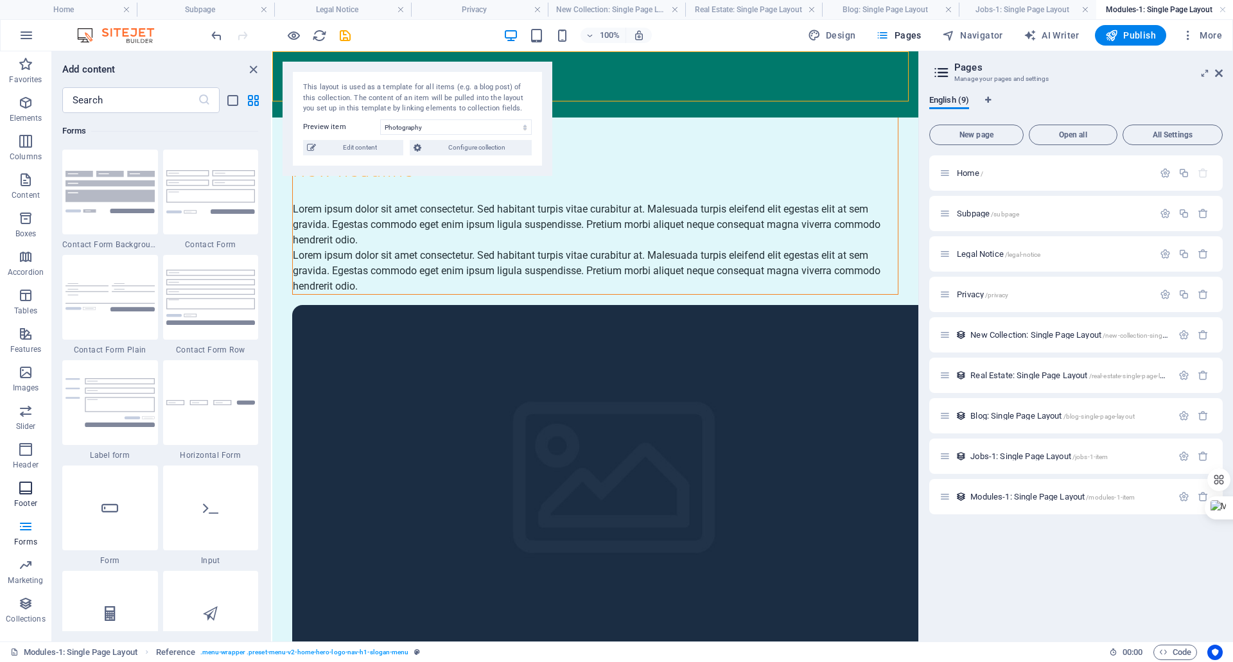
click at [21, 500] on p "Footer" at bounding box center [25, 503] width 23 height 10
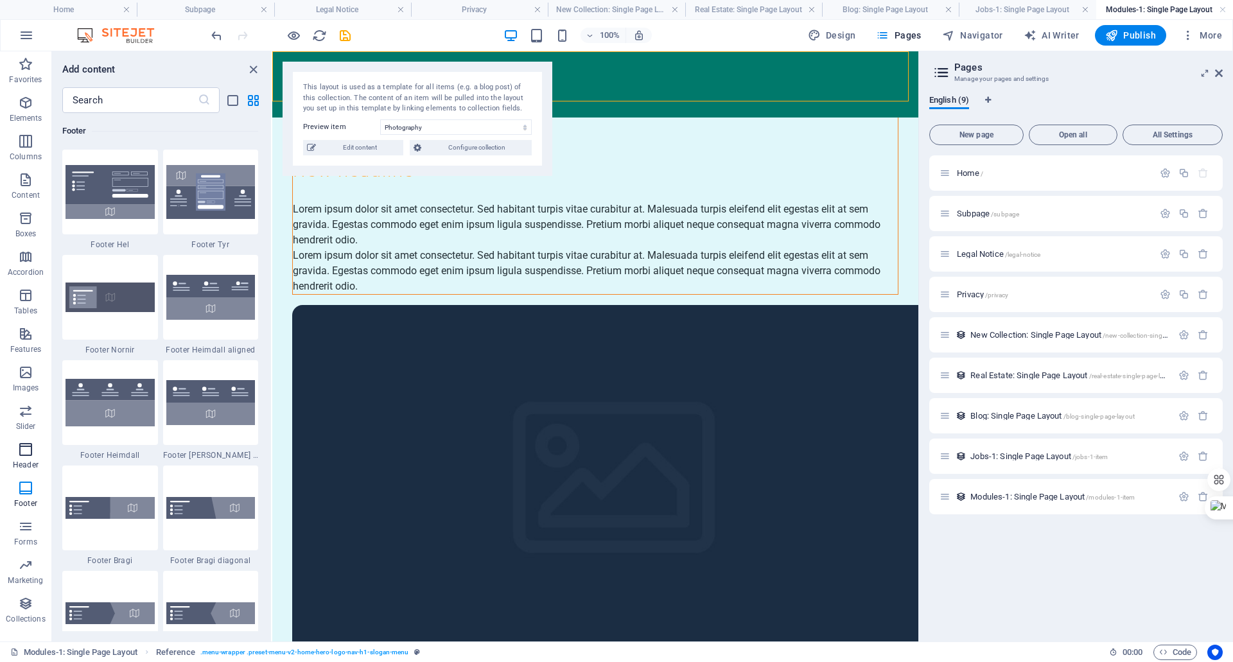
click at [30, 458] on span "Header" at bounding box center [25, 457] width 51 height 31
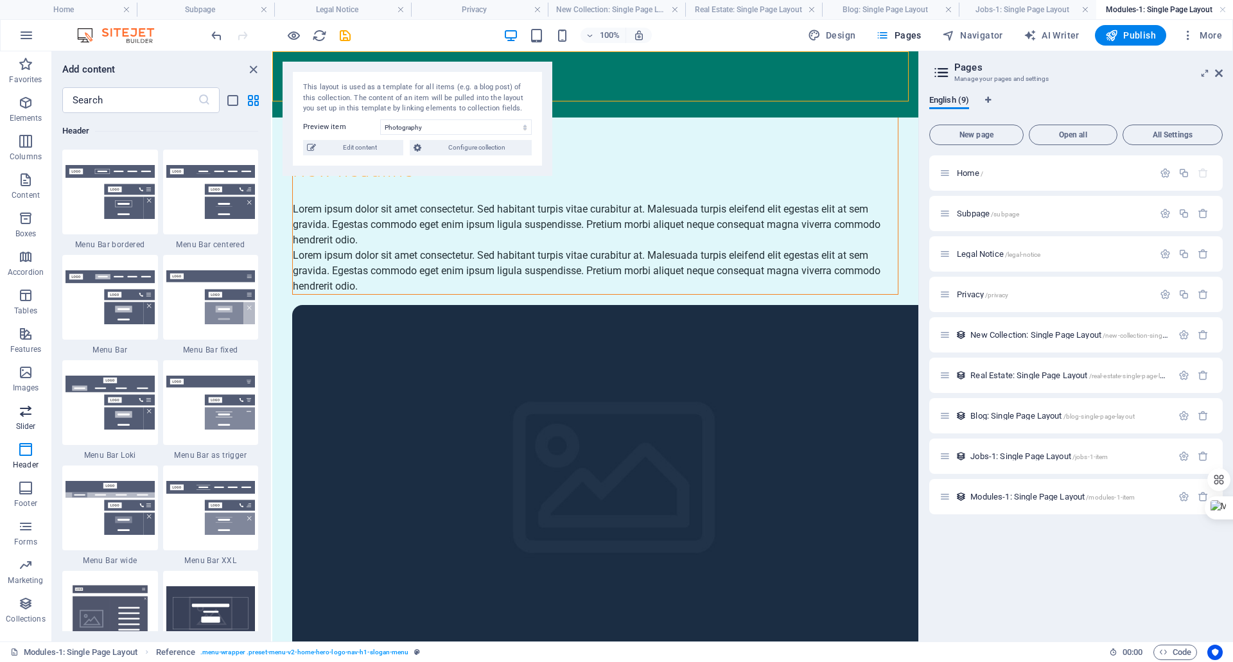
click at [40, 415] on span "Slider" at bounding box center [25, 418] width 51 height 31
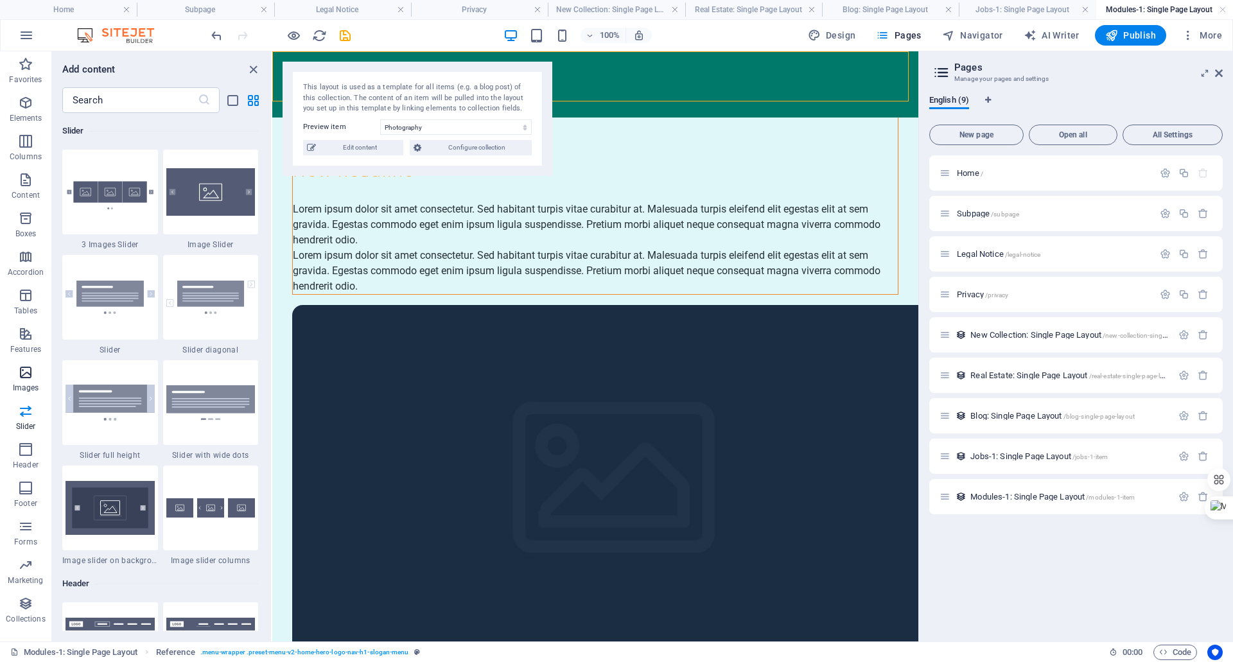
click at [30, 387] on p "Images" at bounding box center [26, 388] width 26 height 10
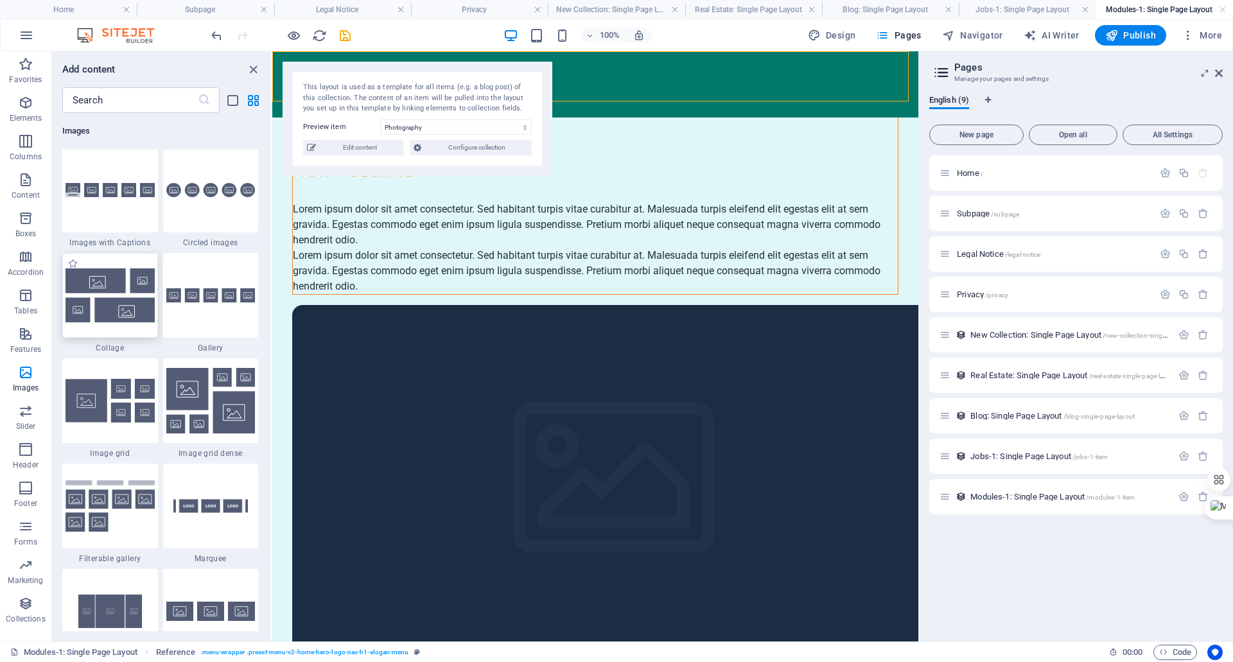
scroll to position [6510, 0]
